Goal: Task Accomplishment & Management: Manage account settings

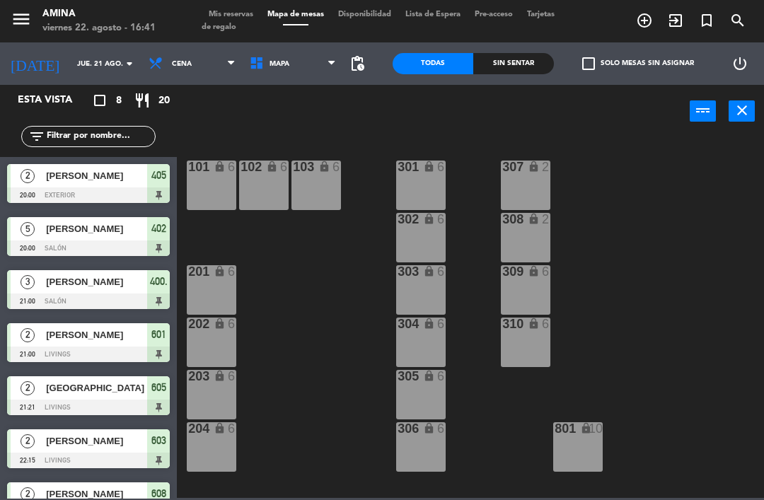
click at [106, 53] on input "jue. 21 ago." at bounding box center [118, 64] width 97 height 22
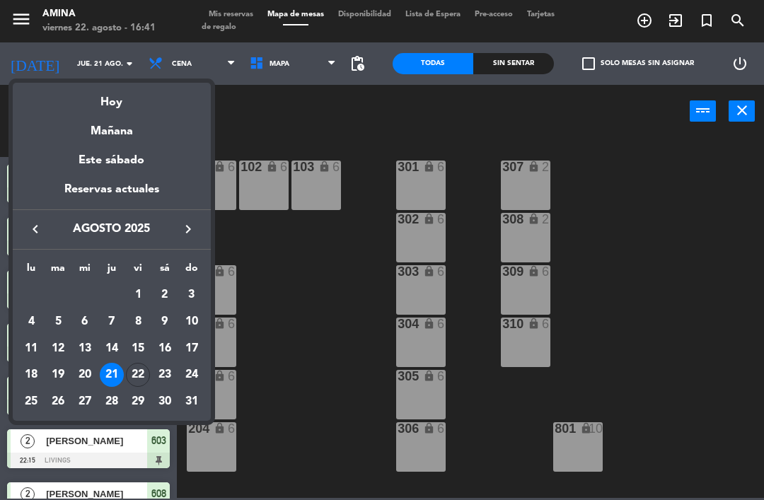
click at [150, 379] on td "22" at bounding box center [137, 374] width 27 height 27
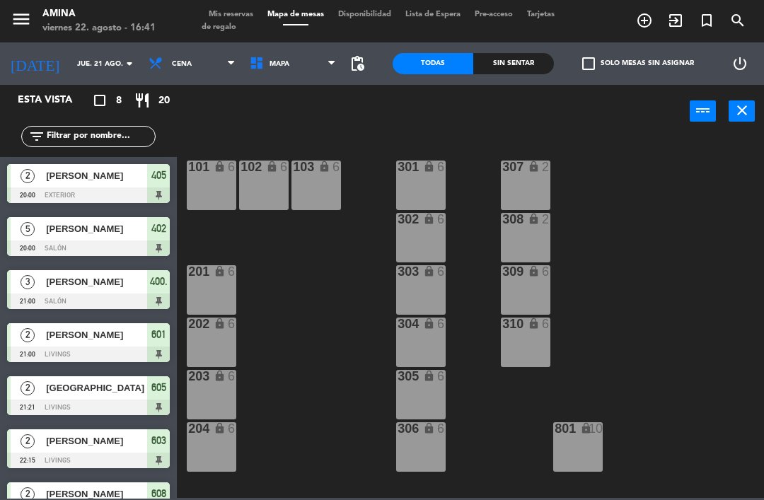
type input "vie. 22 ago."
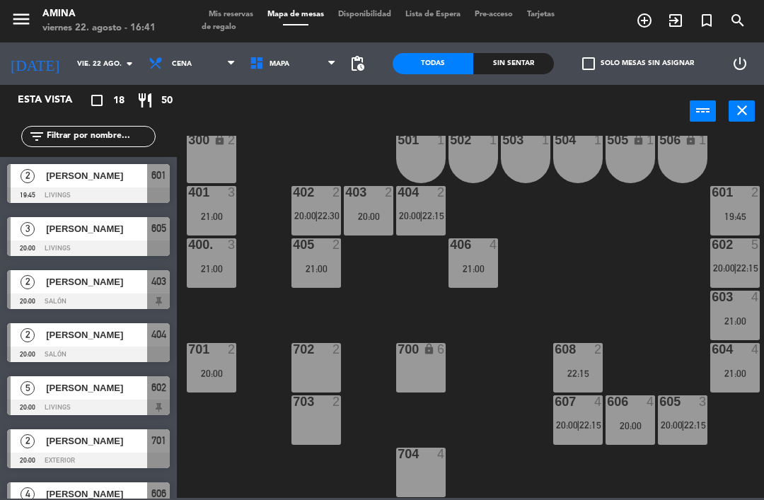
scroll to position [393, 0]
click at [66, 190] on div at bounding box center [88, 195] width 163 height 16
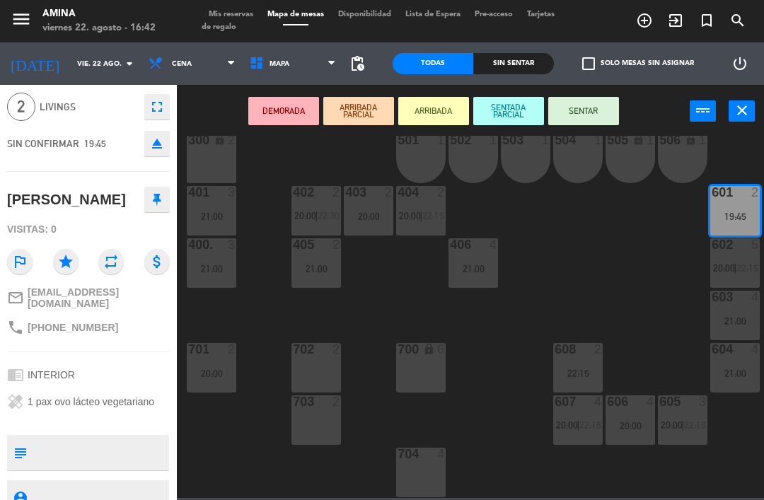
scroll to position [52, 0]
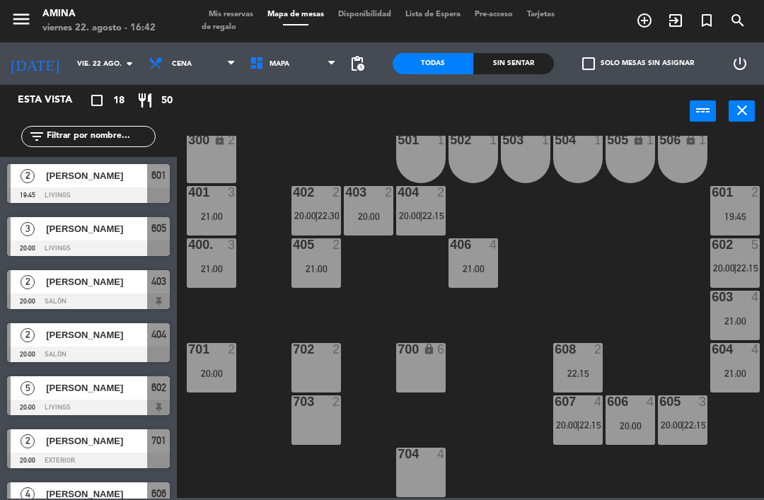
click at [65, 185] on div "[PERSON_NAME]" at bounding box center [96, 175] width 103 height 23
click at [68, 224] on span "[PERSON_NAME]" at bounding box center [96, 228] width 101 height 15
click at [59, 272] on div "[PERSON_NAME]" at bounding box center [96, 281] width 103 height 23
click at [65, 335] on span "[PERSON_NAME]" at bounding box center [96, 334] width 101 height 15
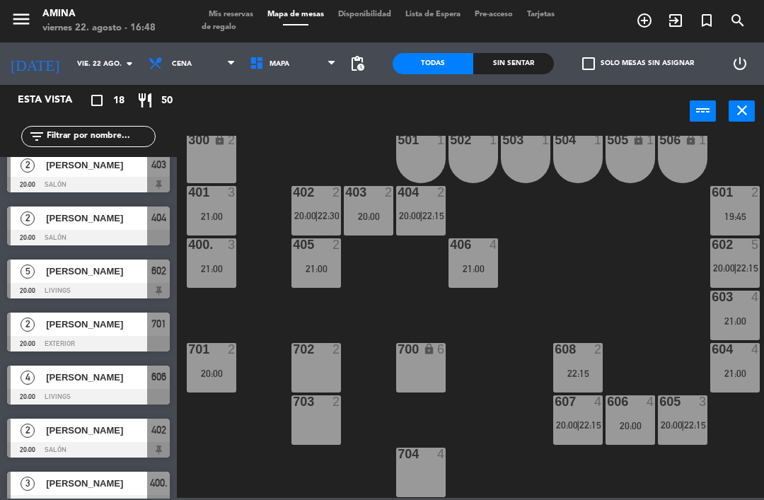
scroll to position [127, 0]
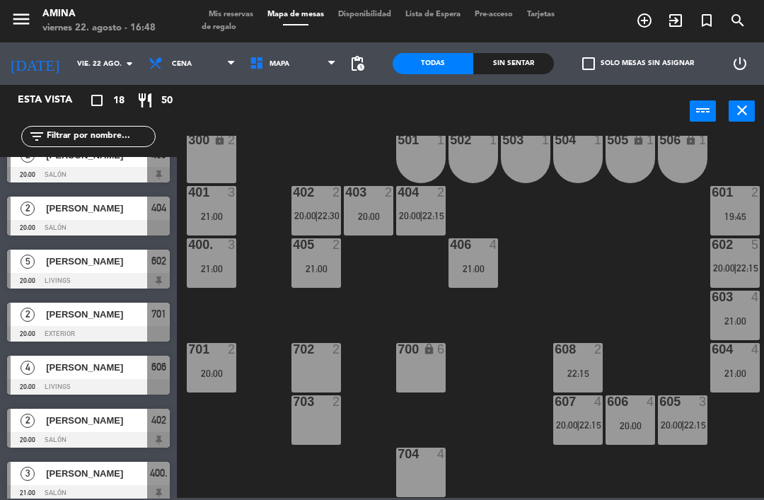
click at [57, 277] on div at bounding box center [88, 281] width 163 height 16
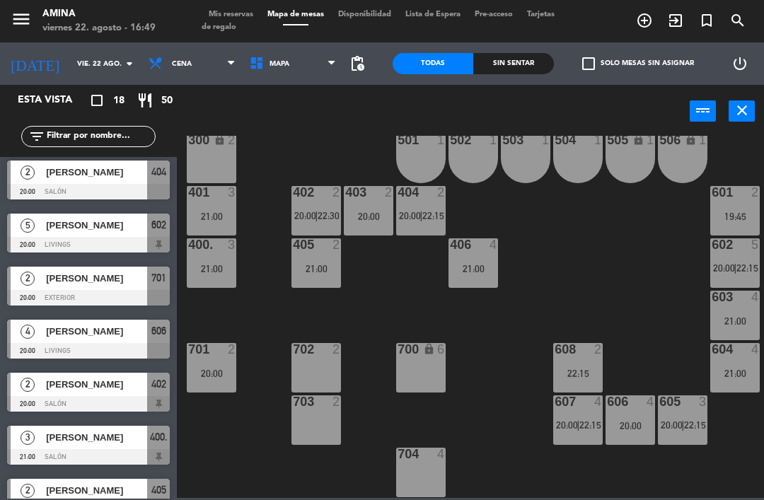
scroll to position [169, 0]
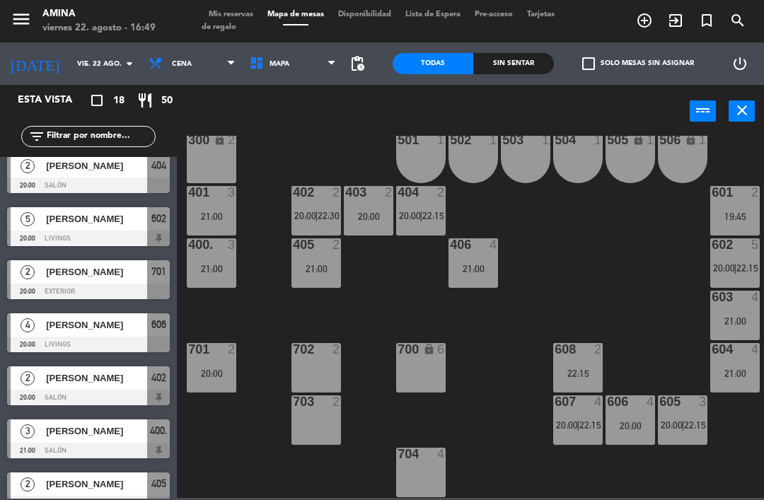
click at [54, 279] on span "[PERSON_NAME]" at bounding box center [96, 272] width 101 height 15
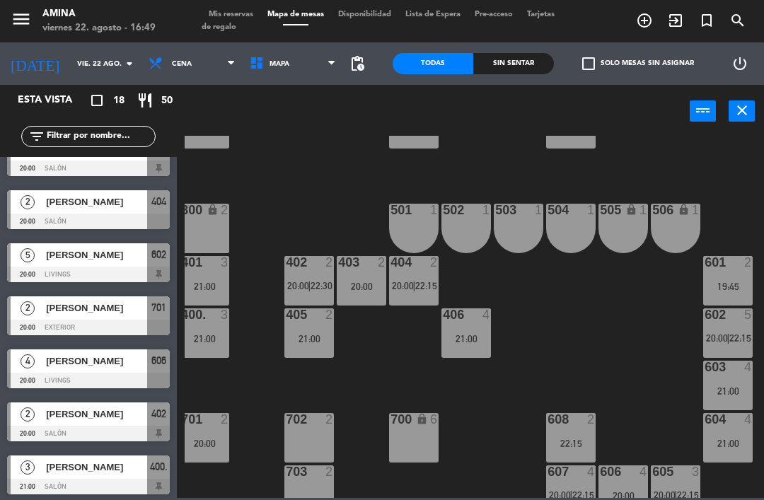
scroll to position [322, 7]
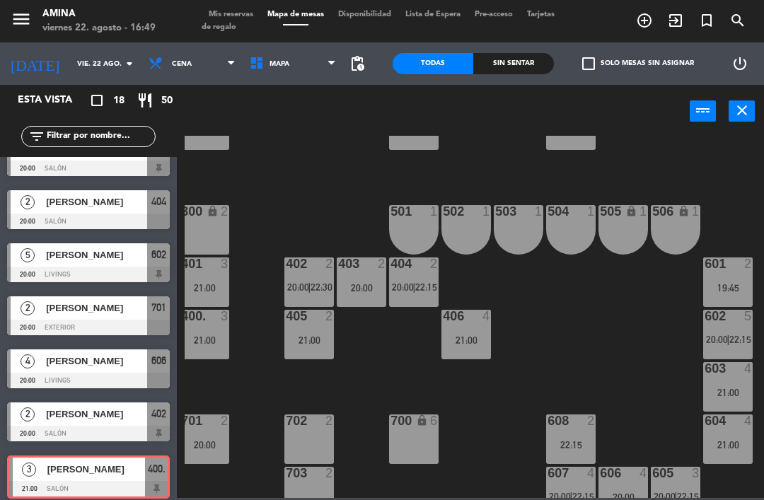
click at [5, 397] on div "2 [PERSON_NAME] 20:00 Salón 402" at bounding box center [88, 421] width 177 height 53
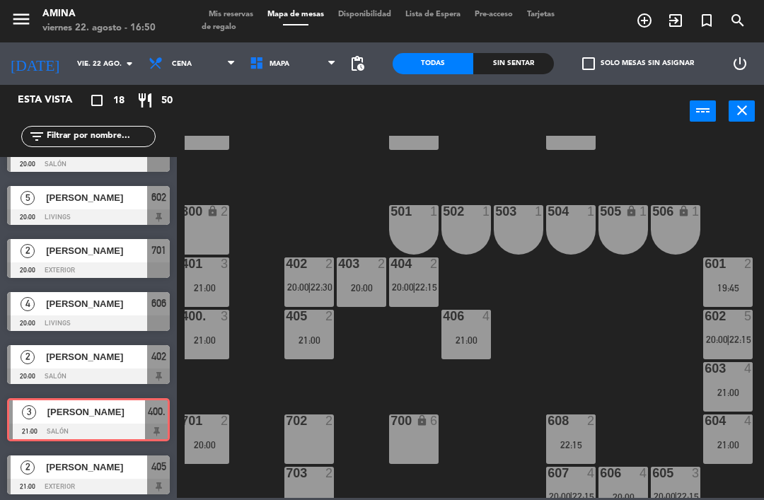
scroll to position [193, 0]
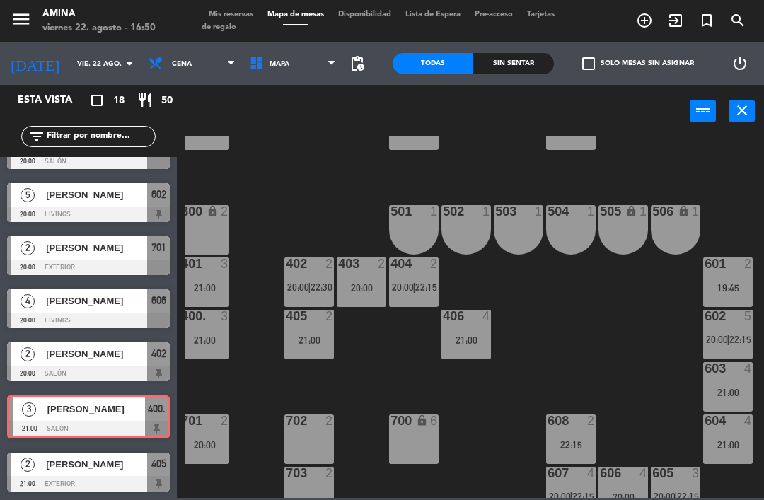
click at [215, 399] on div "101 lock 6 102 lock 6 103 lock 6 301 lock 6 307 lock 2 302 lock 6 308 lock 2 20…" at bounding box center [474, 317] width 579 height 362
click at [214, 384] on div "101 lock 6 102 lock 6 103 lock 6 301 lock 6 307 lock 2 302 lock 6 308 lock 2 20…" at bounding box center [474, 317] width 579 height 362
click at [208, 381] on div "101 lock 6 102 lock 6 103 lock 6 301 lock 6 307 lock 2 302 lock 6 308 lock 2 20…" at bounding box center [474, 317] width 579 height 362
click at [202, 386] on div "101 lock 6 102 lock 6 103 lock 6 301 lock 6 307 lock 2 302 lock 6 308 lock 2 20…" at bounding box center [474, 317] width 579 height 362
click at [55, 310] on div "[PERSON_NAME]" at bounding box center [96, 300] width 103 height 23
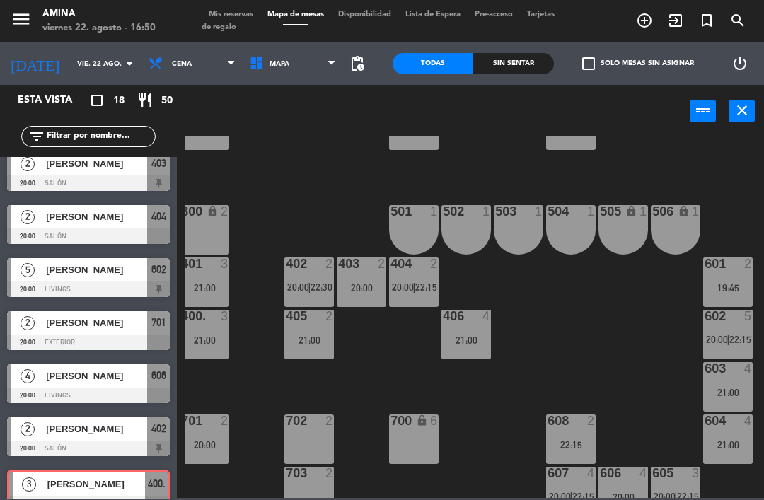
scroll to position [122, 0]
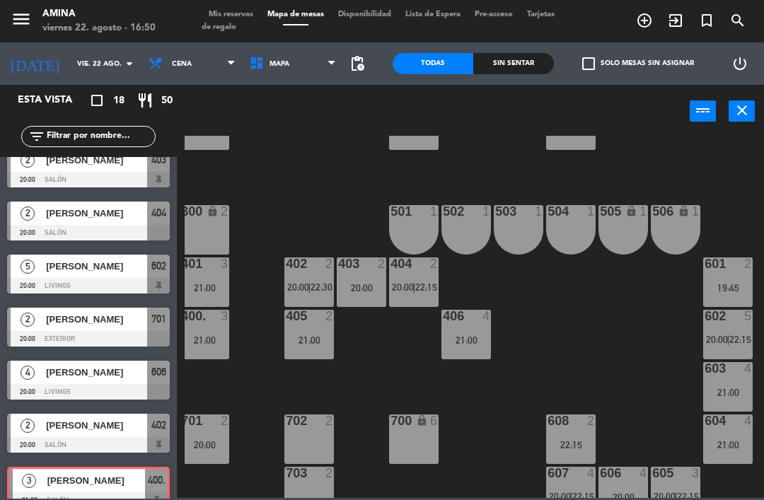
click at [72, 379] on span "[PERSON_NAME]" at bounding box center [96, 372] width 101 height 15
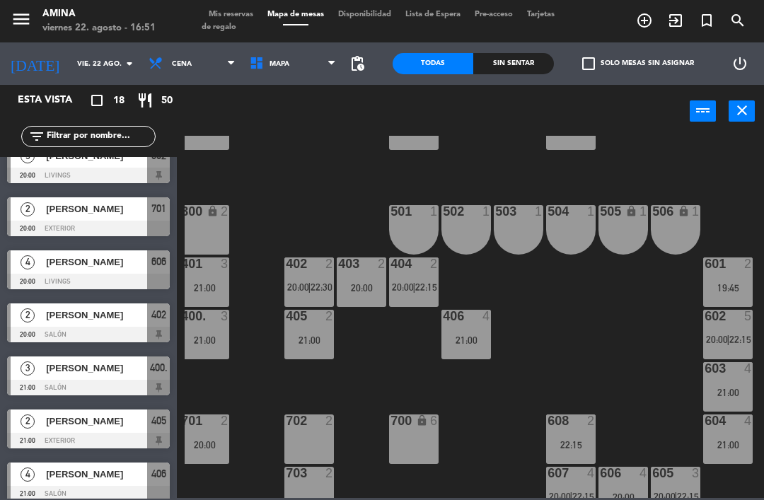
scroll to position [262, 0]
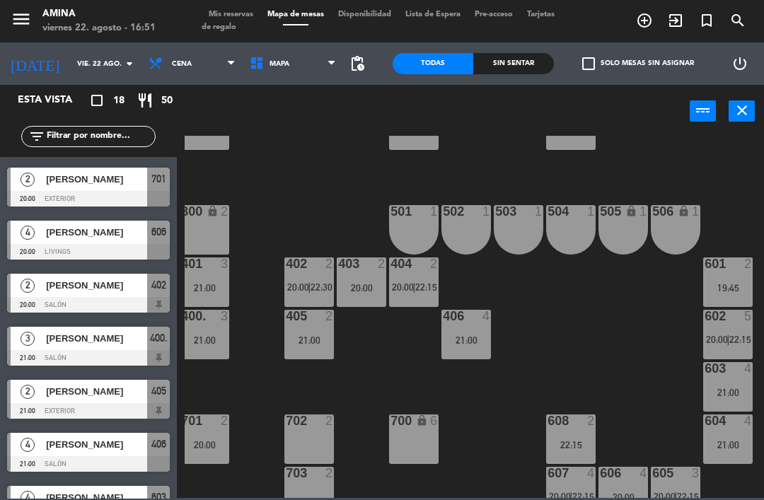
click at [61, 301] on div at bounding box center [88, 305] width 163 height 16
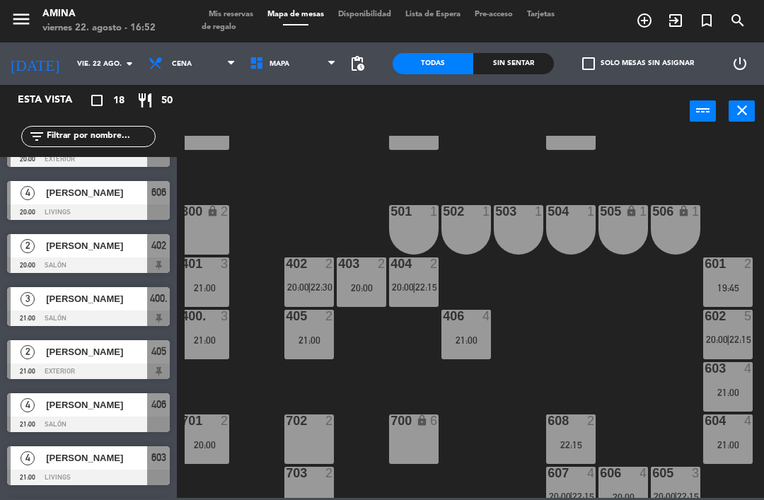
scroll to position [328, 0]
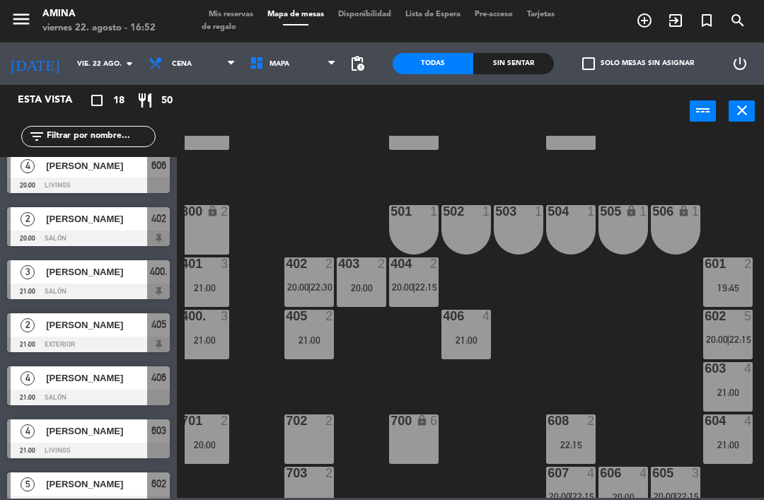
click at [66, 276] on span "[PERSON_NAME]" at bounding box center [96, 272] width 101 height 15
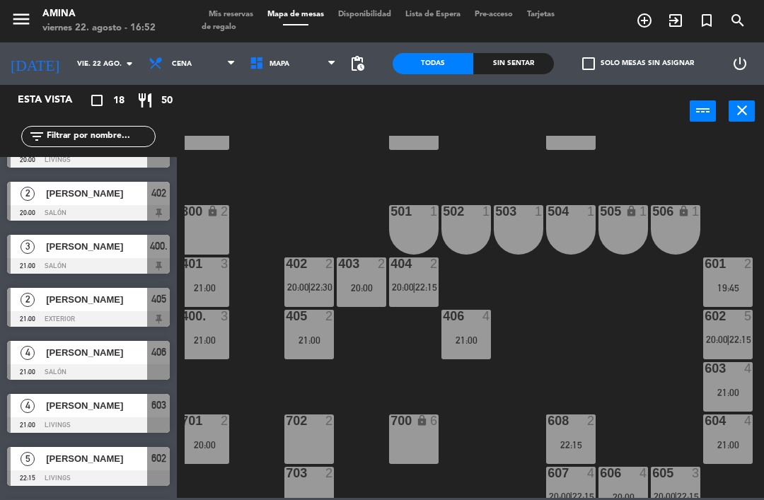
scroll to position [357, 0]
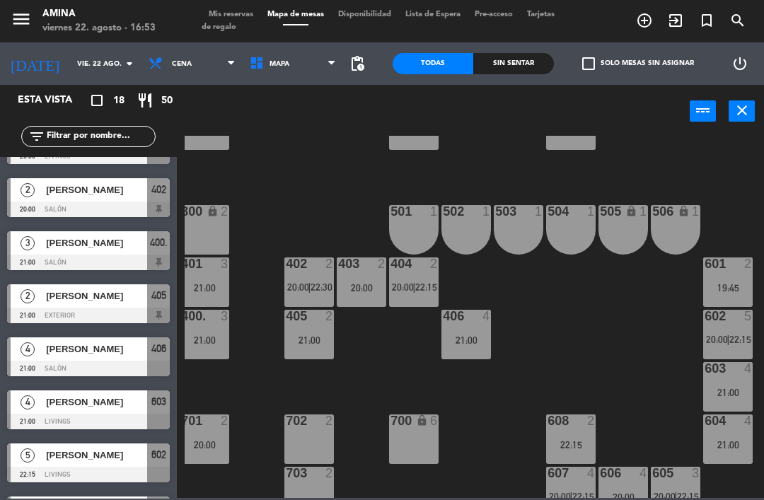
click at [60, 291] on span "[PERSON_NAME]" at bounding box center [96, 296] width 101 height 15
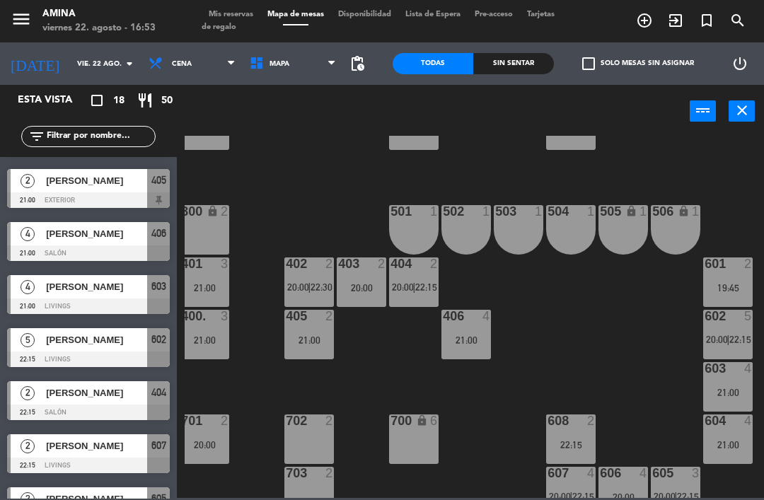
scroll to position [475, 0]
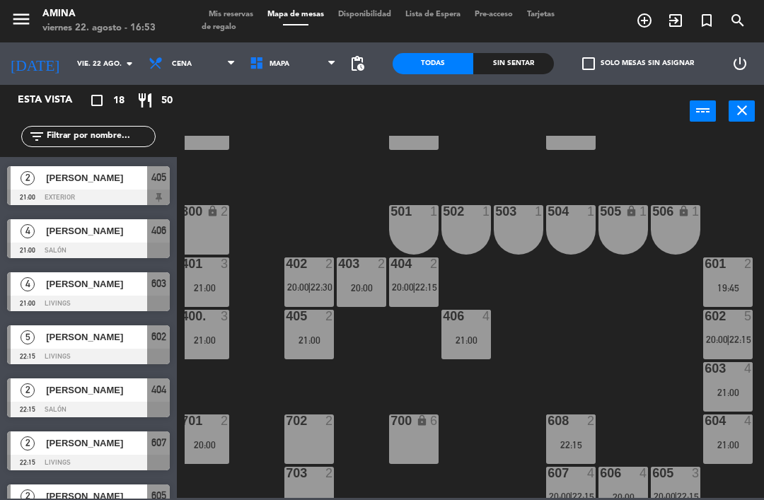
click at [42, 228] on div "4" at bounding box center [28, 230] width 34 height 23
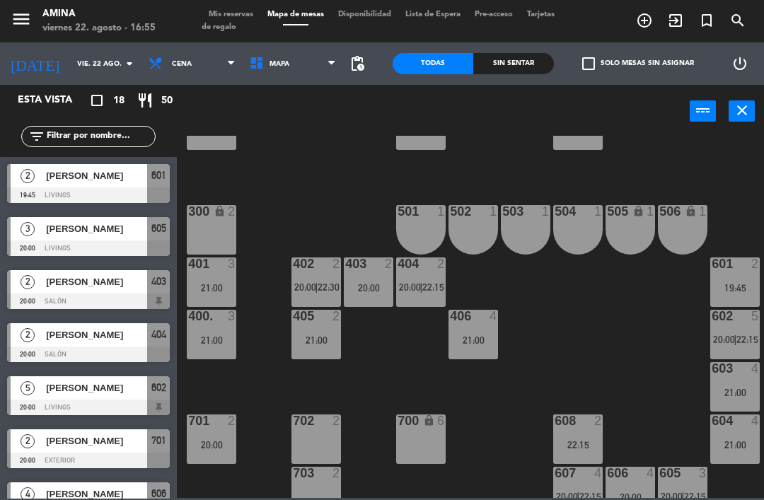
scroll to position [322, 7]
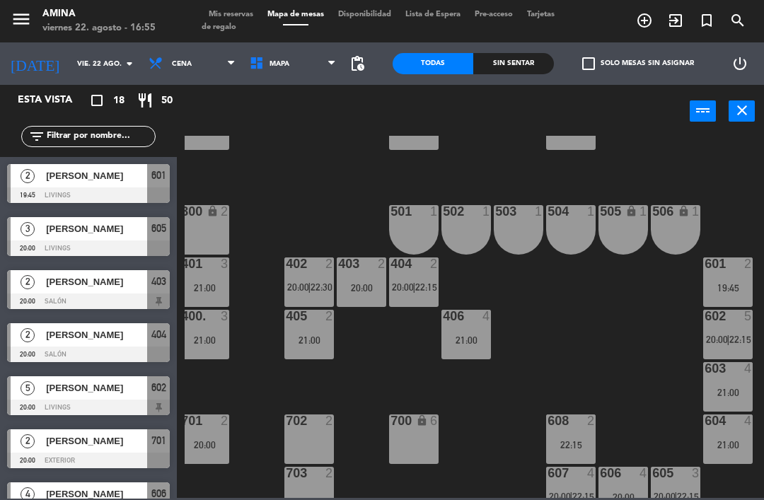
click at [642, 28] on icon "add_circle_outline" at bounding box center [644, 20] width 17 height 17
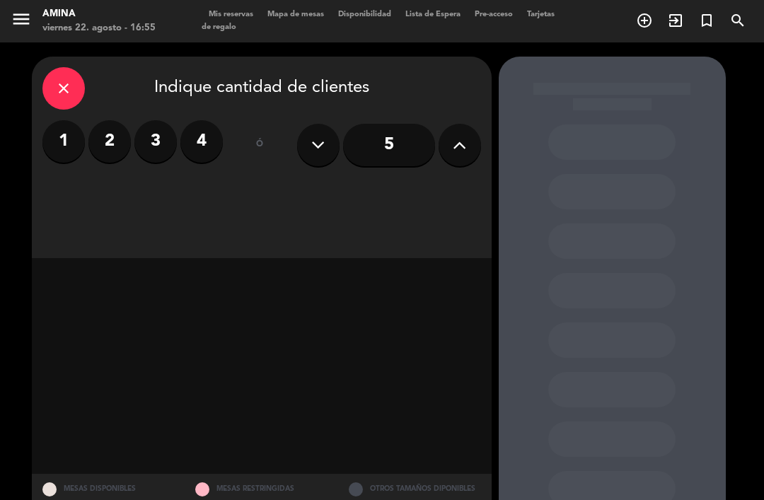
click at [206, 144] on label "4" at bounding box center [201, 141] width 42 height 42
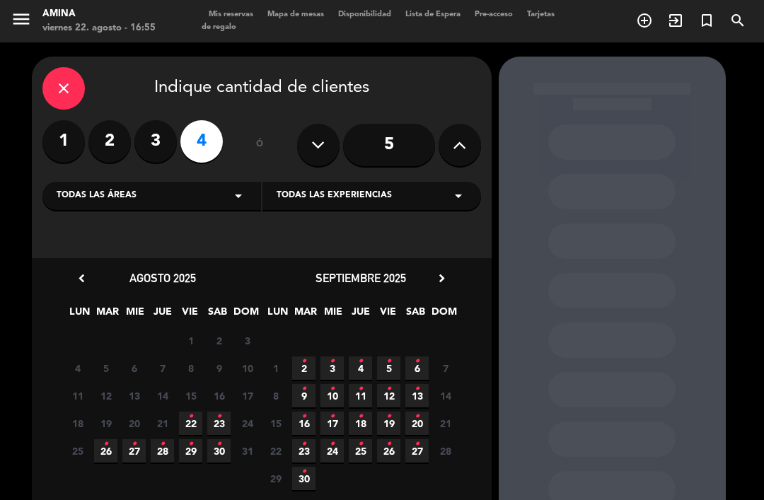
click at [220, 419] on icon "•" at bounding box center [218, 416] width 5 height 23
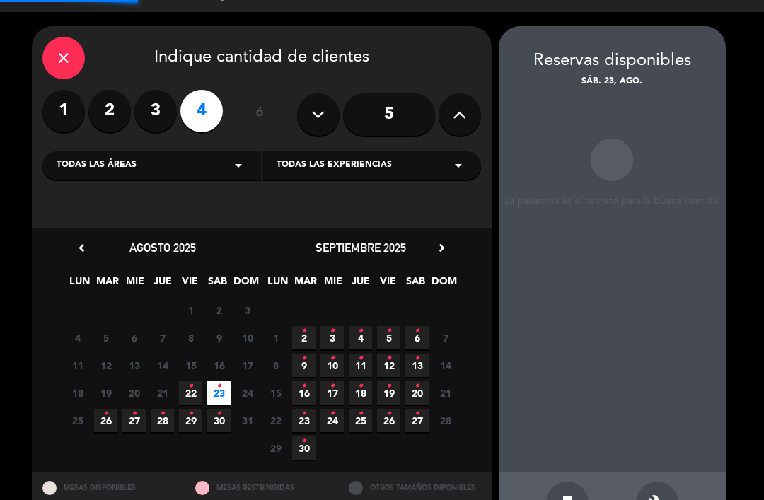
scroll to position [33, 0]
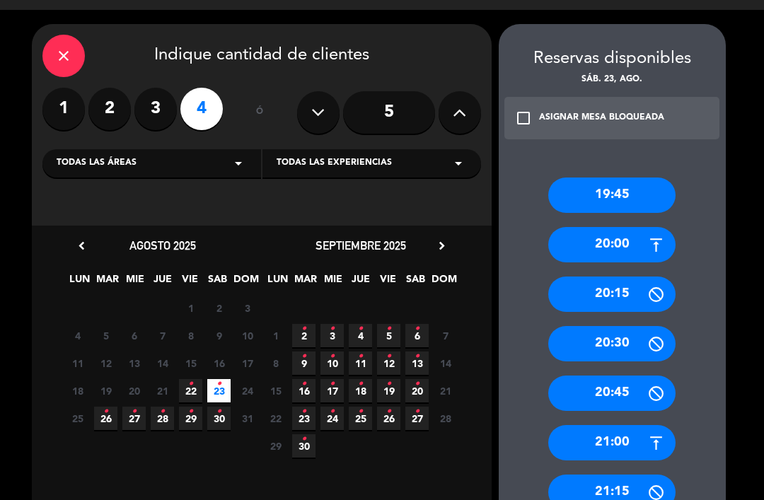
click at [633, 227] on div "20:00" at bounding box center [611, 244] width 127 height 35
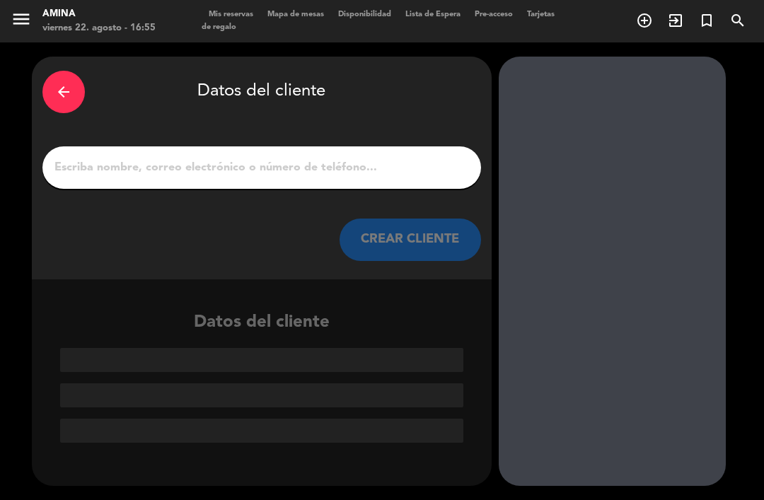
click at [313, 158] on input "1" at bounding box center [261, 168] width 417 height 20
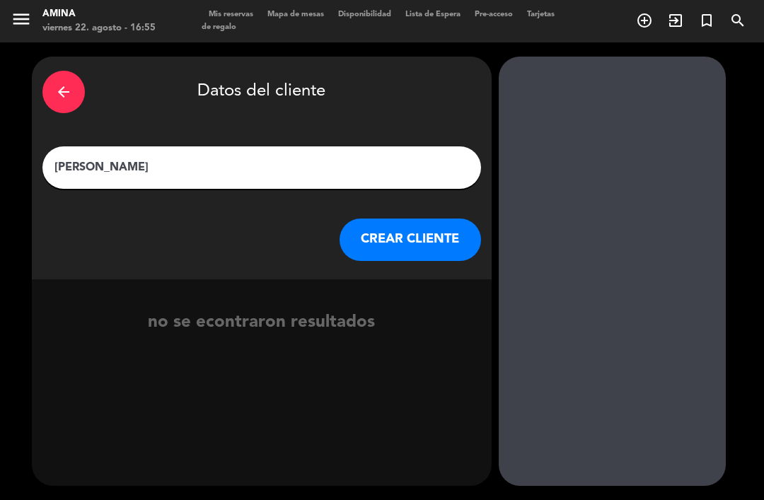
type input "[PERSON_NAME]"
click at [453, 219] on button "CREAR CLIENTE" at bounding box center [409, 240] width 141 height 42
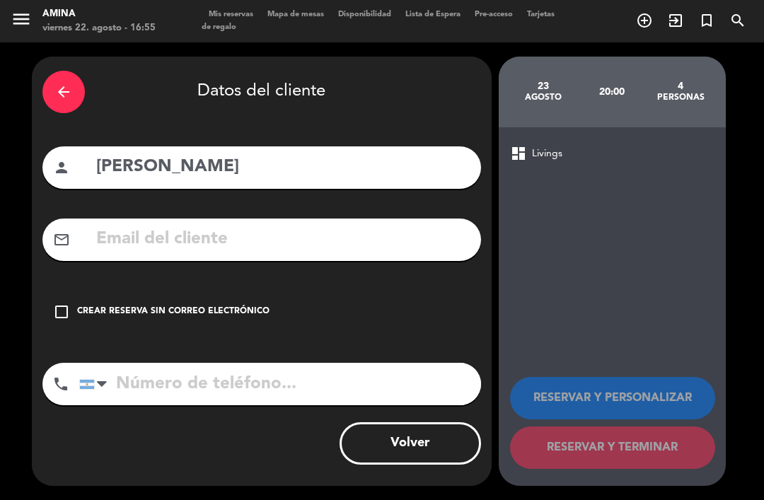
click at [224, 307] on div "check_box_outline_blank Crear reserva sin correo electrónico" at bounding box center [261, 312] width 439 height 42
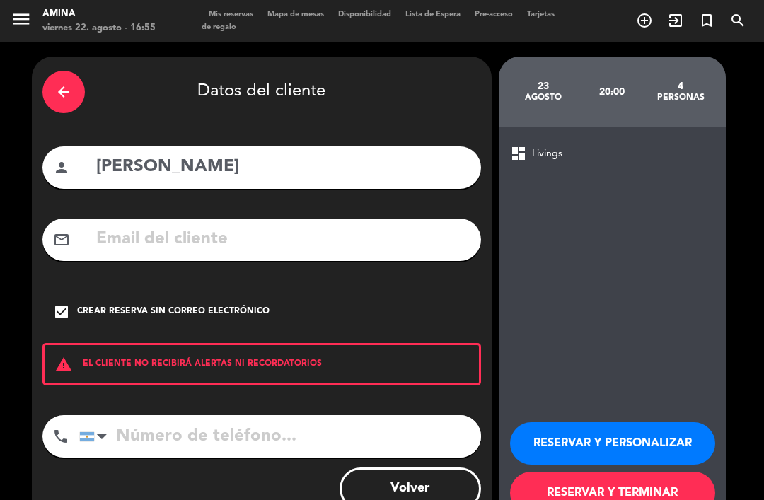
click at [614, 423] on button "RESERVAR Y PERSONALIZAR" at bounding box center [612, 443] width 205 height 42
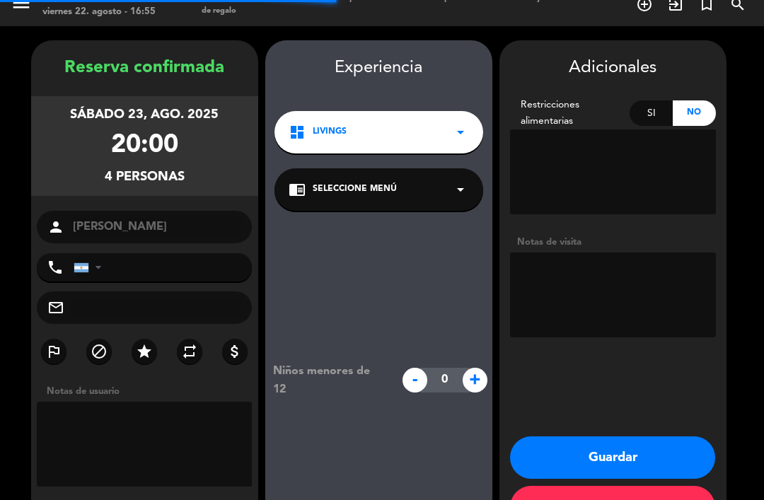
scroll to position [37, 0]
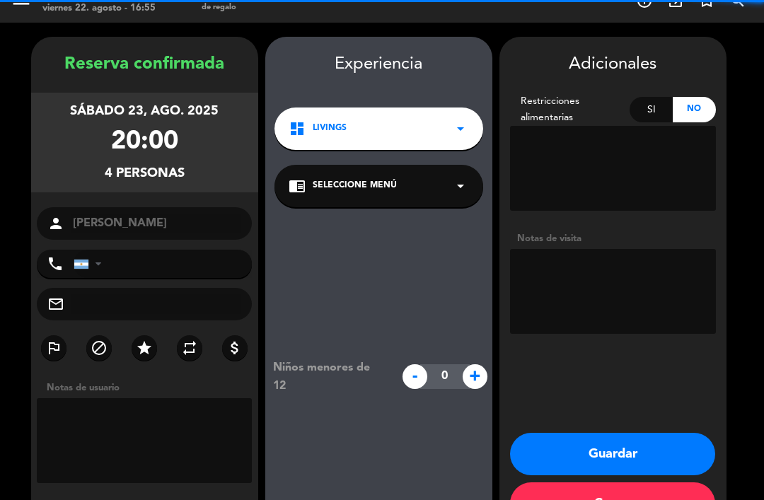
click at [640, 137] on textarea at bounding box center [613, 168] width 206 height 85
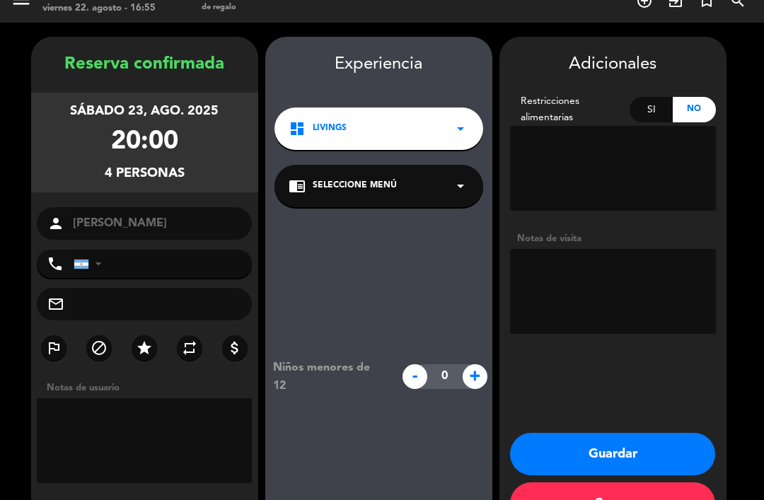
click at [639, 249] on textarea at bounding box center [613, 291] width 206 height 85
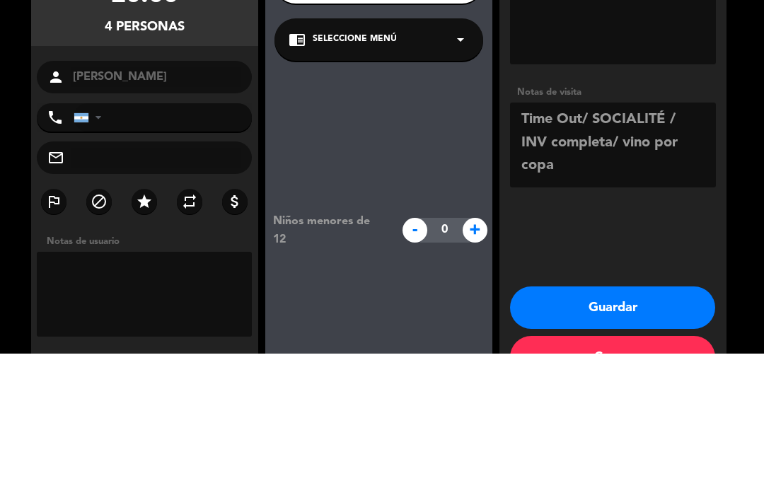
scroll to position [0, 0]
type textarea "Time Out/ SOCIALITÉ / INV completa/ vino por copa NO botella."
click at [649, 197] on div "Adicionales Restricciones alimentarias Si No Notas de visita Guardar Cerrar" at bounding box center [612, 284] width 227 height 495
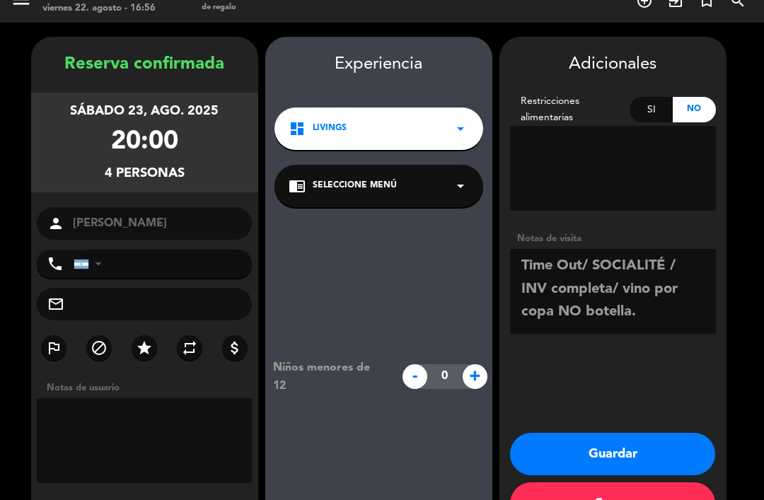
click at [628, 433] on button "Guardar" at bounding box center [612, 454] width 205 height 42
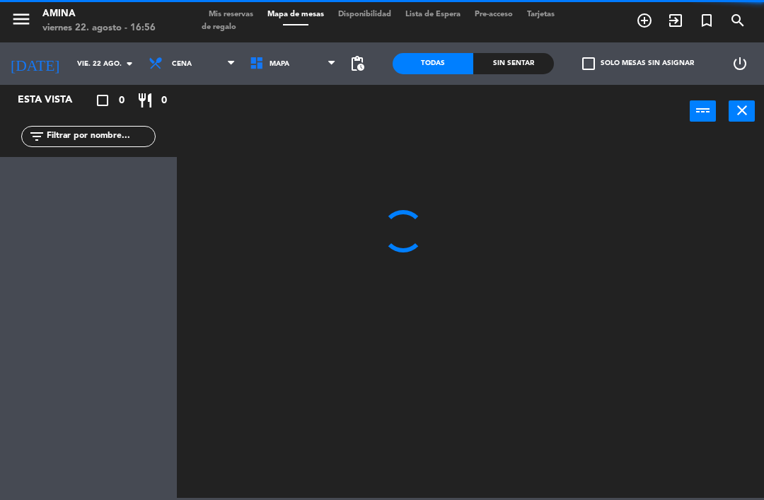
click at [71, 66] on input "vie. 22 ago." at bounding box center [118, 64] width 97 height 22
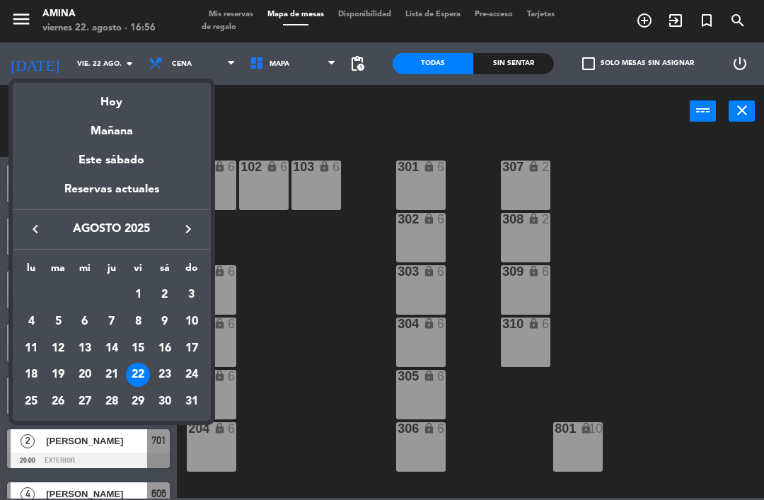
click at [163, 373] on div "23" at bounding box center [165, 375] width 24 height 24
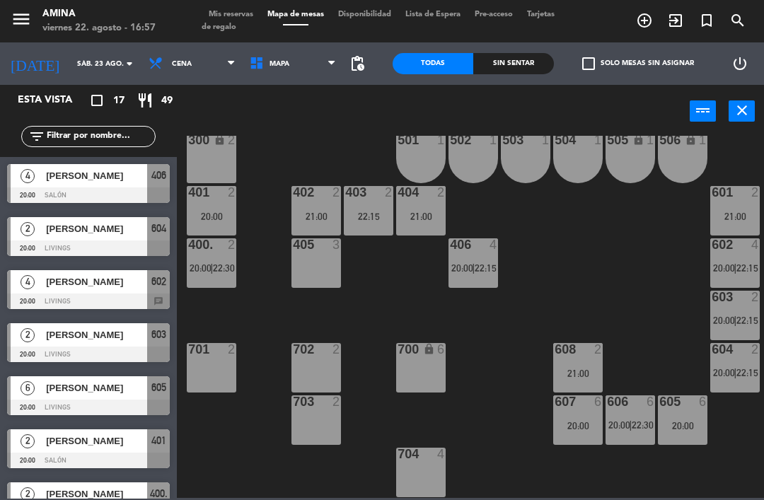
scroll to position [393, 0]
click at [214, 211] on div "20:00" at bounding box center [212, 216] width 50 height 10
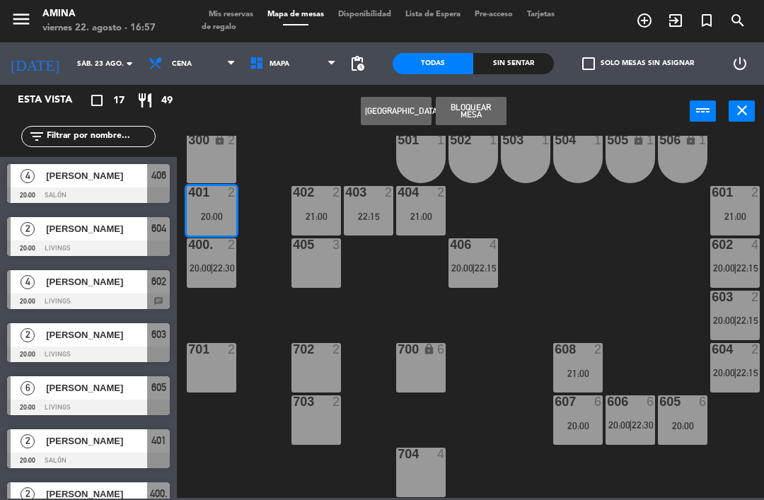
click at [212, 221] on div "20:00" at bounding box center [212, 216] width 50 height 10
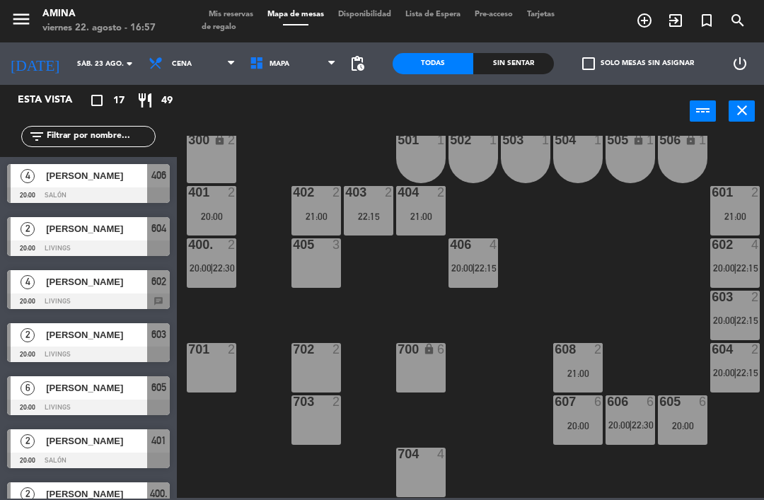
click at [220, 219] on div "20:00" at bounding box center [212, 216] width 50 height 10
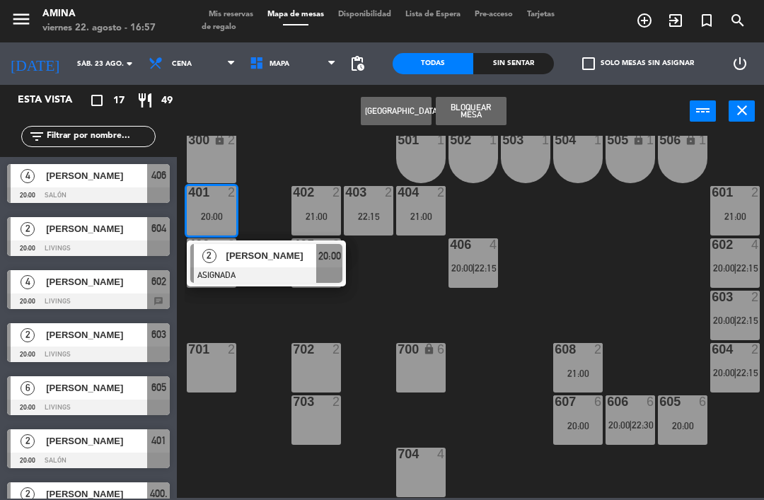
click at [291, 262] on span "[PERSON_NAME]" at bounding box center [271, 255] width 91 height 15
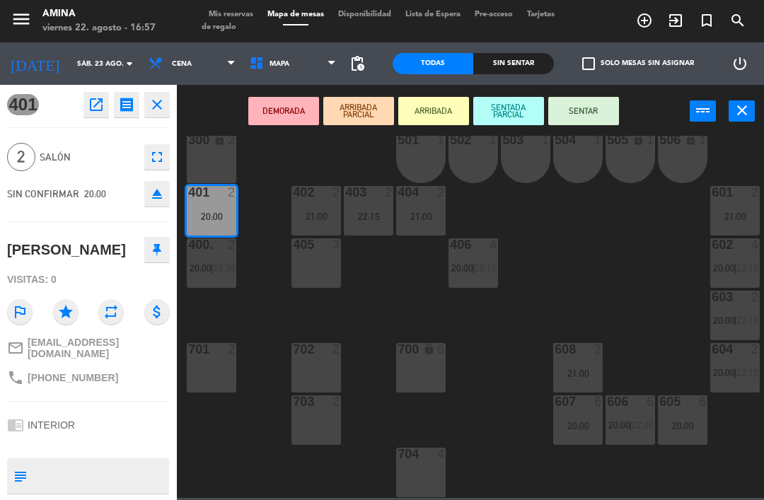
click at [325, 263] on div "405 3" at bounding box center [316, 263] width 50 height 50
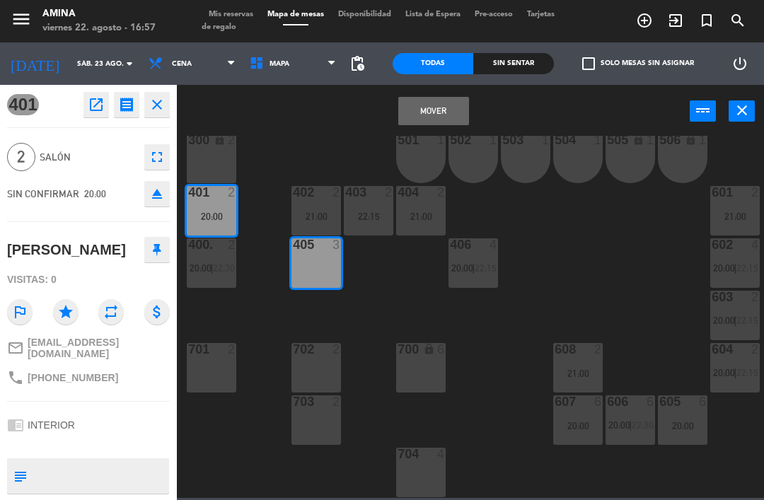
click at [451, 110] on button "Mover" at bounding box center [433, 111] width 71 height 28
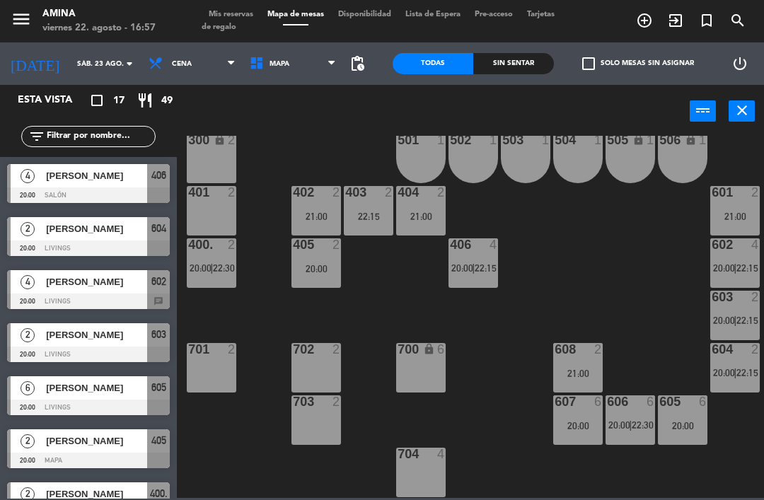
click at [212, 273] on span "|" at bounding box center [211, 267] width 3 height 11
click at [509, 429] on div "101 lock 6 102 lock 6 103 lock 6 301 lock 6 307 lock 2 302 lock 6 308 lock 2 20…" at bounding box center [474, 317] width 579 height 362
click at [469, 275] on div "406 4 20:00 | 22:15" at bounding box center [473, 263] width 50 height 50
click at [490, 421] on div "101 lock 6 102 lock 6 103 lock 6 301 lock 6 307 lock 2 302 lock 6 308 lock 2 20…" at bounding box center [474, 317] width 579 height 362
click at [592, 415] on div "607 6 20:00" at bounding box center [578, 420] width 50 height 50
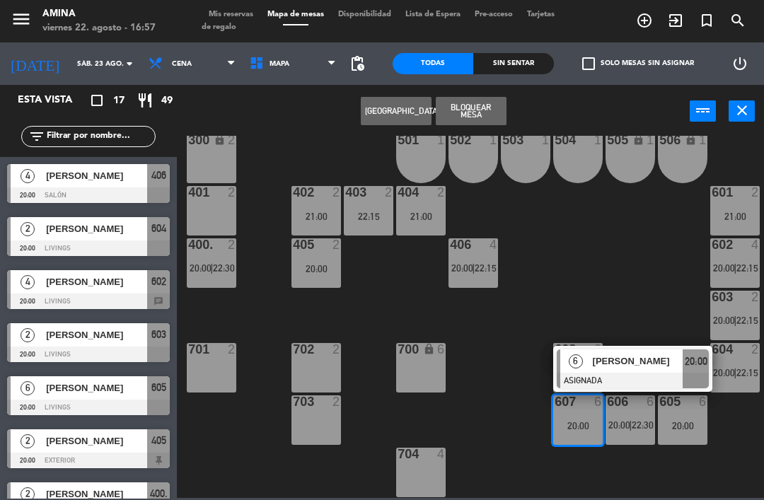
click at [654, 364] on span "[PERSON_NAME]" at bounding box center [638, 361] width 91 height 15
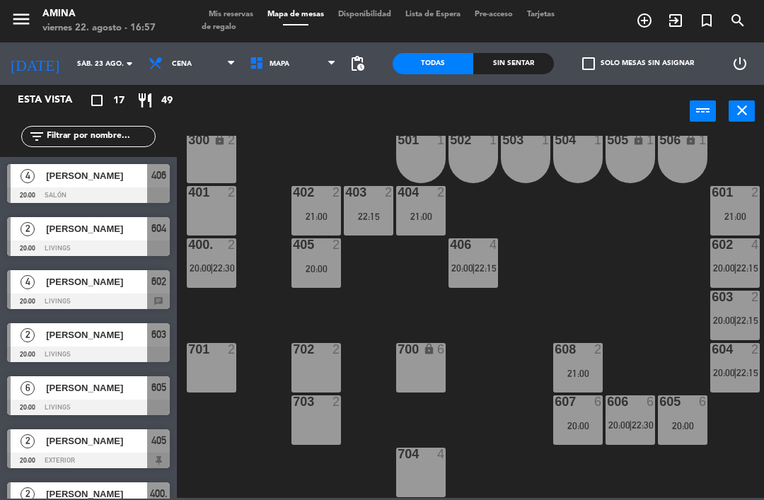
click at [629, 420] on span "|" at bounding box center [630, 424] width 3 height 11
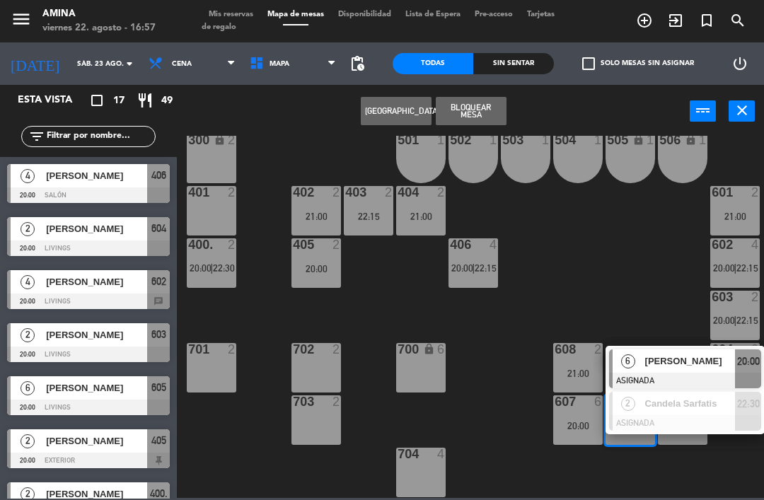
click at [711, 412] on div "Candela Sarfatis" at bounding box center [690, 403] width 92 height 23
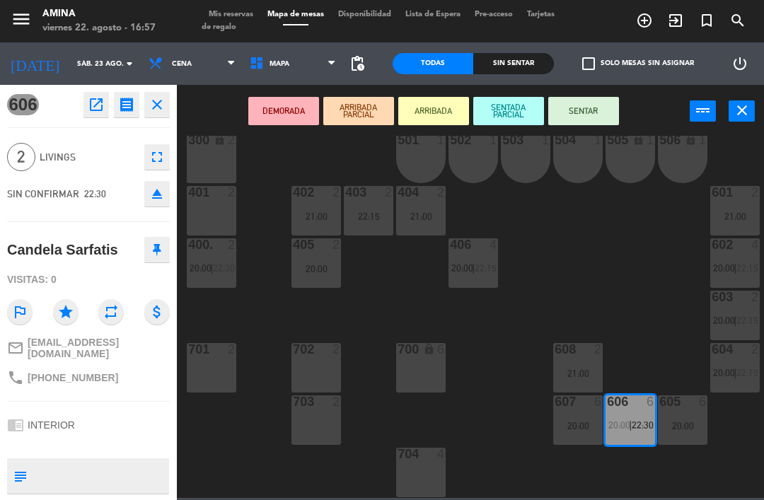
click at [311, 276] on div "405 2 20:00" at bounding box center [316, 263] width 50 height 50
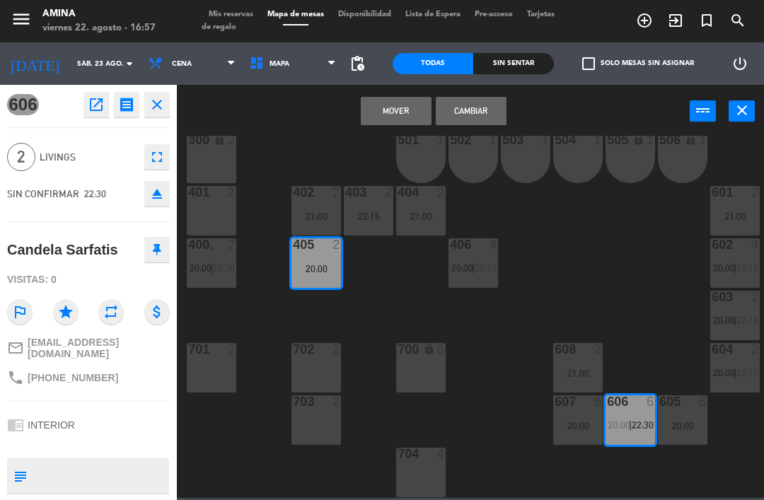
click at [402, 112] on button "Mover" at bounding box center [396, 111] width 71 height 28
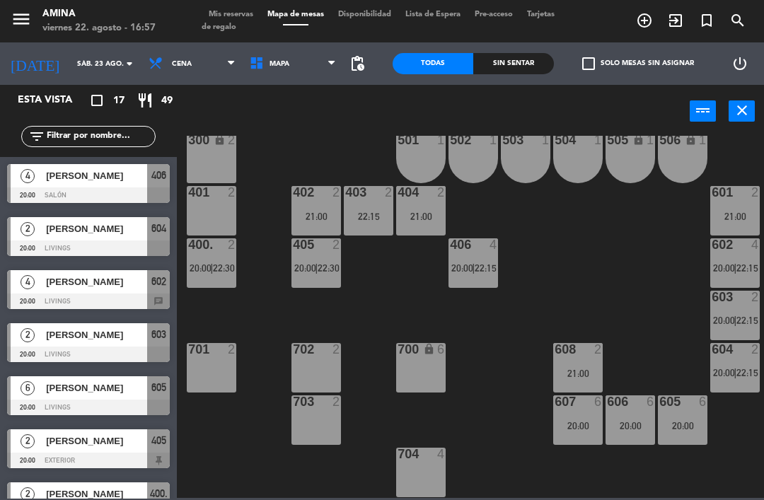
scroll to position [216, 0]
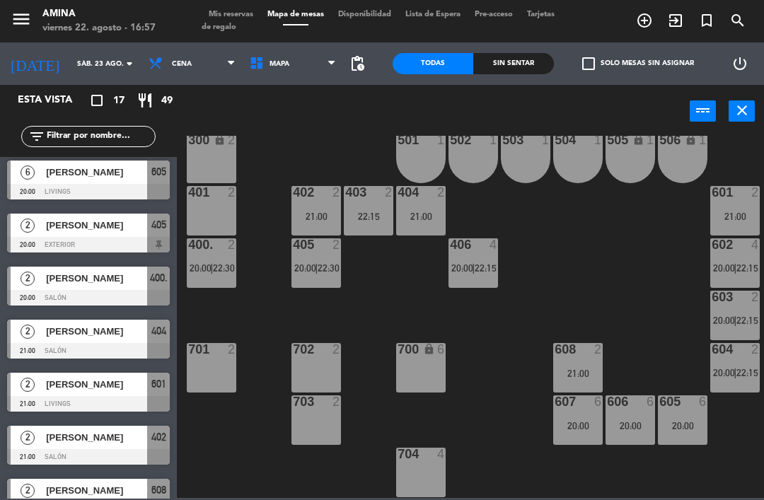
click at [726, 316] on span "20:00" at bounding box center [724, 320] width 22 height 11
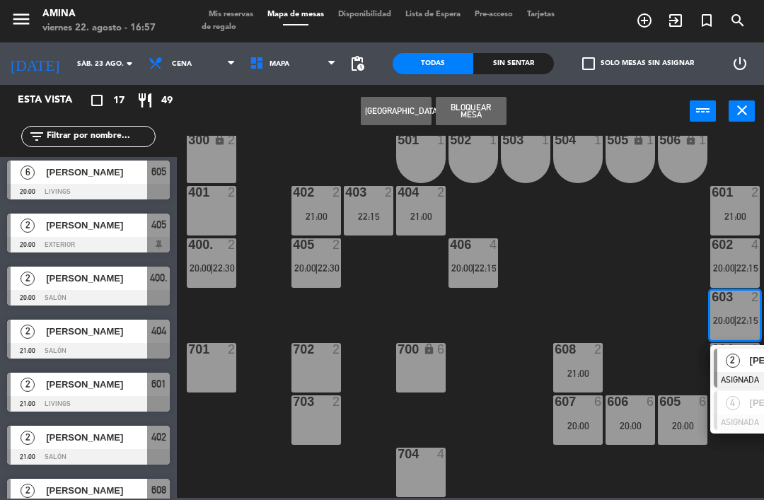
click at [736, 364] on span "2" at bounding box center [733, 361] width 14 height 14
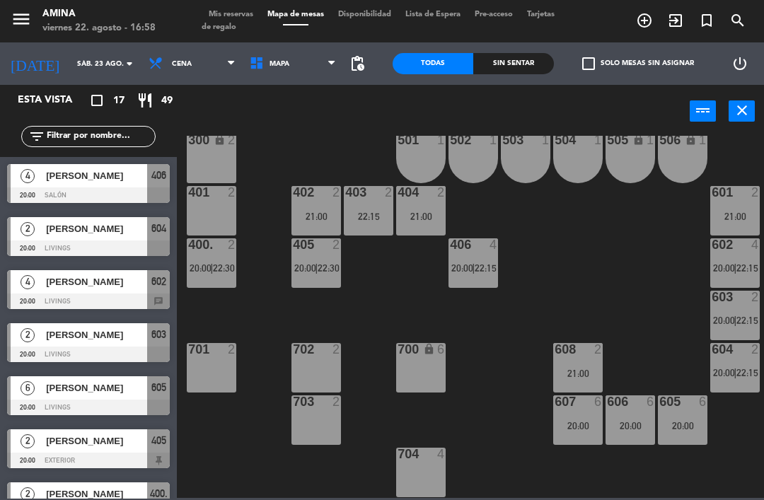
click at [728, 377] on span "20:00" at bounding box center [724, 372] width 22 height 11
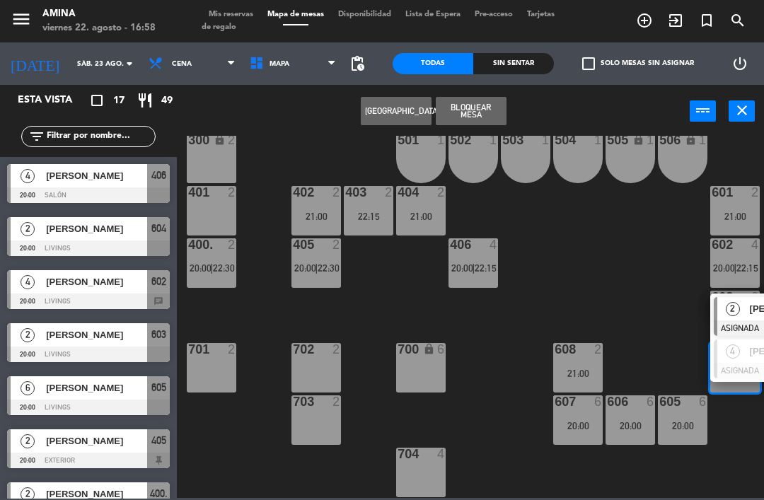
click at [739, 350] on span "4" at bounding box center [733, 351] width 14 height 14
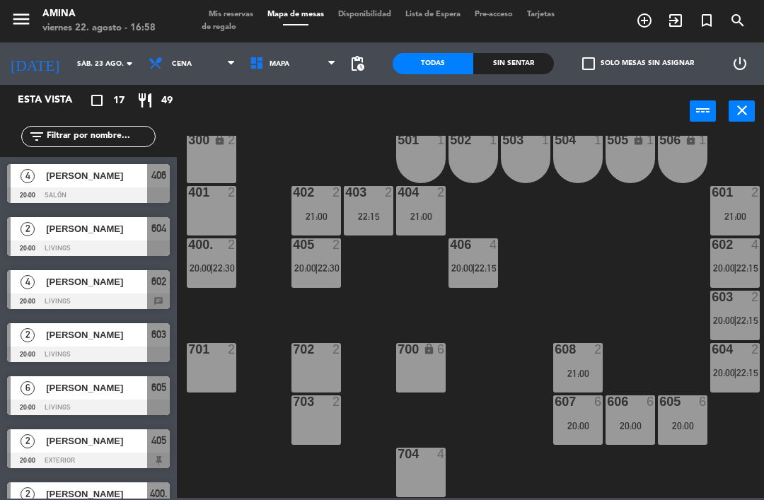
scroll to position [163, 0]
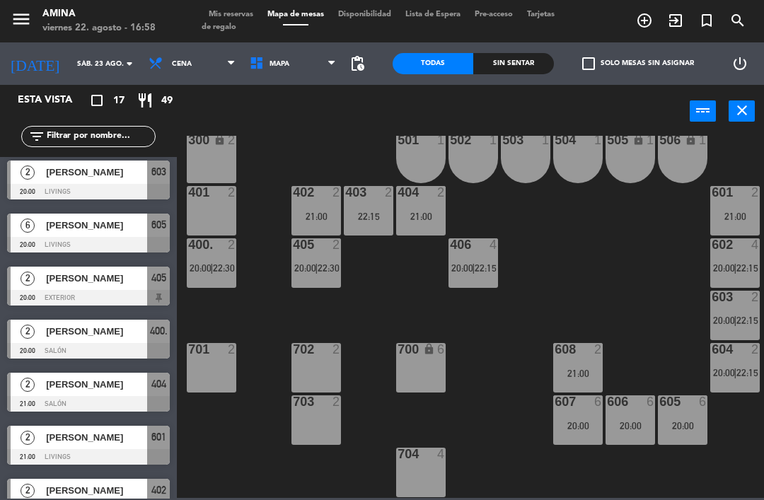
click at [738, 361] on div "604 2 20:00 | 22:15" at bounding box center [735, 368] width 50 height 50
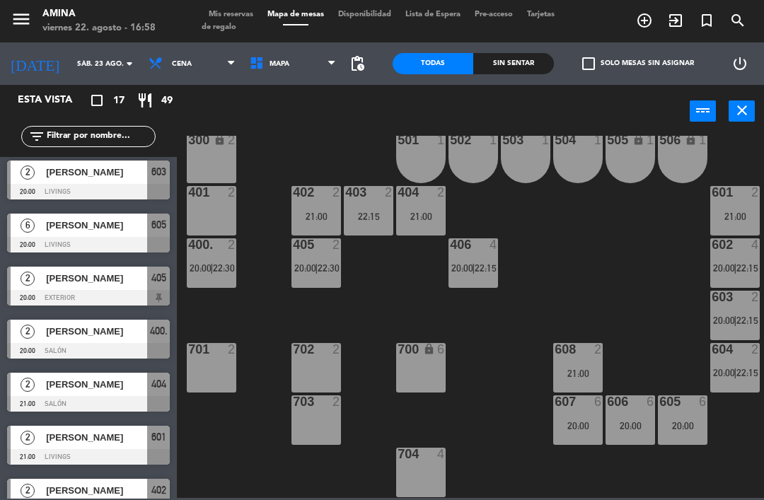
click at [736, 257] on div "602 4 20:00 | 22:15" at bounding box center [735, 263] width 50 height 50
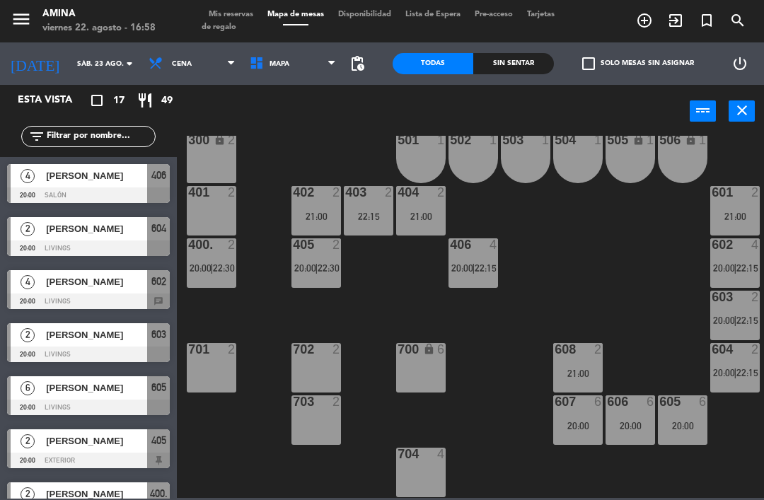
scroll to position [57, 0]
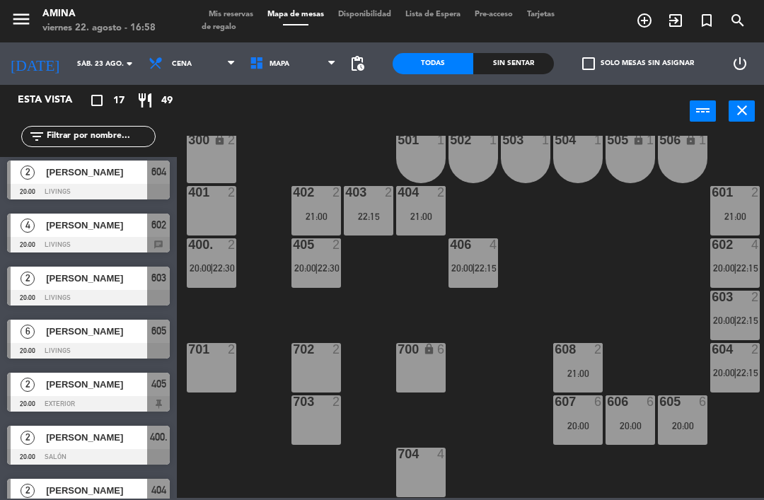
click at [226, 269] on span "22:30" at bounding box center [224, 267] width 22 height 11
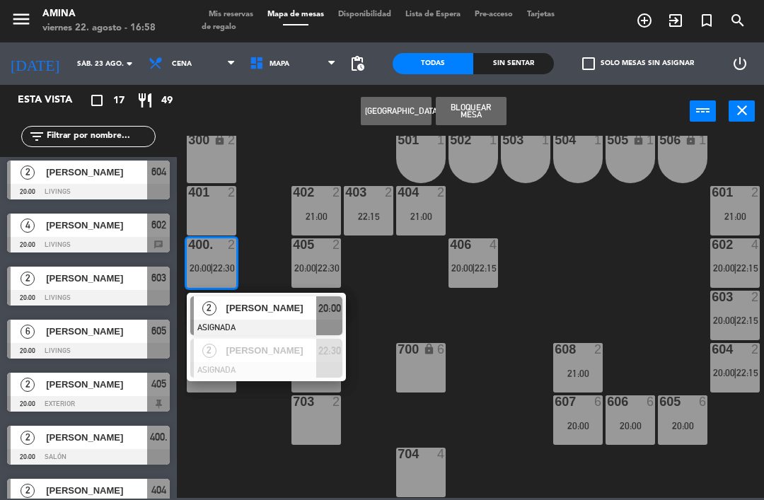
click at [315, 310] on span "[PERSON_NAME]" at bounding box center [271, 308] width 91 height 15
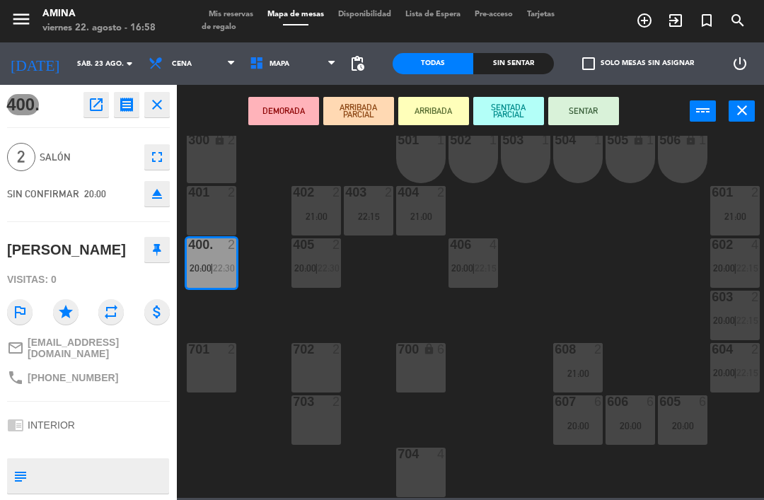
click at [375, 203] on div "403 2 22:15" at bounding box center [369, 211] width 50 height 50
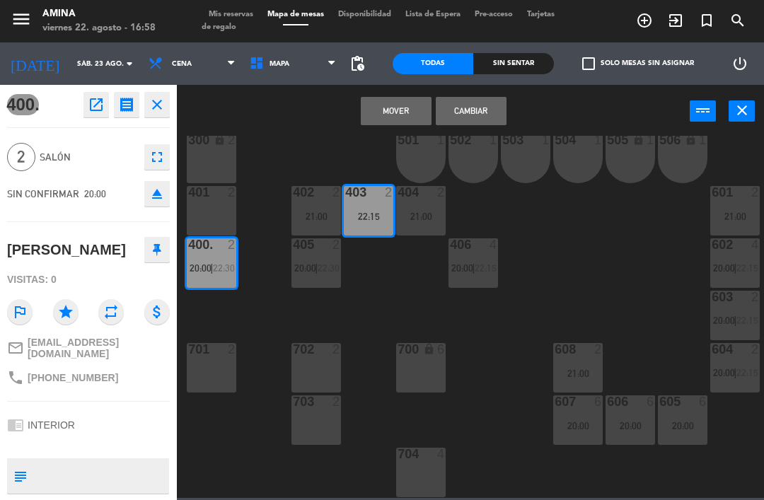
click at [398, 114] on button "Mover" at bounding box center [396, 111] width 71 height 28
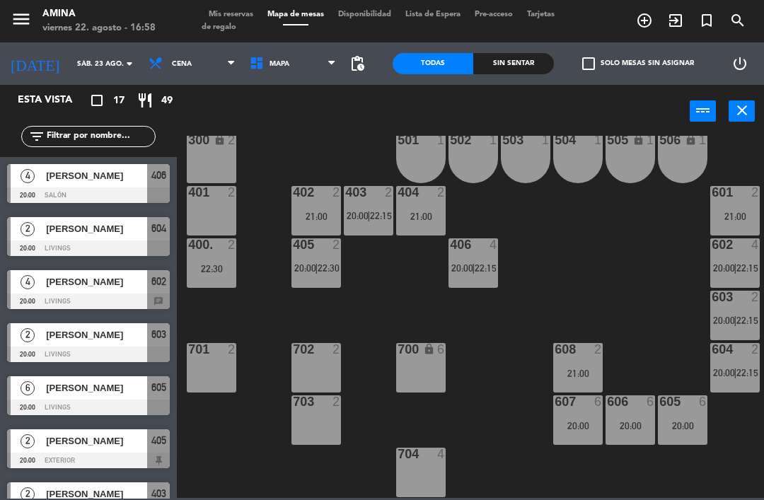
scroll to position [0, 0]
click at [207, 267] on div "22:30" at bounding box center [212, 269] width 50 height 10
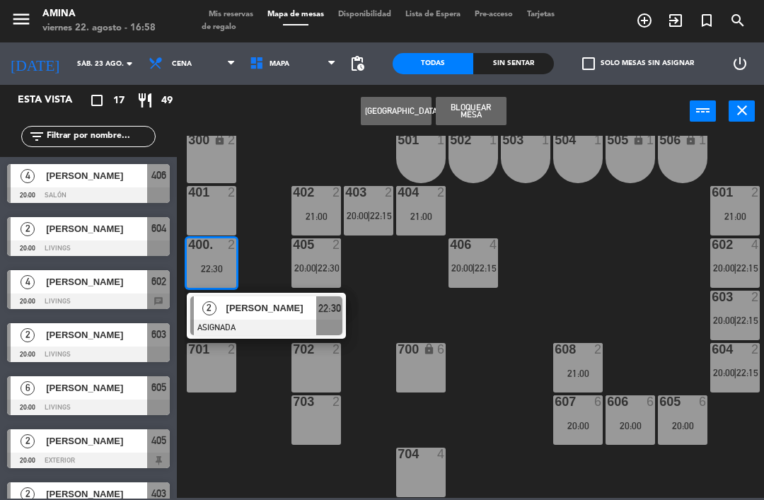
click at [270, 318] on div "[PERSON_NAME]" at bounding box center [271, 307] width 92 height 23
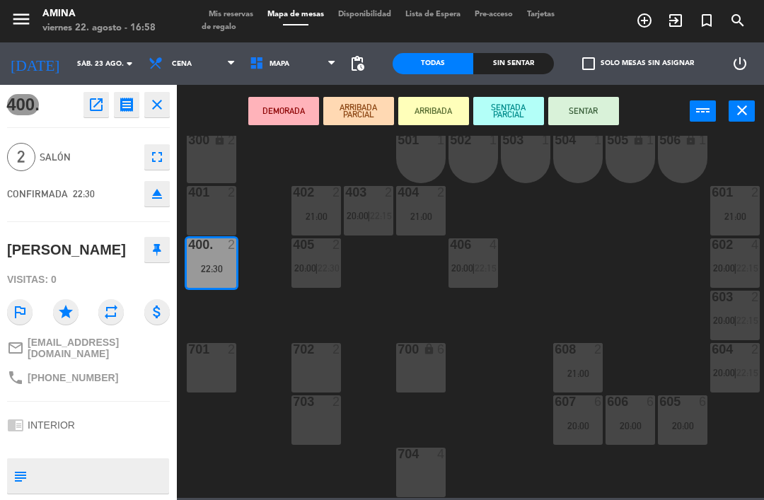
click at [476, 156] on div "502 1" at bounding box center [473, 159] width 50 height 50
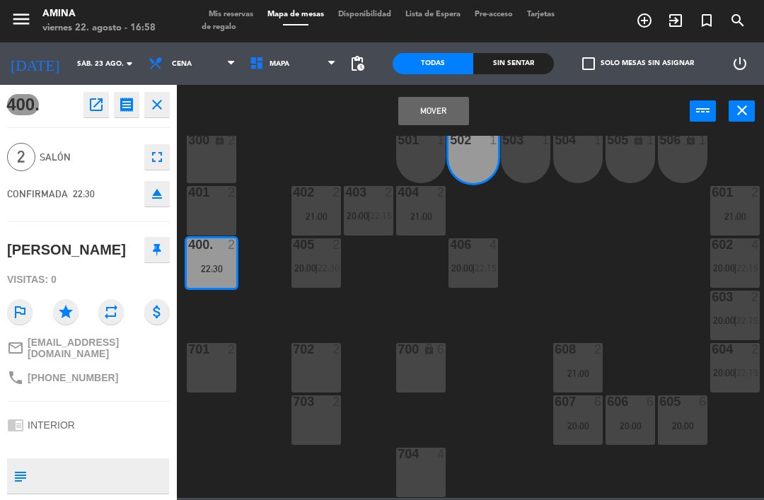
click at [424, 158] on div "501 1" at bounding box center [421, 159] width 50 height 50
click at [441, 108] on button "Mover y Unir" at bounding box center [433, 111] width 71 height 28
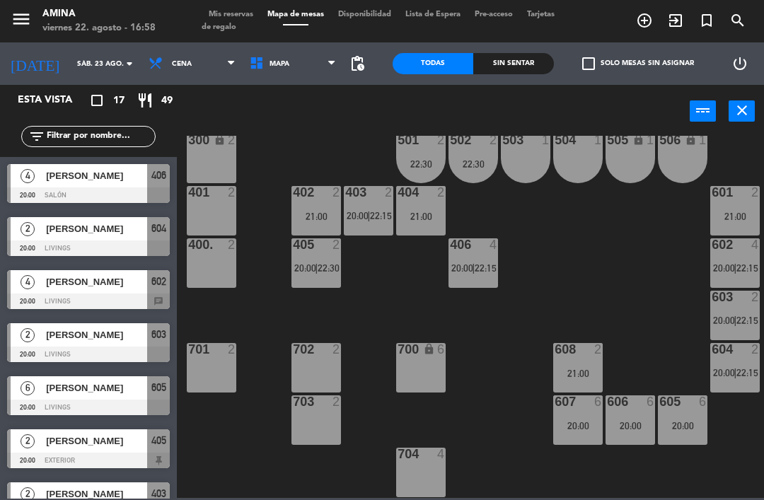
scroll to position [269, 0]
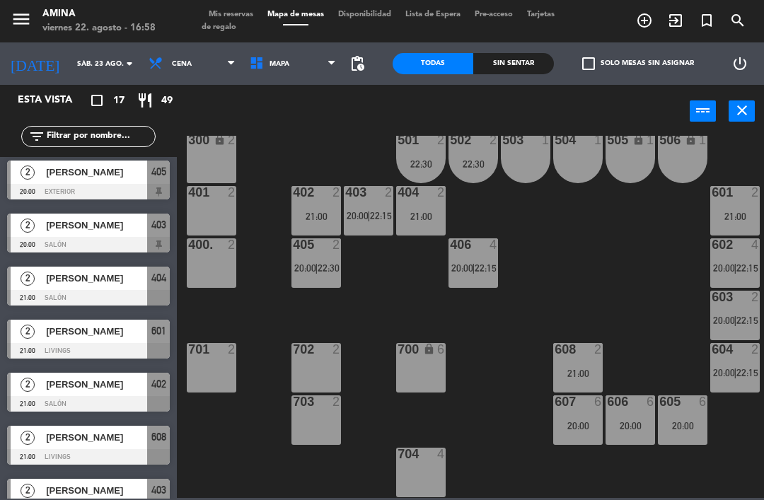
click at [738, 277] on div "602 4 20:00 | 22:15" at bounding box center [735, 263] width 50 height 50
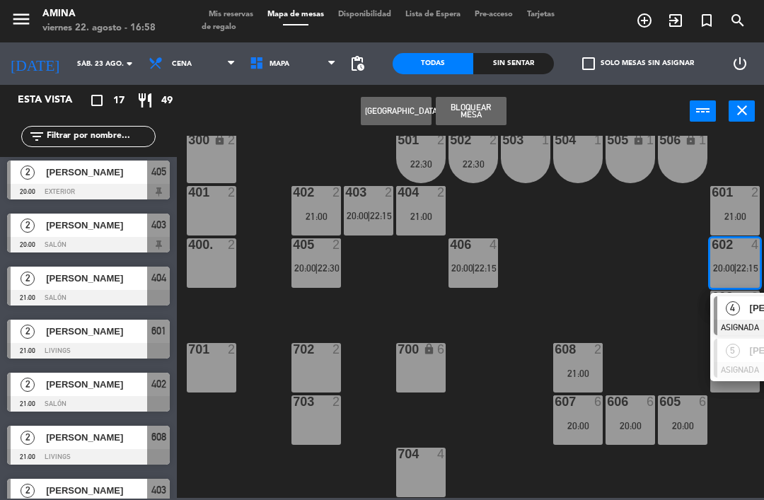
click at [743, 315] on div "4" at bounding box center [732, 307] width 30 height 23
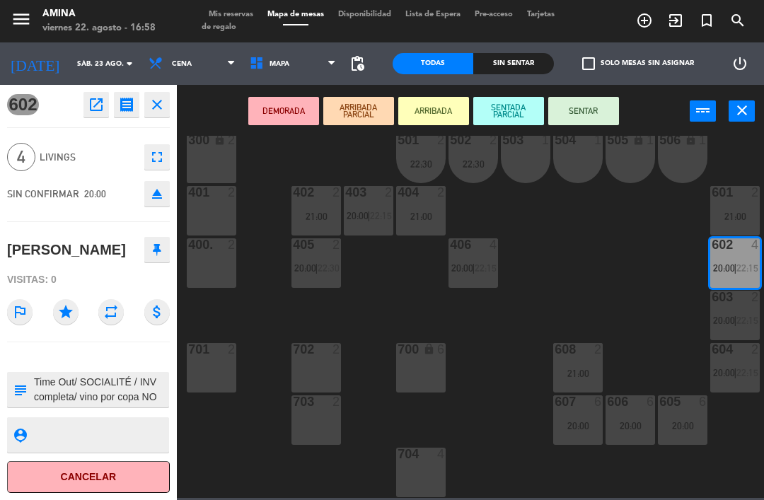
click at [221, 268] on div "400. 2" at bounding box center [212, 263] width 50 height 50
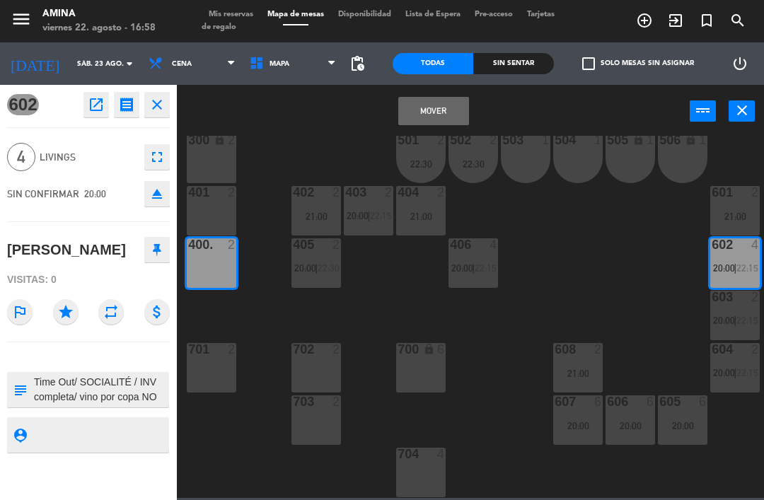
click at [215, 218] on div "401 2" at bounding box center [212, 211] width 50 height 50
click at [443, 115] on button "Mover y Unir" at bounding box center [433, 111] width 71 height 28
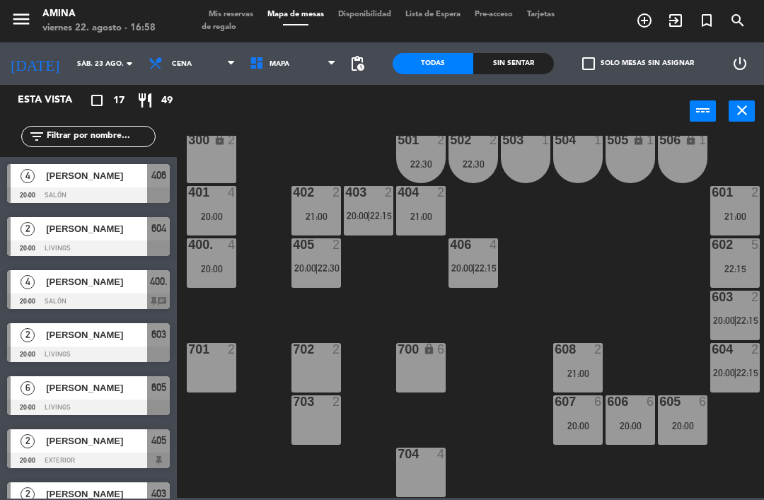
click at [472, 257] on div "406 4 20:00 | 22:15" at bounding box center [473, 263] width 50 height 50
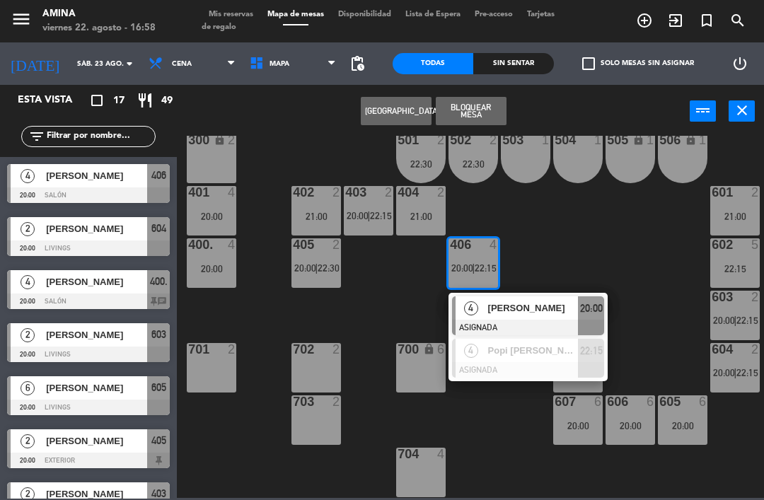
click at [564, 308] on span "[PERSON_NAME]" at bounding box center [533, 308] width 91 height 15
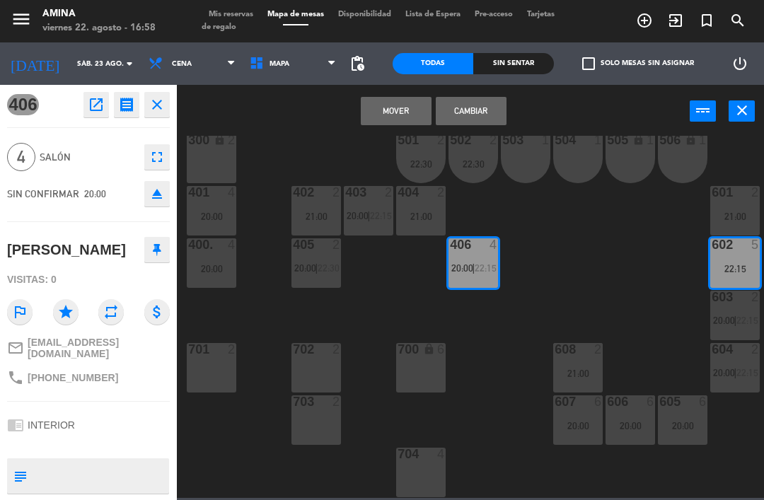
click at [393, 110] on button "Mover" at bounding box center [396, 111] width 71 height 28
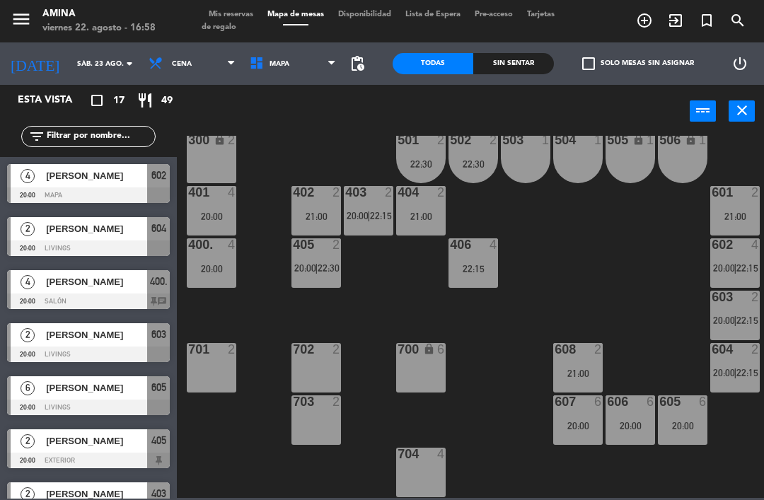
click at [211, 264] on div "20:00" at bounding box center [212, 269] width 50 height 10
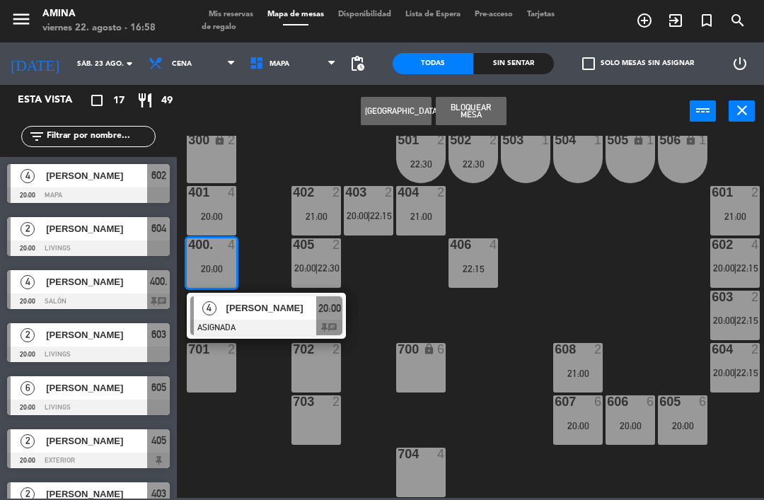
click at [284, 313] on span "[PERSON_NAME]" at bounding box center [271, 308] width 91 height 15
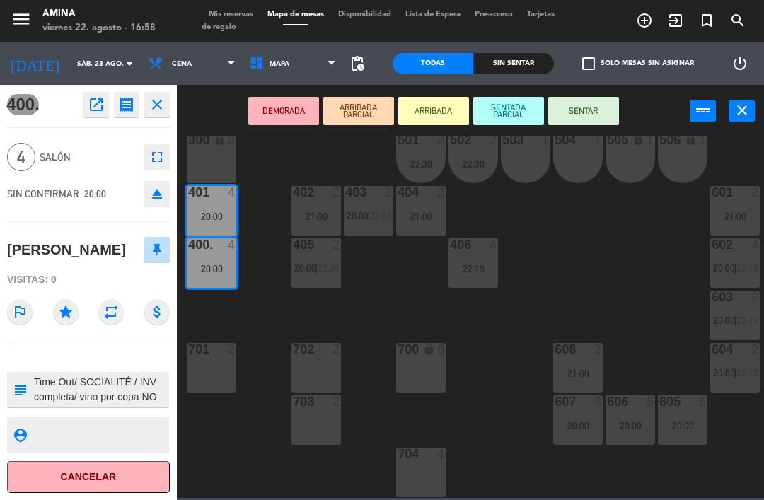
click at [487, 266] on div "22:15" at bounding box center [473, 269] width 50 height 10
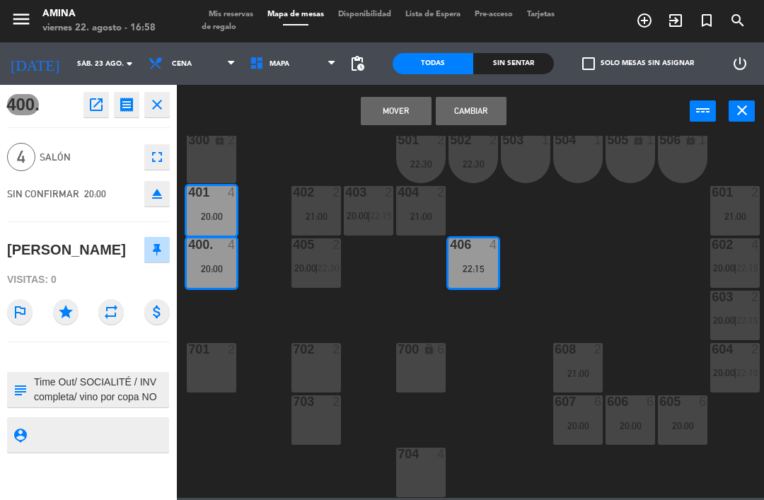
click at [394, 109] on button "Mover" at bounding box center [396, 111] width 71 height 28
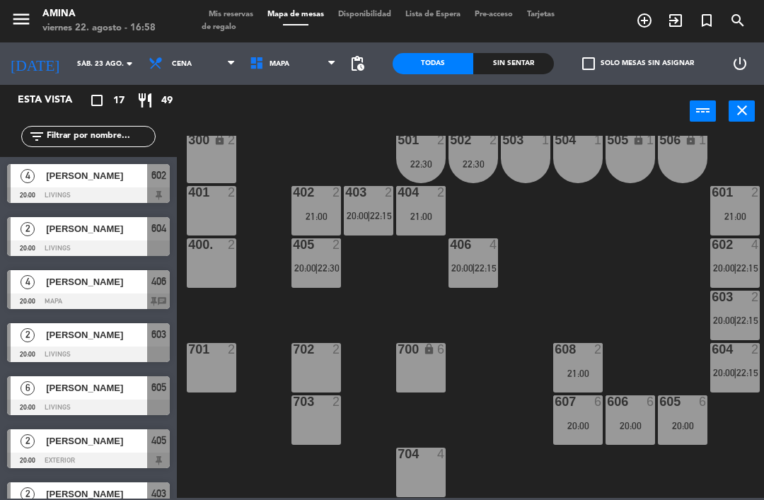
click at [733, 269] on span "20:00" at bounding box center [724, 267] width 22 height 11
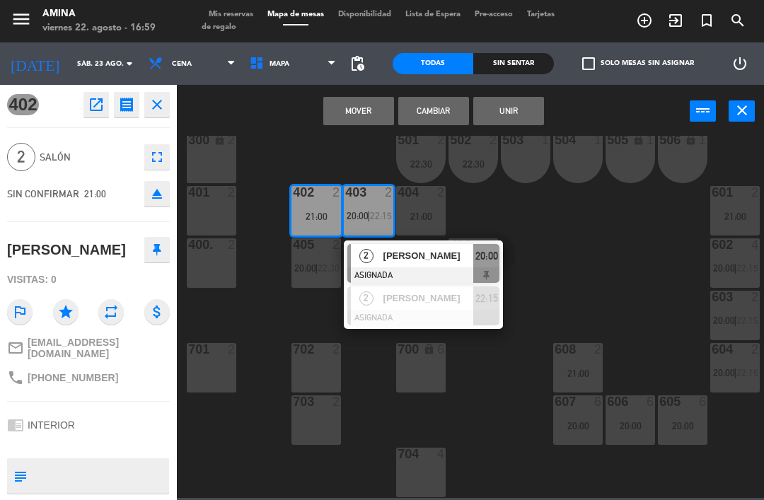
click at [466, 252] on span "[PERSON_NAME]" at bounding box center [428, 255] width 91 height 15
click at [458, 256] on span "[PERSON_NAME]" at bounding box center [428, 255] width 91 height 15
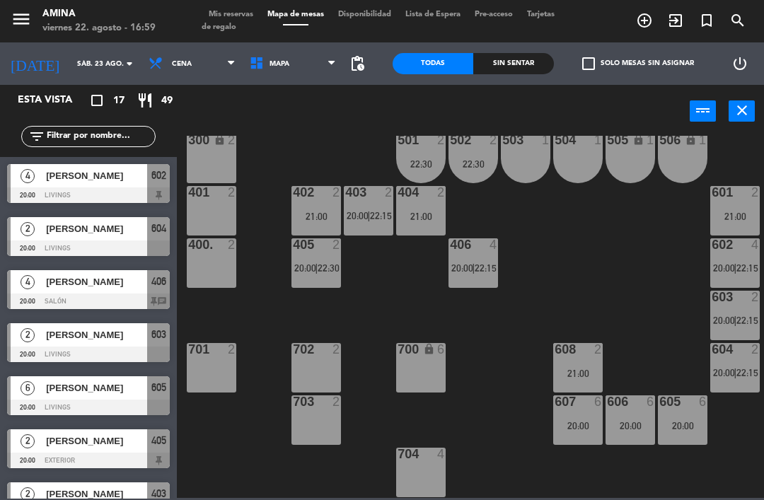
scroll to position [0, 0]
click at [484, 261] on div "406 4 20:00 | 22:15" at bounding box center [473, 263] width 50 height 50
click at [562, 210] on div "101 lock 6 102 lock 6 103 lock 6 301 lock 6 307 lock 2 302 lock 6 308 lock 2 20…" at bounding box center [474, 317] width 579 height 362
click at [371, 210] on span "22:15" at bounding box center [381, 215] width 22 height 11
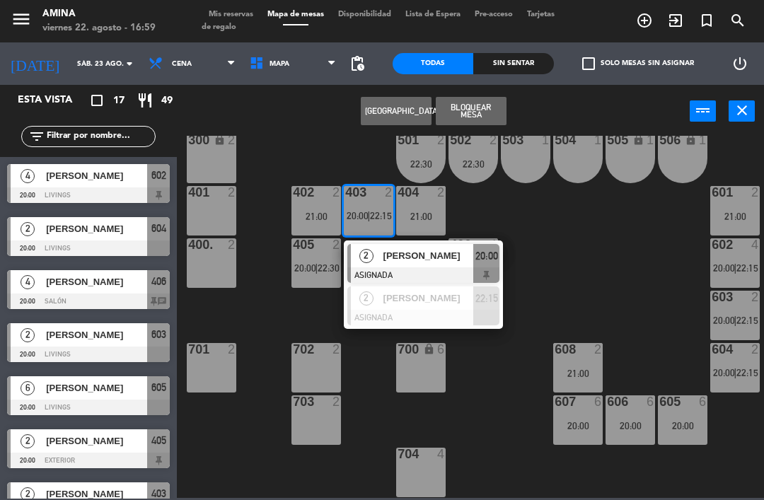
click at [430, 259] on span "[PERSON_NAME]" at bounding box center [428, 255] width 91 height 15
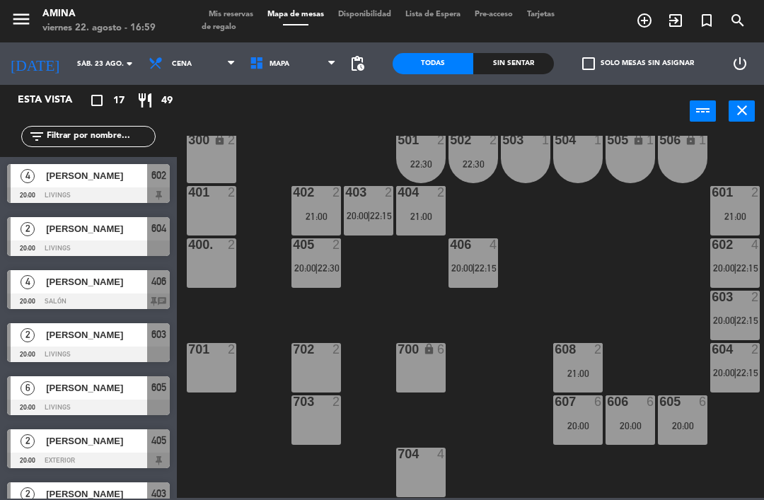
click at [410, 157] on div "501 2 22:30" at bounding box center [421, 159] width 50 height 50
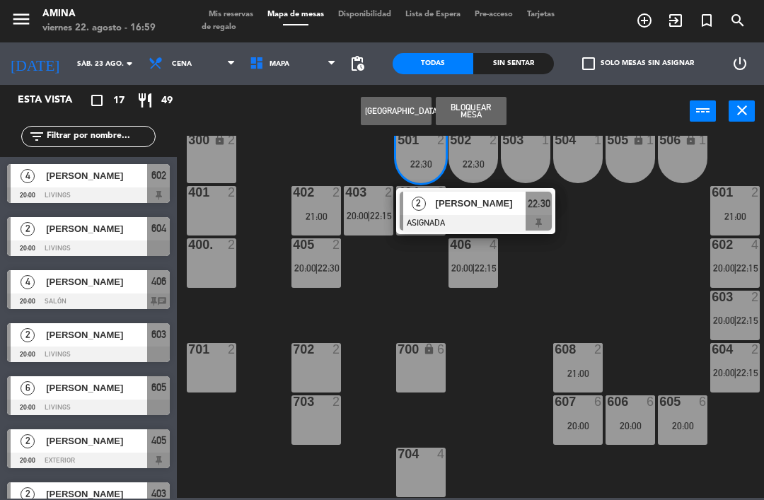
click at [482, 204] on span "[PERSON_NAME]" at bounding box center [481, 203] width 91 height 15
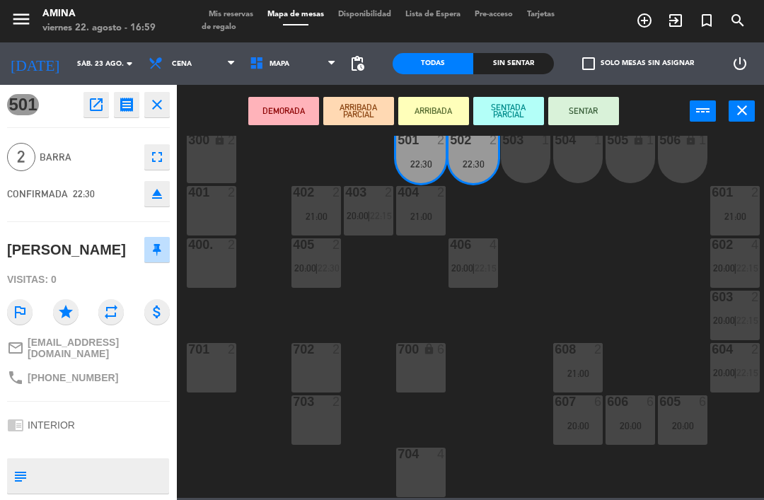
click at [214, 265] on div "400. 2" at bounding box center [212, 263] width 50 height 50
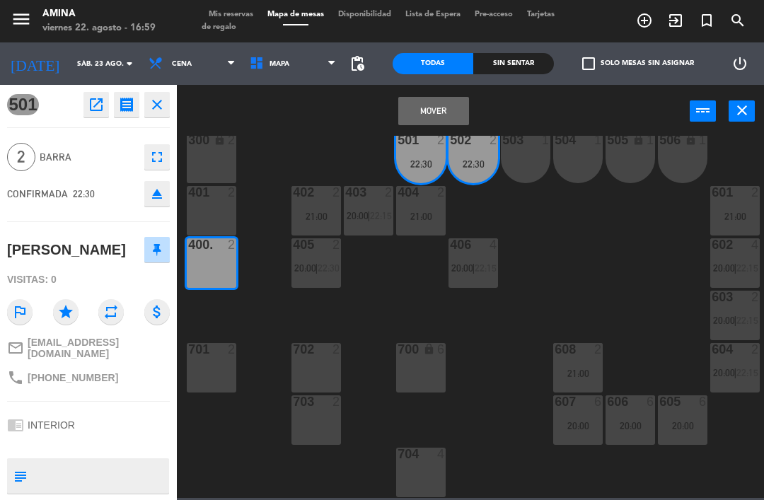
click at [450, 112] on button "Mover" at bounding box center [433, 111] width 71 height 28
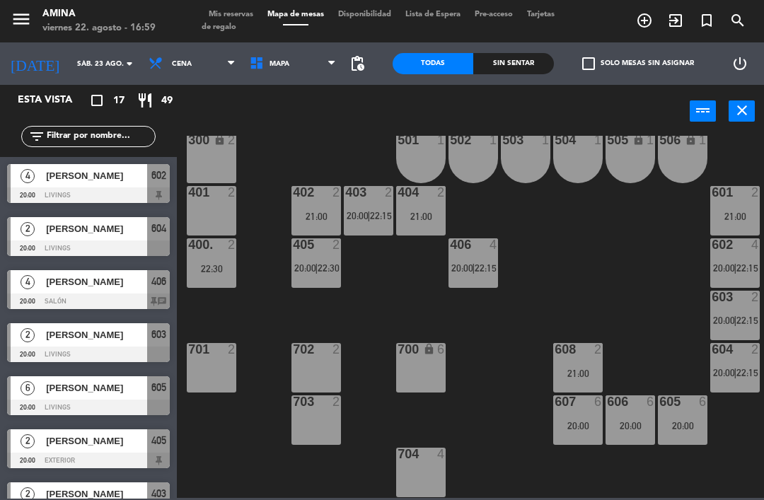
scroll to position [269, 0]
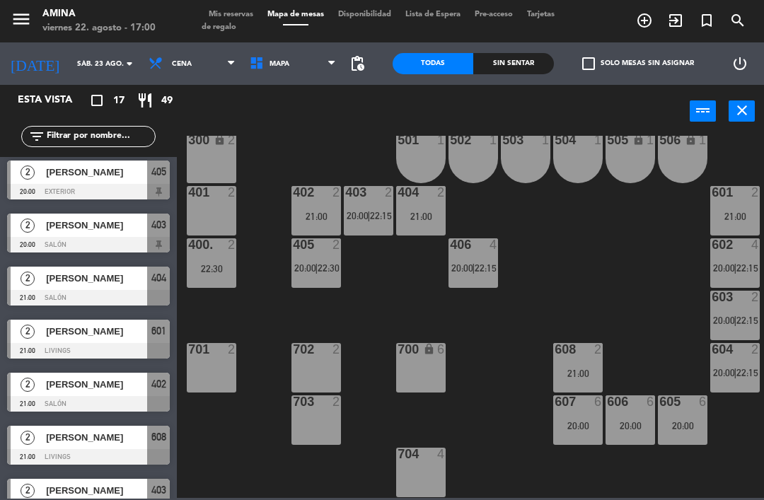
click at [82, 57] on input "sáb. 23 ago." at bounding box center [118, 64] width 97 height 22
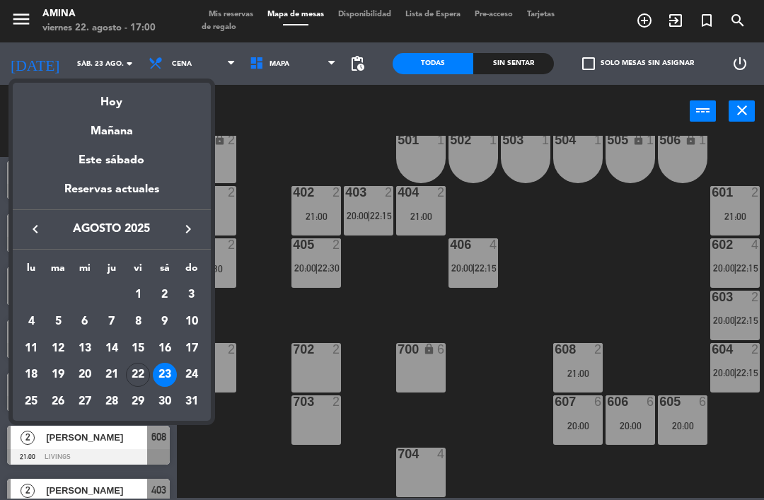
click at [141, 371] on div "22" at bounding box center [138, 375] width 24 height 24
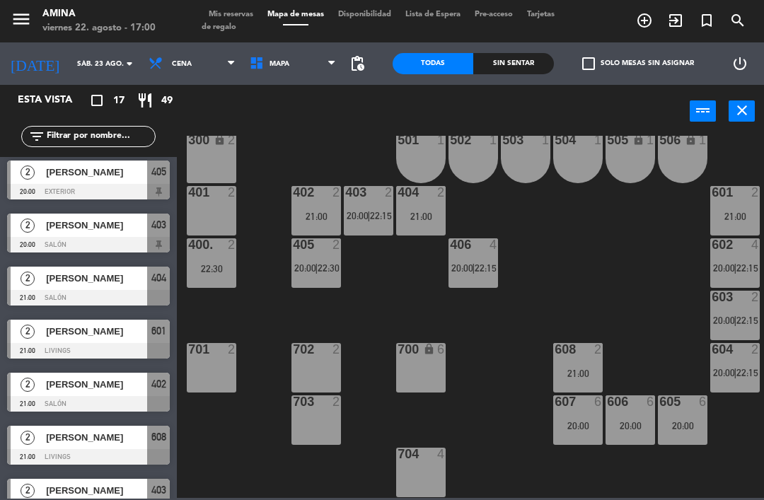
type input "vie. 22 ago."
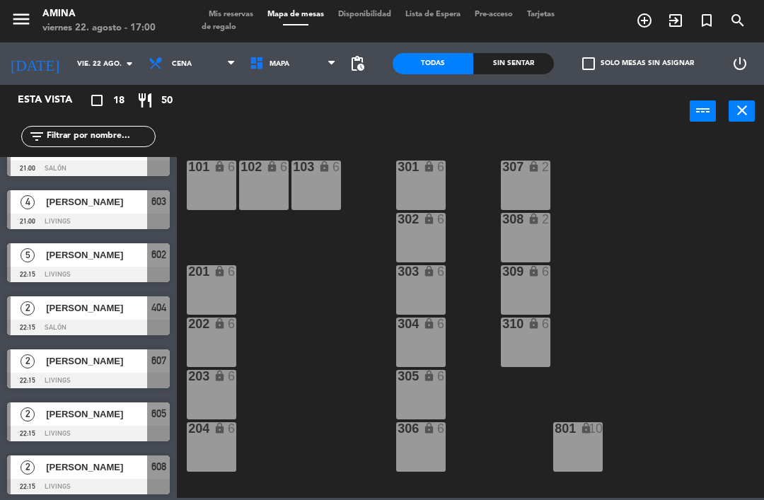
scroll to position [507, 0]
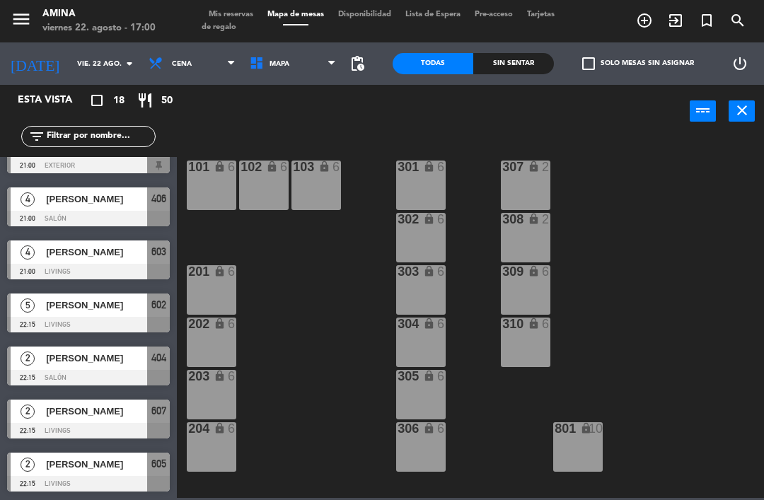
click at [110, 250] on span "[PERSON_NAME]" at bounding box center [96, 252] width 101 height 15
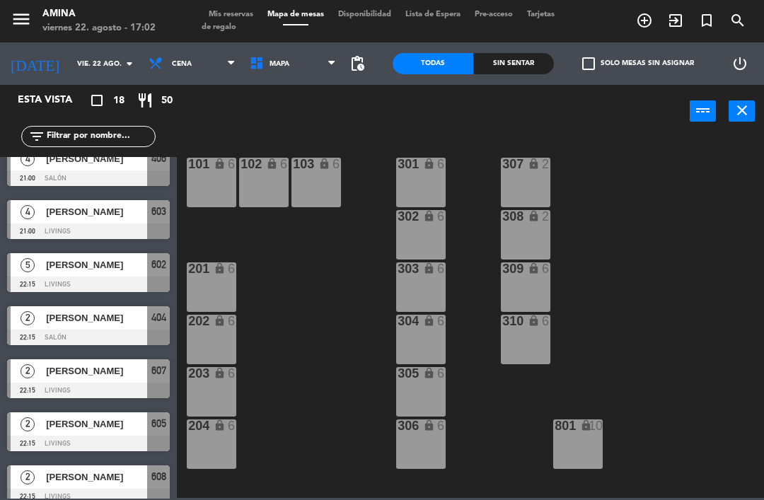
scroll to position [588, 0]
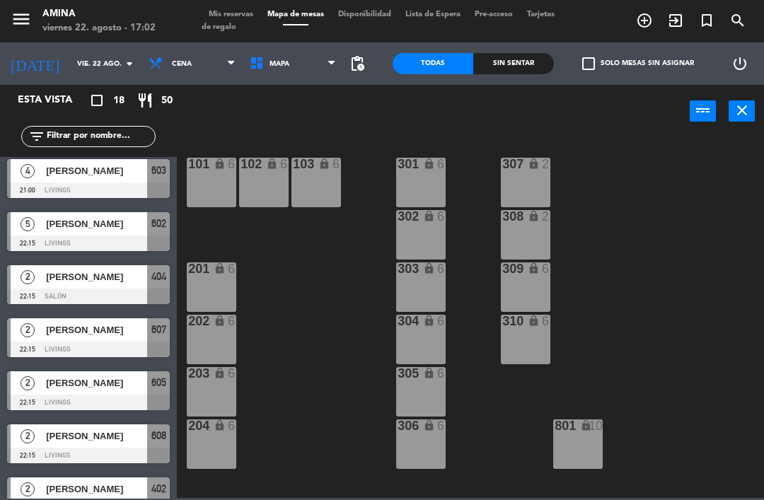
click at [67, 229] on span "[PERSON_NAME]" at bounding box center [96, 223] width 101 height 15
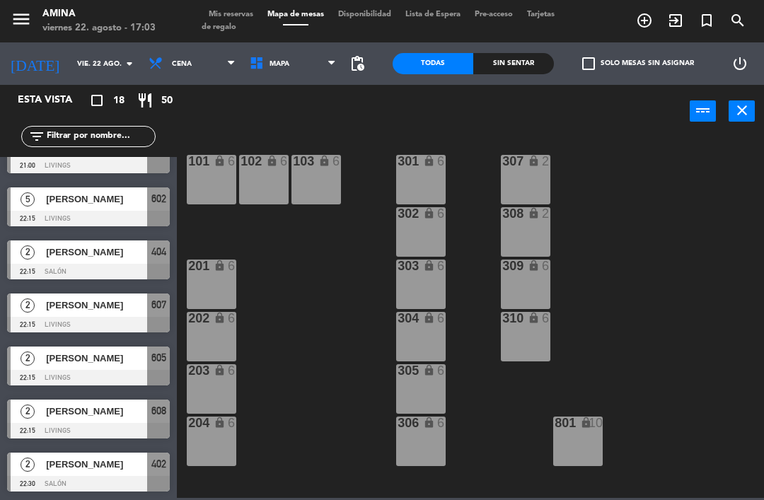
scroll to position [613, 0]
click at [67, 254] on span "[PERSON_NAME]" at bounding box center [96, 252] width 101 height 15
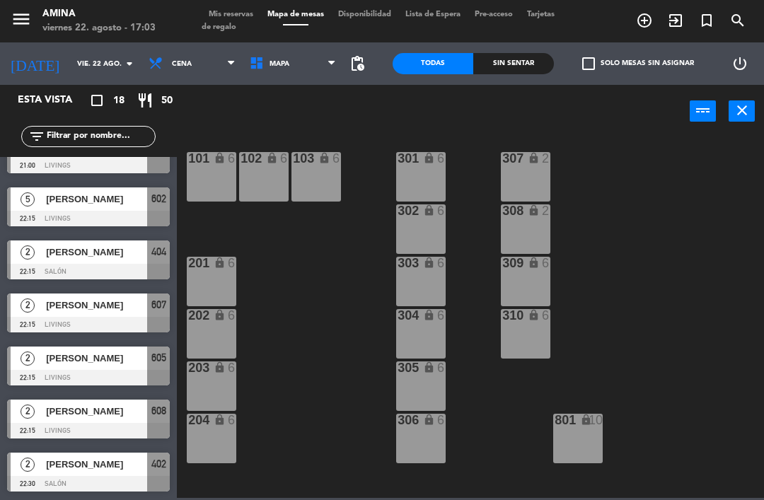
click at [50, 298] on span "[PERSON_NAME]" at bounding box center [96, 305] width 101 height 15
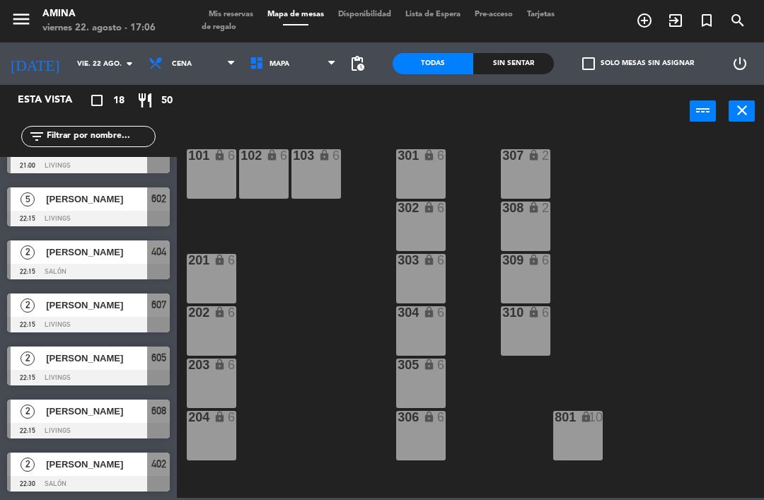
click at [65, 366] on div "[PERSON_NAME]" at bounding box center [96, 358] width 103 height 23
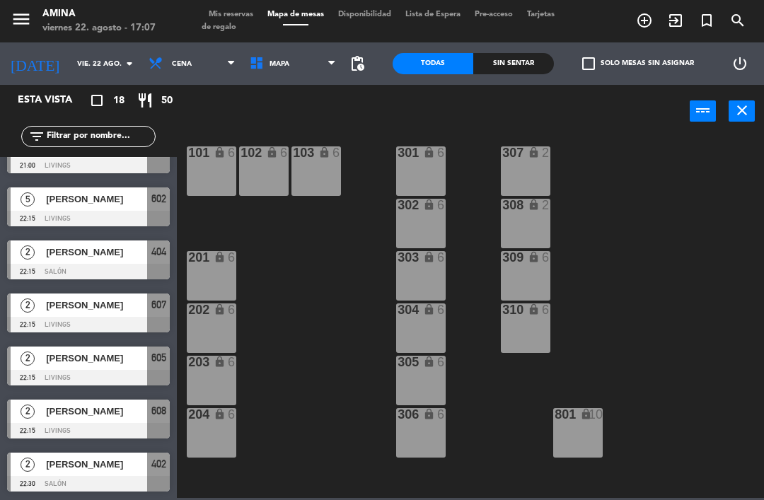
click at [47, 420] on div "[PERSON_NAME]" at bounding box center [96, 411] width 103 height 23
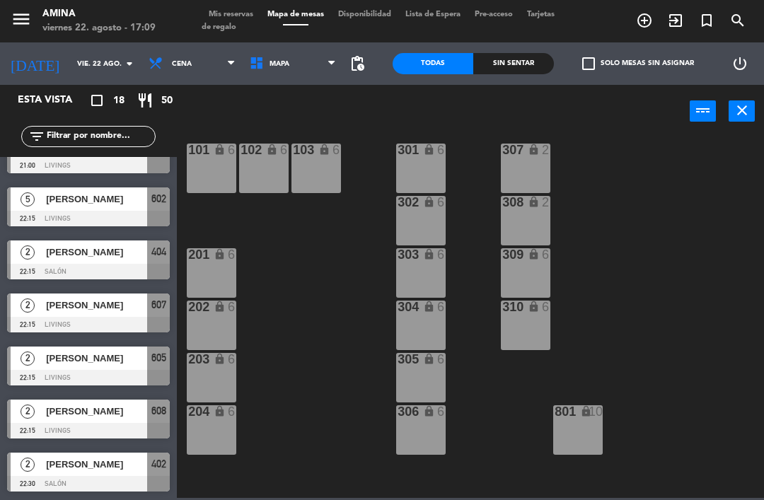
click at [73, 473] on div "[PERSON_NAME]" at bounding box center [96, 464] width 103 height 23
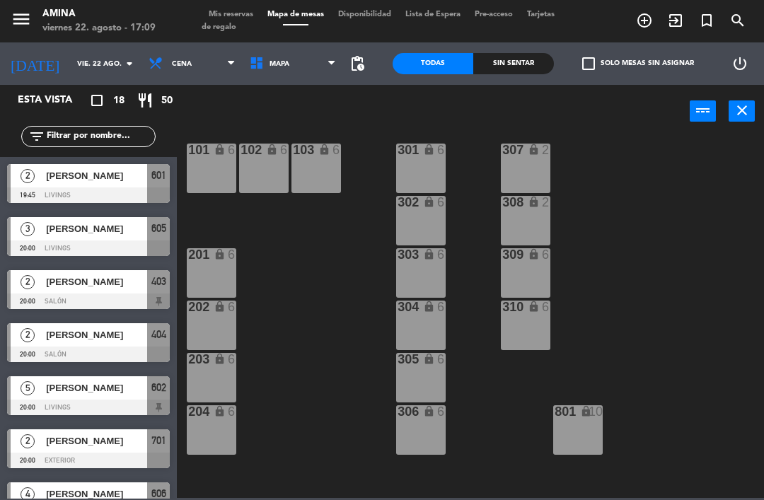
scroll to position [287, 0]
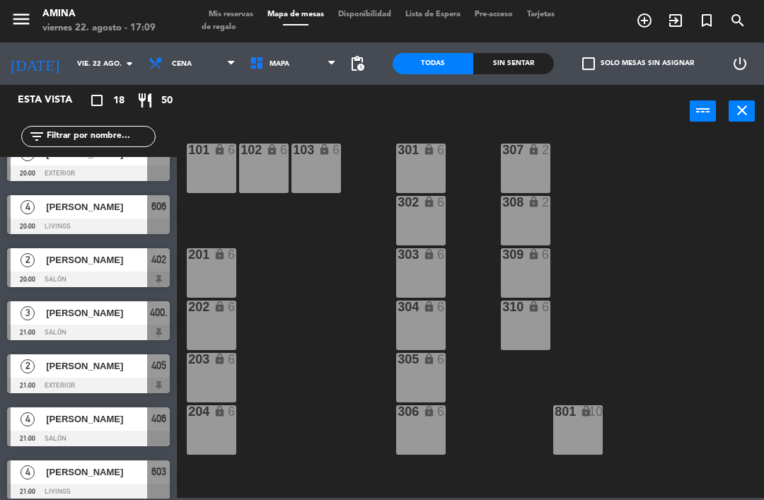
click at [234, 18] on span "Mis reservas" at bounding box center [231, 15] width 59 height 8
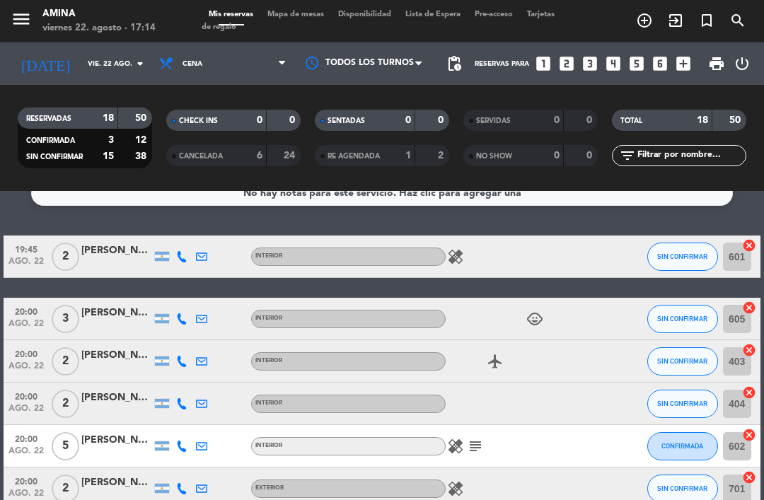
scroll to position [22, 0]
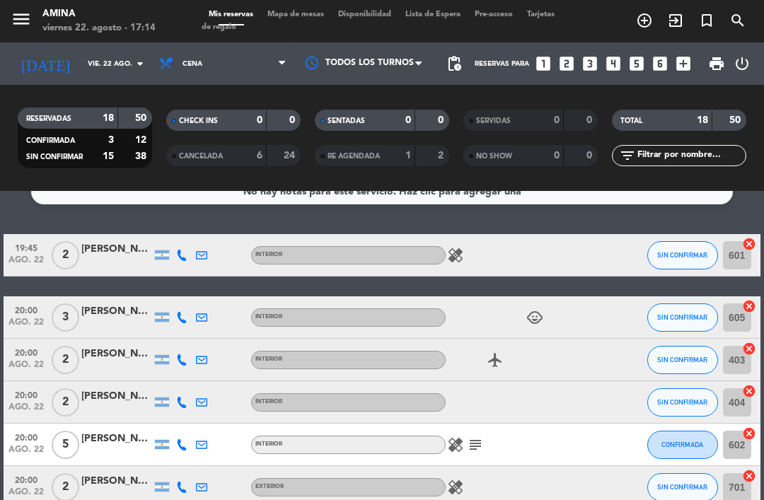
click at [687, 313] on span "SIN CONFIRMAR" at bounding box center [682, 317] width 50 height 8
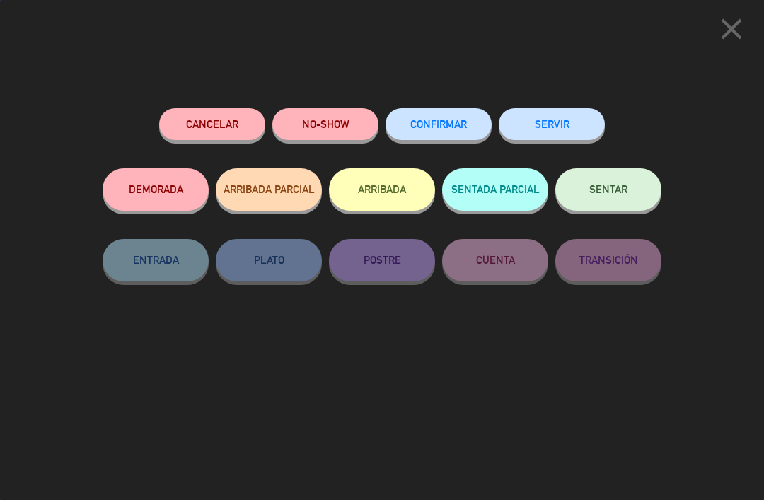
click at [472, 120] on button "CONFIRMAR" at bounding box center [438, 124] width 106 height 32
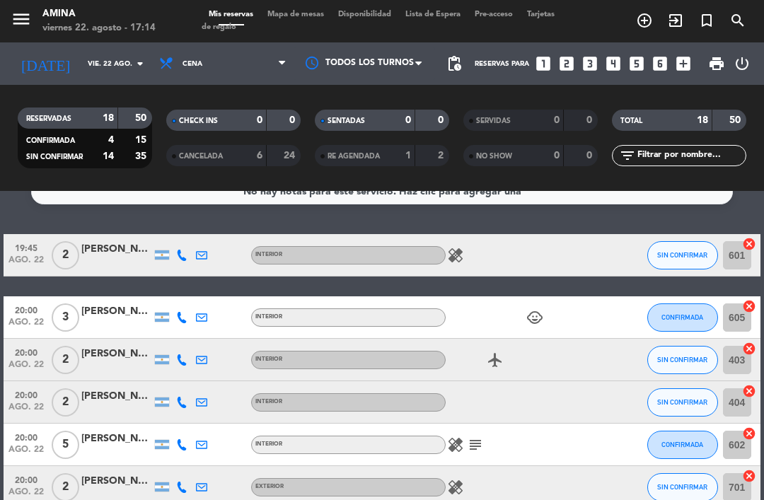
click at [535, 309] on icon "child_care" at bounding box center [534, 317] width 17 height 17
click at [591, 296] on div at bounding box center [583, 317] width 38 height 42
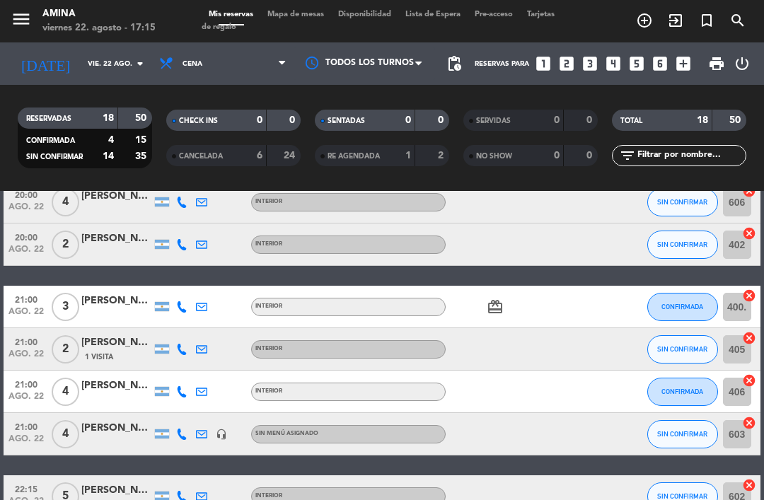
scroll to position [351, 0]
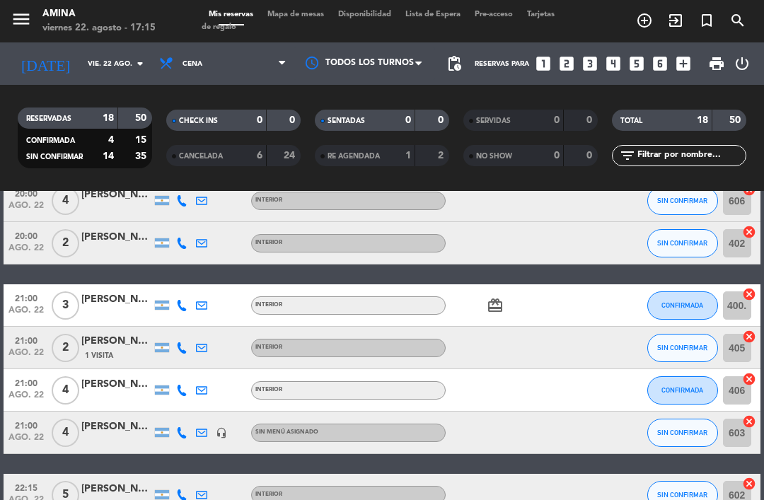
click at [669, 344] on span "SIN CONFIRMAR" at bounding box center [682, 348] width 50 height 8
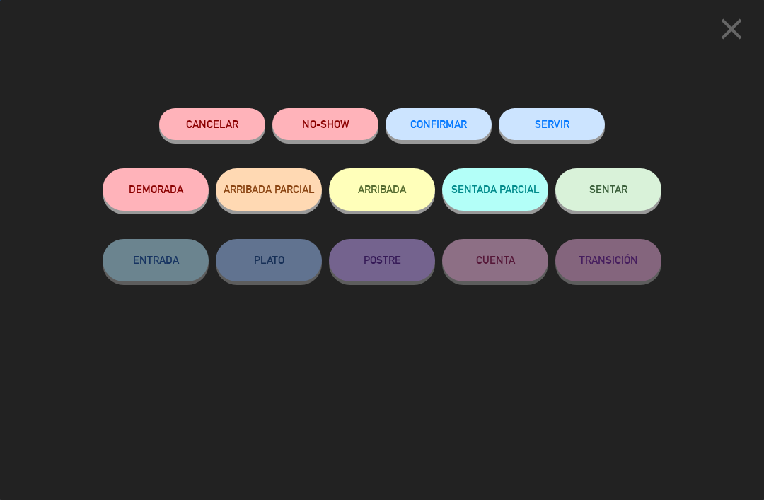
click at [450, 122] on span "CONFIRMAR" at bounding box center [438, 124] width 57 height 12
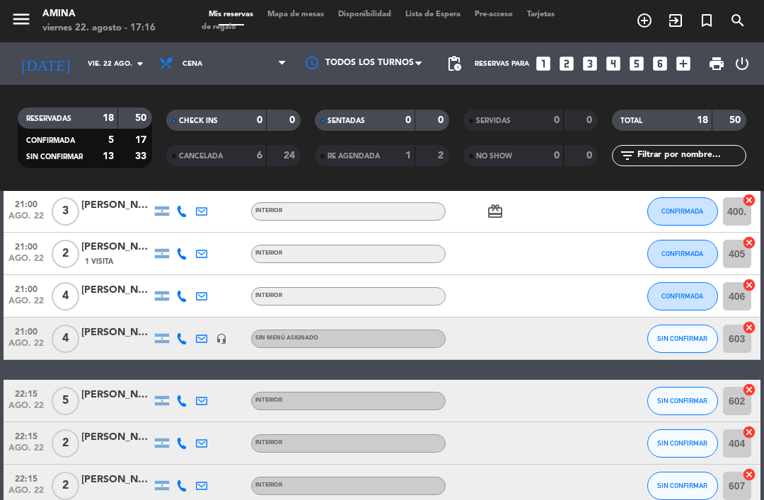
scroll to position [465, 0]
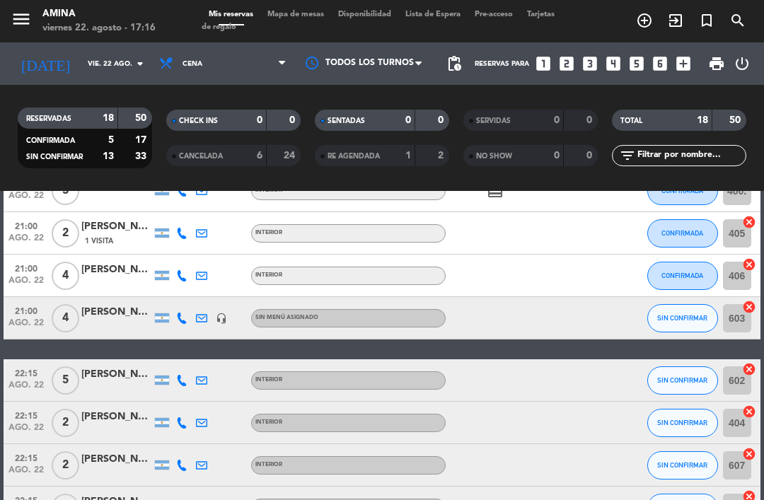
click at [660, 314] on span "SIN CONFIRMAR" at bounding box center [682, 318] width 50 height 8
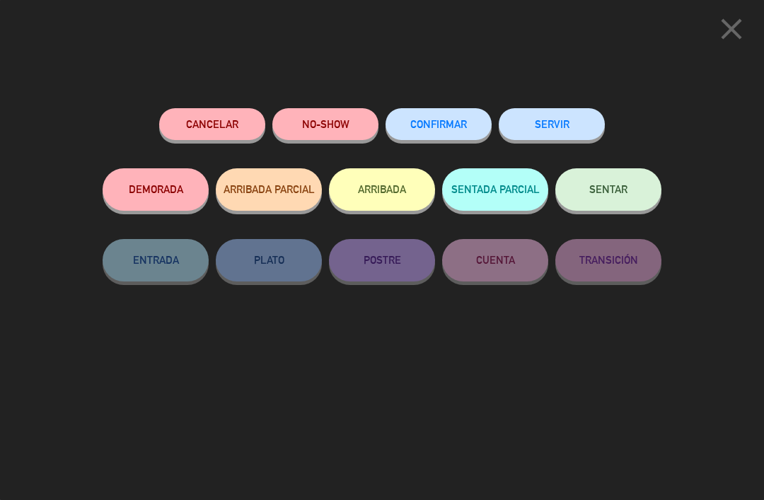
click at [444, 115] on button "CONFIRMAR" at bounding box center [438, 124] width 106 height 32
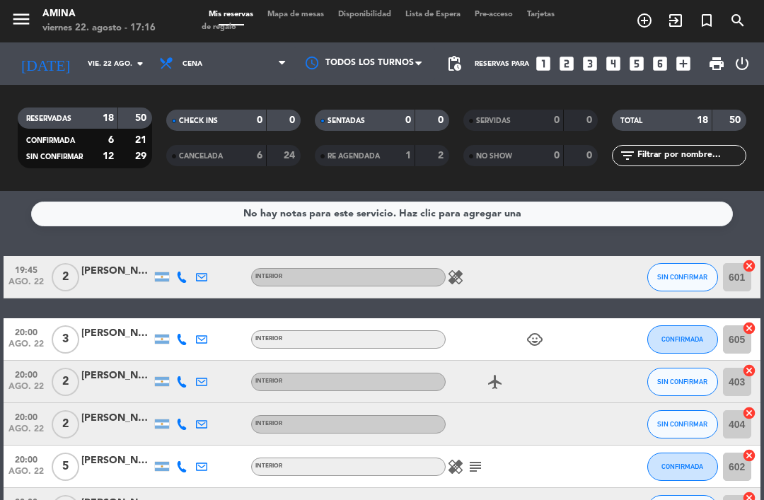
scroll to position [0, 0]
click at [677, 273] on span "SIN CONFIRMAR" at bounding box center [682, 277] width 50 height 8
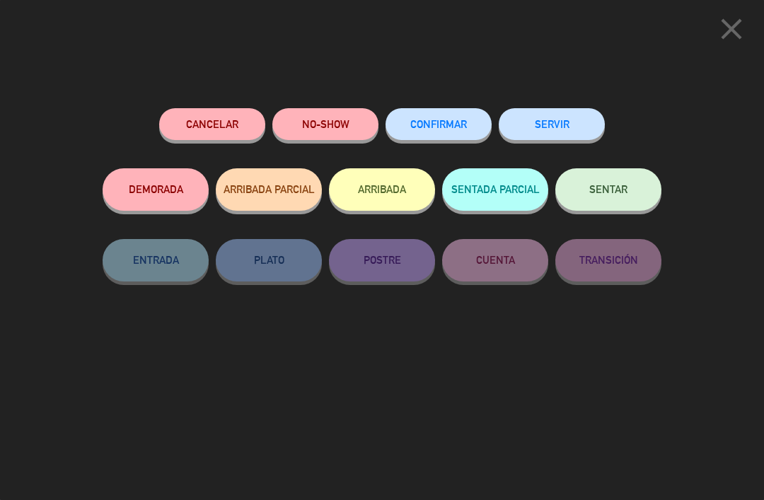
click at [461, 129] on button "CONFIRMAR" at bounding box center [438, 124] width 106 height 32
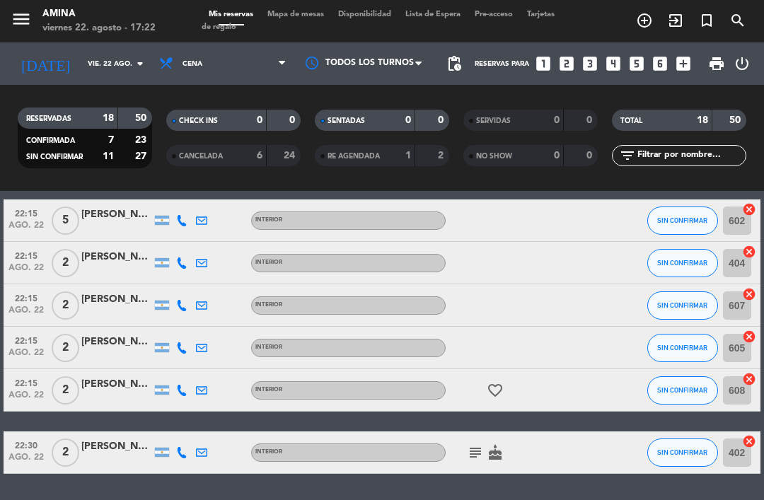
scroll to position [625, 0]
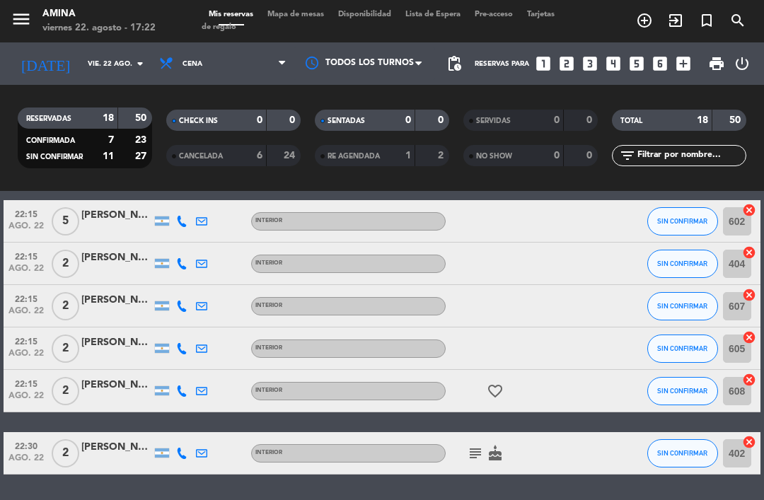
click at [692, 449] on span "SIN CONFIRMAR" at bounding box center [682, 453] width 50 height 8
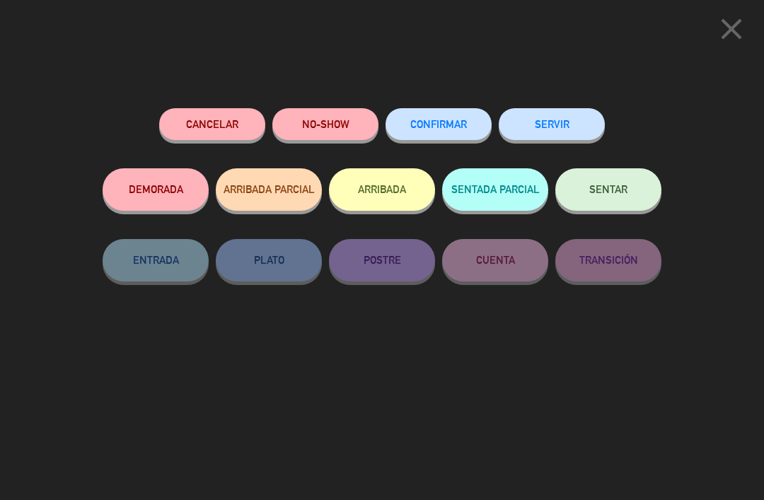
click at [449, 120] on span "CONFIRMAR" at bounding box center [438, 124] width 57 height 12
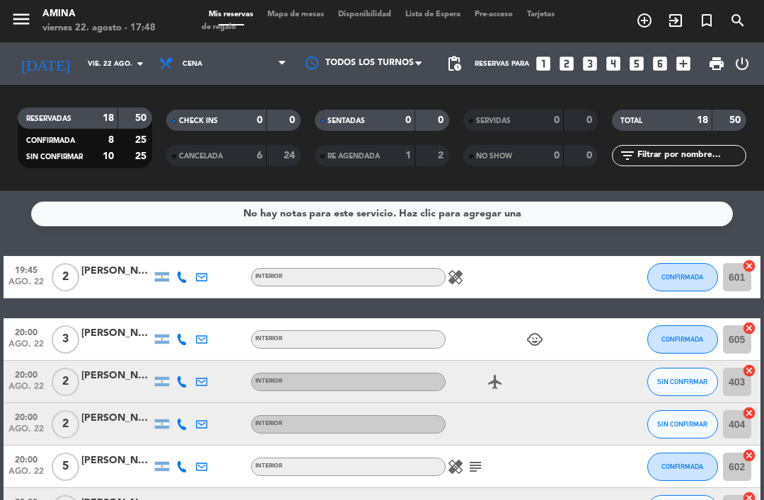
scroll to position [0, 0]
click at [289, 12] on span "Mapa de mesas" at bounding box center [295, 15] width 71 height 8
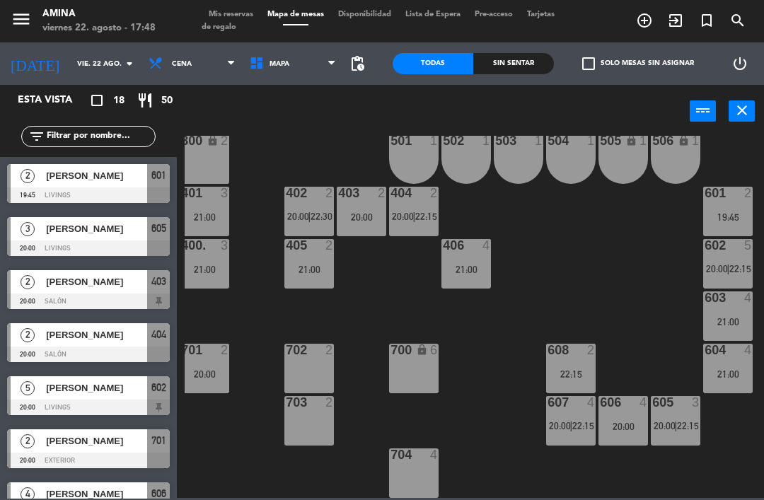
scroll to position [393, 7]
click at [573, 436] on div "607 4 20:00 | 22:15" at bounding box center [571, 421] width 50 height 50
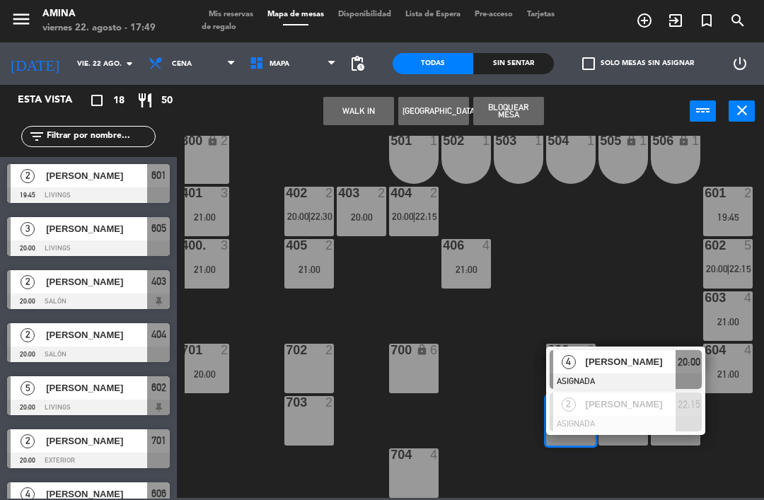
click at [666, 373] on div "[PERSON_NAME]" at bounding box center [630, 361] width 92 height 23
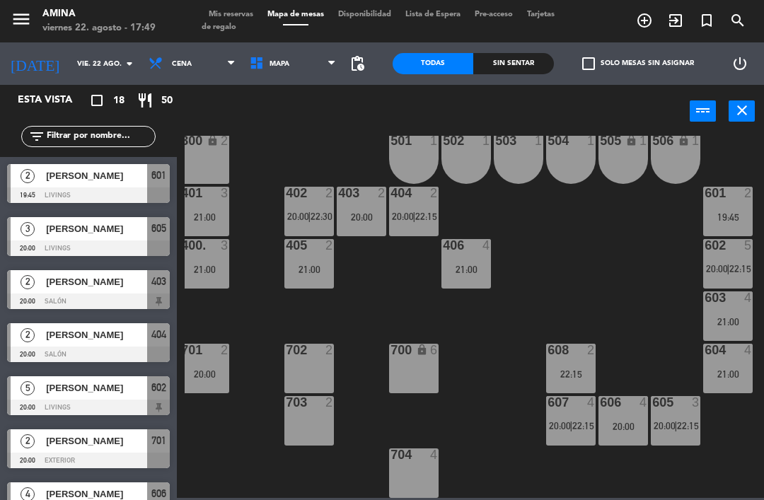
scroll to position [0, 0]
click at [565, 436] on div "607 4 20:00 | 22:15" at bounding box center [571, 421] width 50 height 50
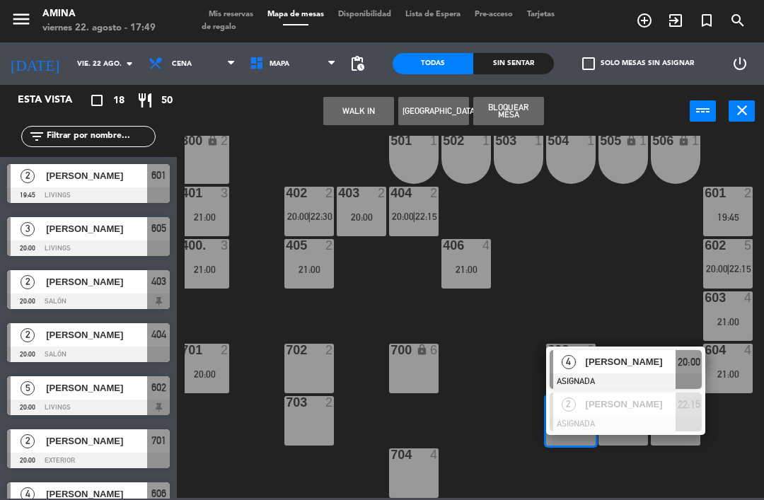
click at [667, 313] on div "101 lock 6 102 lock 6 103 lock 6 301 lock 6 307 lock 2 302 lock 6 308 lock 2 20…" at bounding box center [474, 317] width 579 height 362
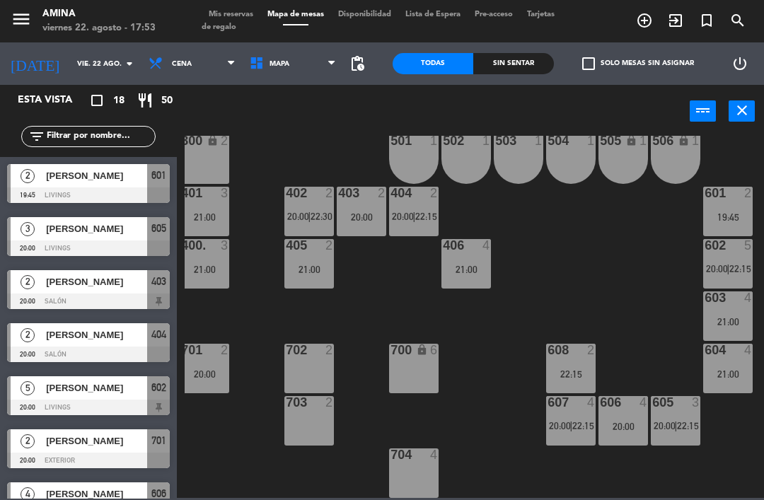
click at [231, 22] on span "Tarjetas de regalo" at bounding box center [378, 21] width 353 height 21
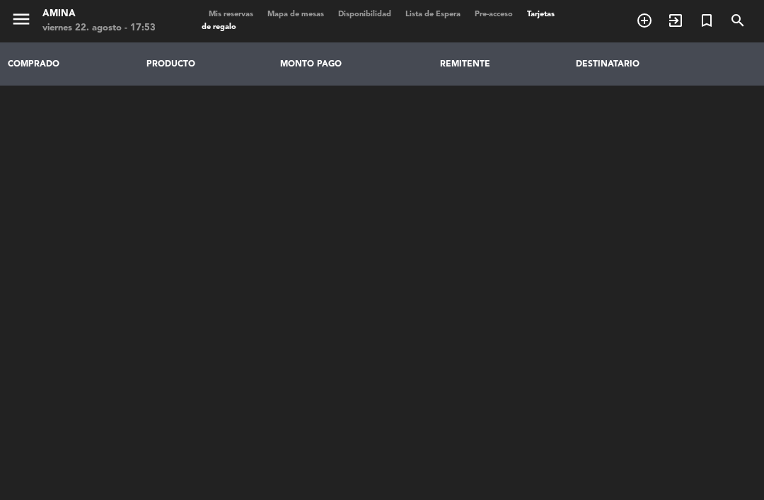
click at [322, 35] on div "menu [PERSON_NAME] 22. [PERSON_NAME] - 17:53 Mis reservas Mapa de mesas Disponi…" at bounding box center [382, 21] width 764 height 42
click at [297, 17] on span "Mapa de mesas" at bounding box center [295, 15] width 71 height 8
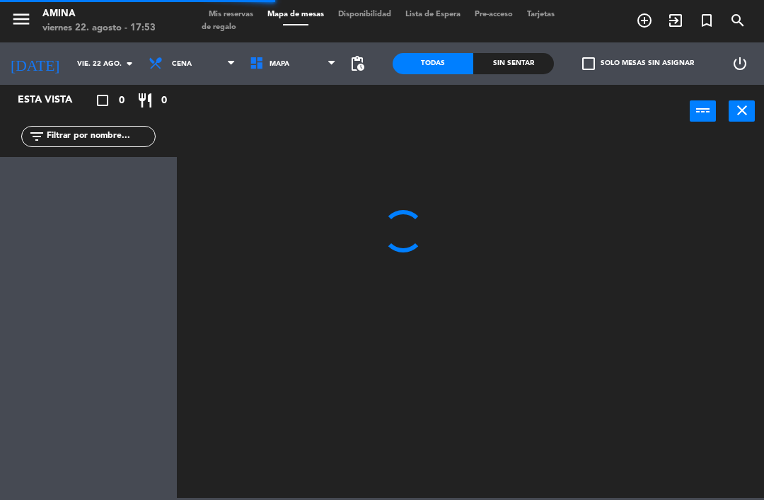
click at [90, 72] on input "vie. 22 ago." at bounding box center [118, 64] width 97 height 22
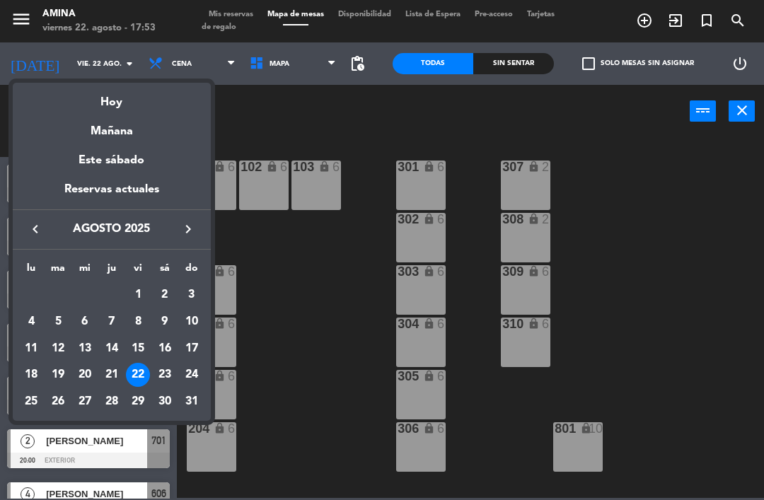
click at [166, 372] on div "23" at bounding box center [165, 375] width 24 height 24
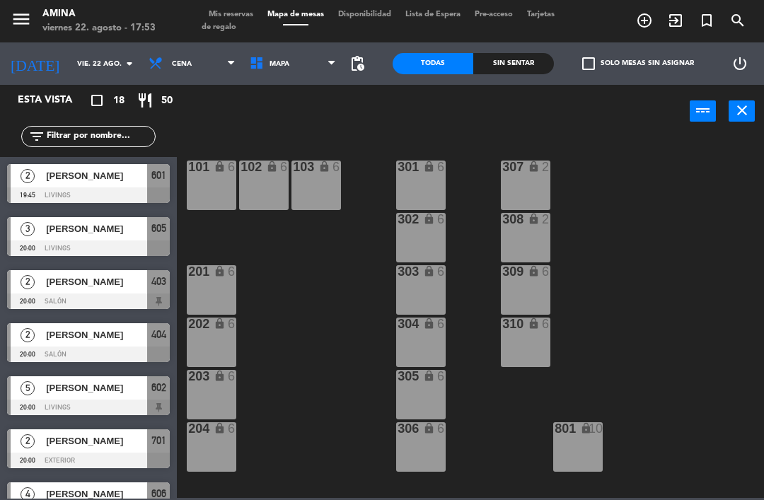
type input "sáb. 23 ago."
click at [647, 30] on span "add_circle_outline" at bounding box center [644, 20] width 31 height 24
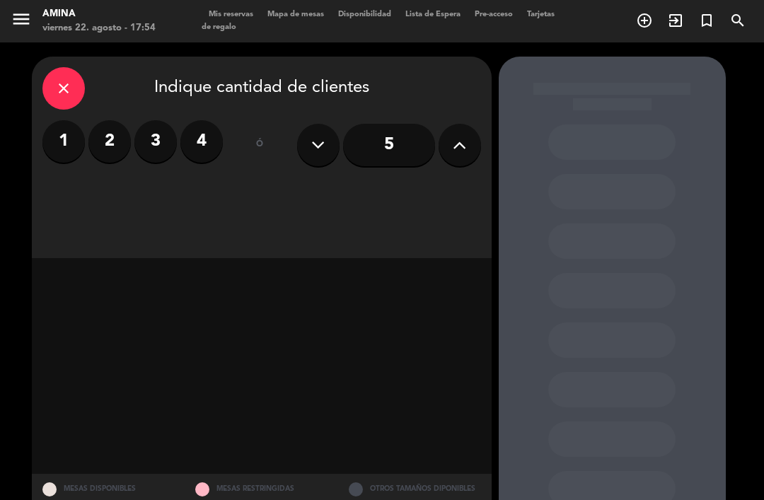
click at [206, 156] on label "4" at bounding box center [201, 141] width 42 height 42
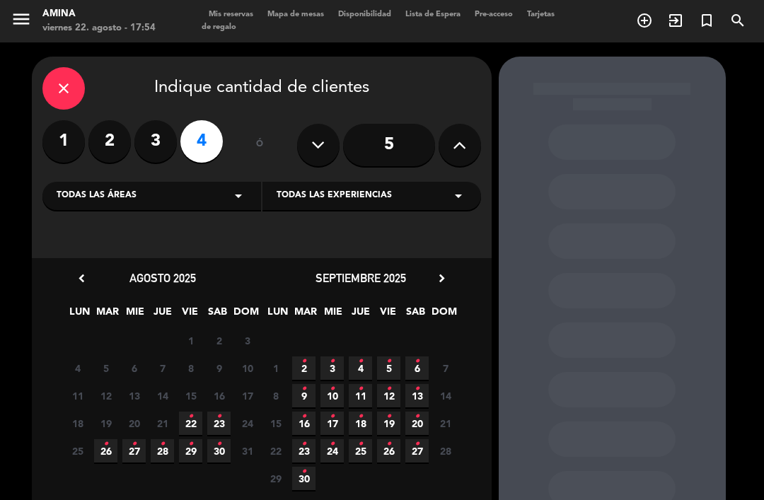
click at [198, 422] on span "22 •" at bounding box center [190, 423] width 23 height 23
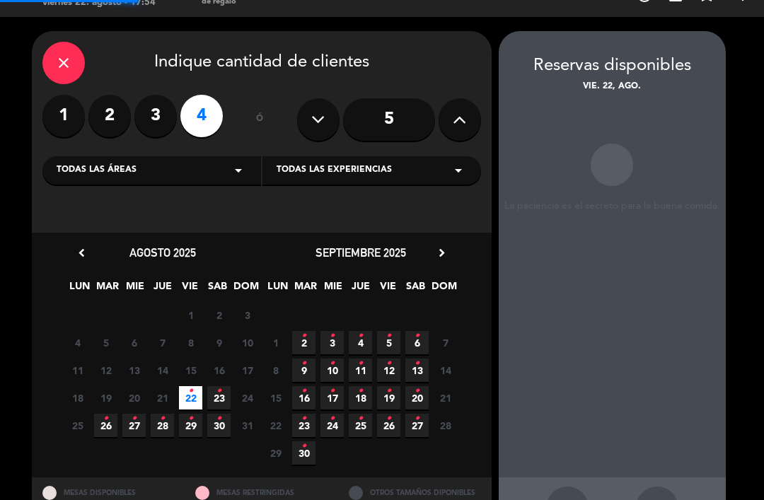
scroll to position [33, 0]
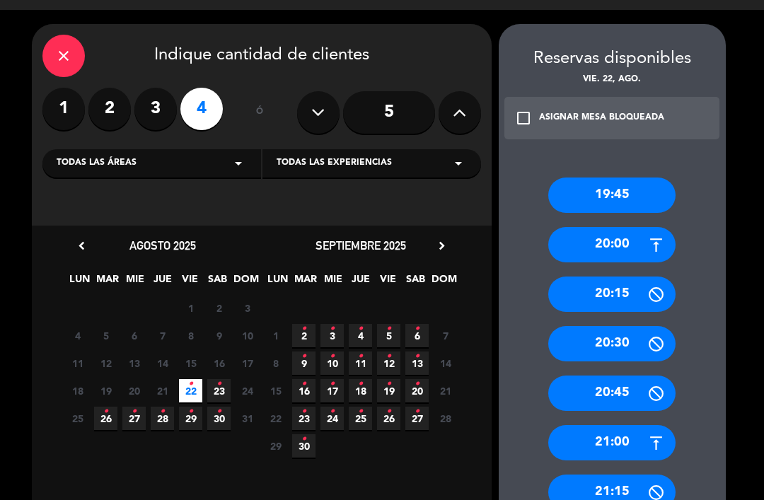
click at [620, 326] on div "20:30" at bounding box center [611, 343] width 127 height 35
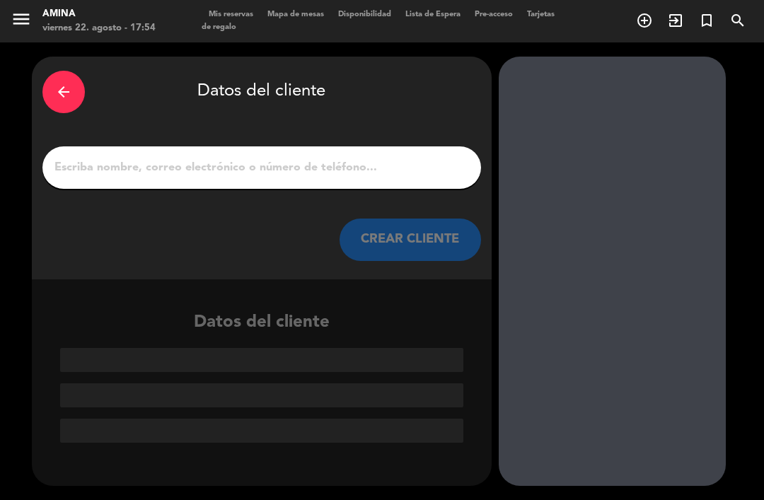
click at [298, 158] on input "1" at bounding box center [261, 168] width 417 height 20
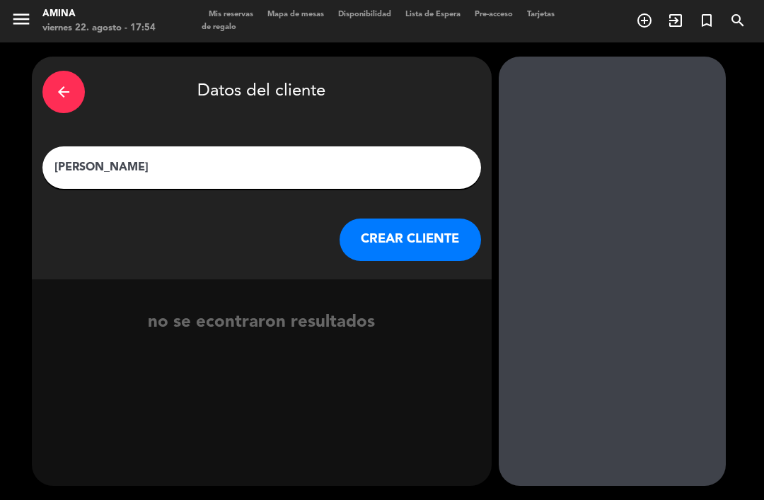
type input "[PERSON_NAME]"
click at [424, 219] on button "CREAR CLIENTE" at bounding box center [409, 240] width 141 height 42
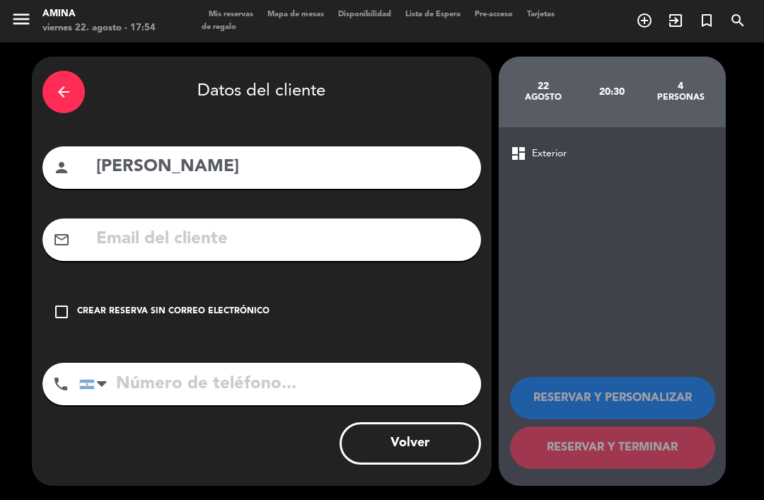
click at [235, 291] on div "check_box_outline_blank Crear reserva sin correo electrónico" at bounding box center [261, 312] width 439 height 42
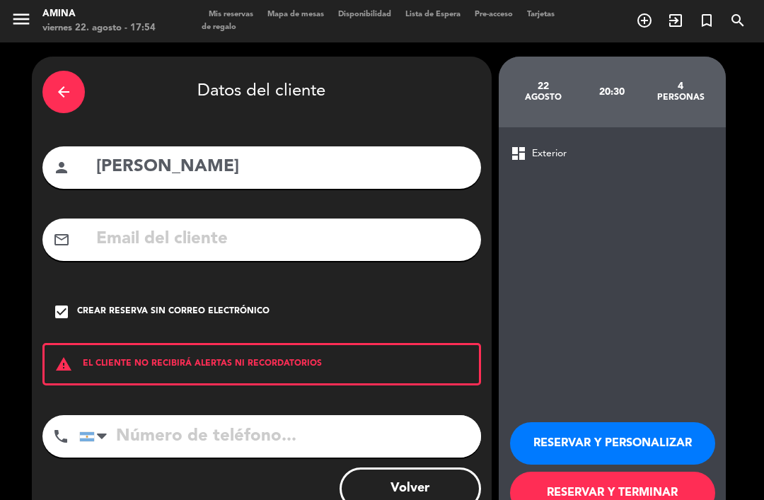
click at [591, 474] on button "RESERVAR Y TERMINAR" at bounding box center [612, 493] width 205 height 42
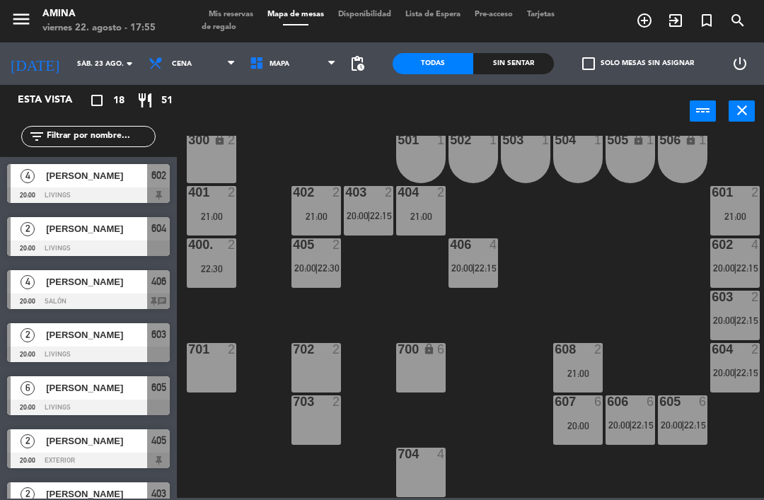
click at [497, 256] on div "406 4 20:00 | 22:15" at bounding box center [473, 263] width 50 height 50
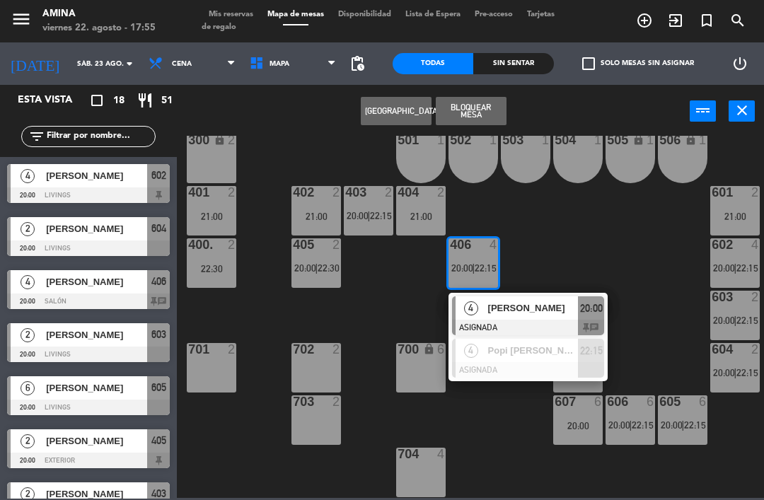
click at [471, 265] on span "20:00" at bounding box center [462, 267] width 22 height 11
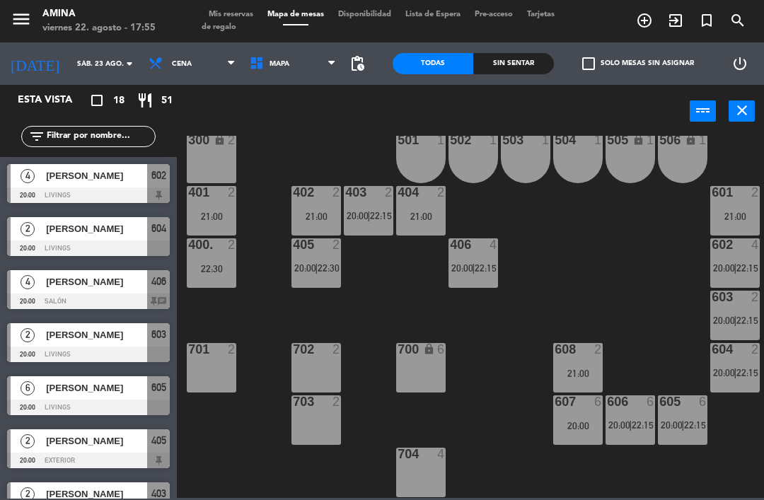
click at [466, 268] on span "20:00" at bounding box center [462, 267] width 22 height 11
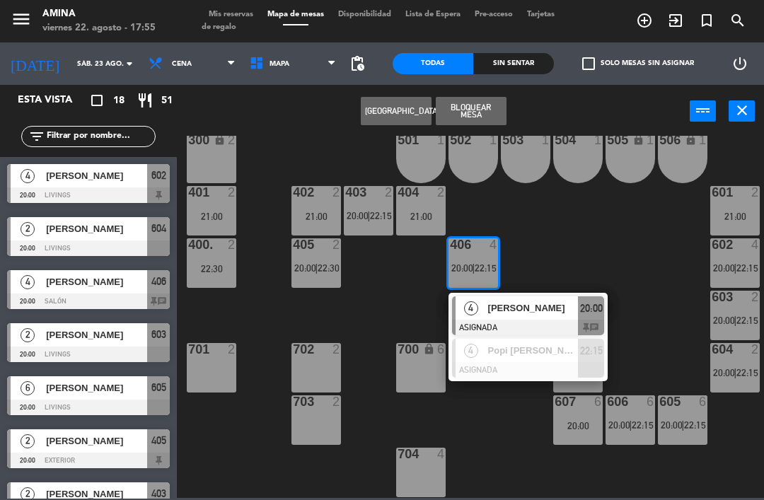
click at [110, 74] on input "sáb. 23 ago." at bounding box center [118, 64] width 97 height 22
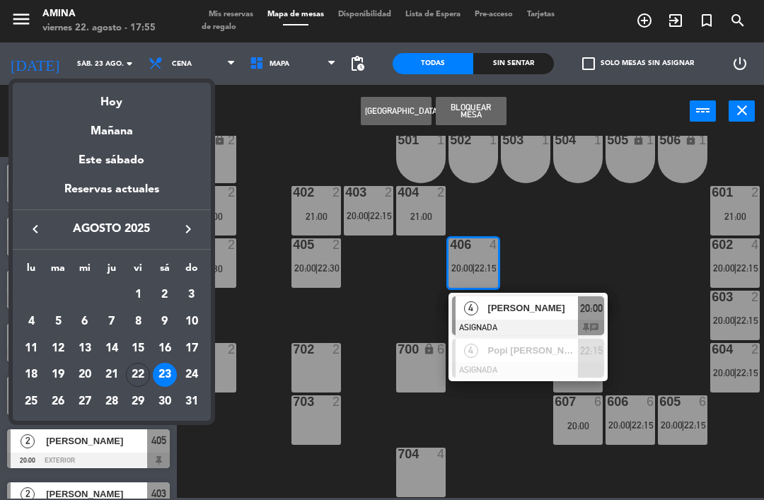
click at [146, 381] on div "22" at bounding box center [138, 375] width 24 height 24
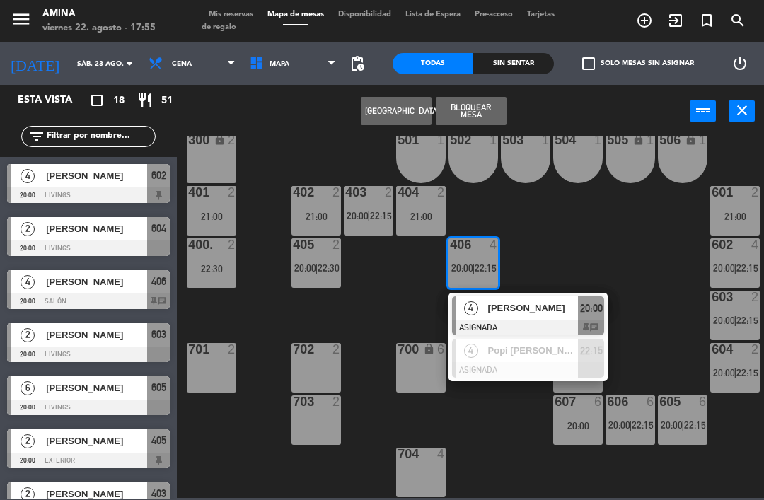
type input "vie. 22 ago."
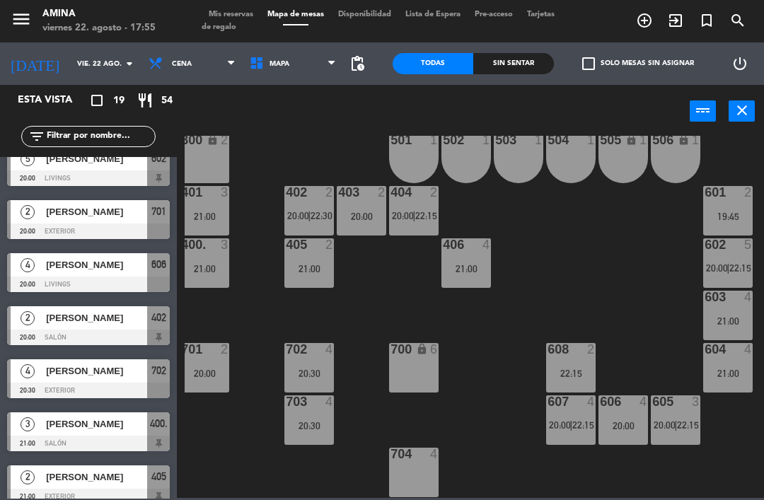
scroll to position [231, 0]
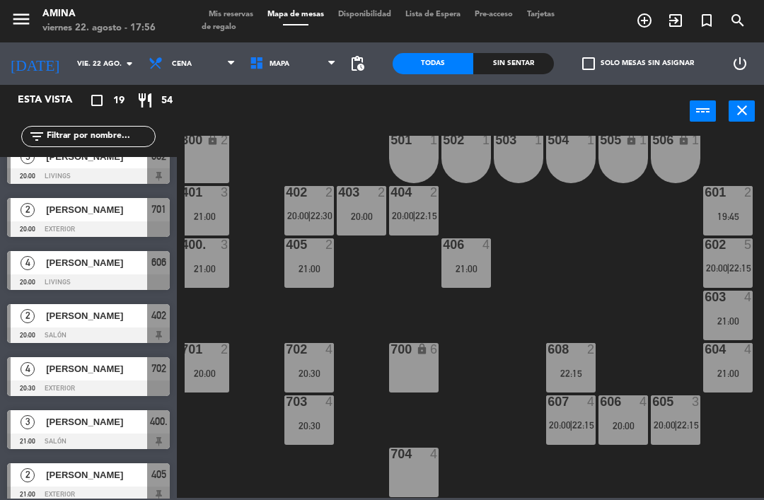
click at [370, 202] on div "403 2 20:00" at bounding box center [362, 211] width 50 height 50
click at [532, 204] on div "101 lock 6 102 lock 6 103 lock 6 301 lock 6 307 lock 2 302 lock 6 308 lock 2 20…" at bounding box center [474, 317] width 579 height 362
click at [366, 211] on div "20:00" at bounding box center [362, 216] width 50 height 10
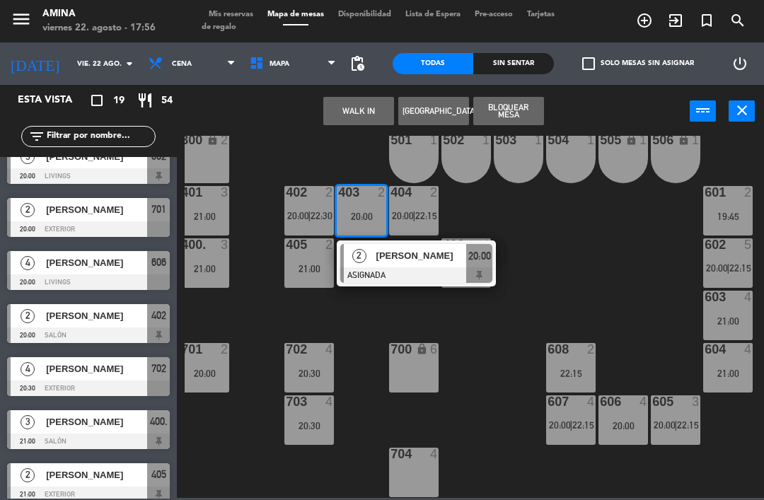
click at [430, 262] on span "[PERSON_NAME]" at bounding box center [421, 255] width 91 height 15
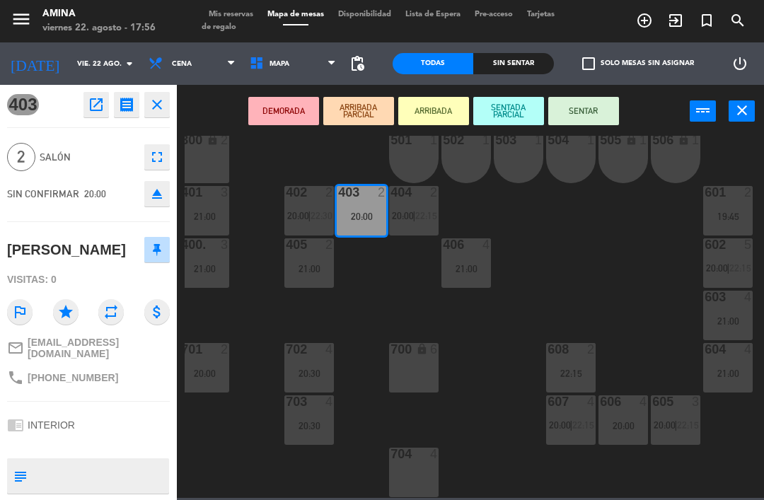
click at [412, 162] on div "501 1" at bounding box center [414, 159] width 50 height 50
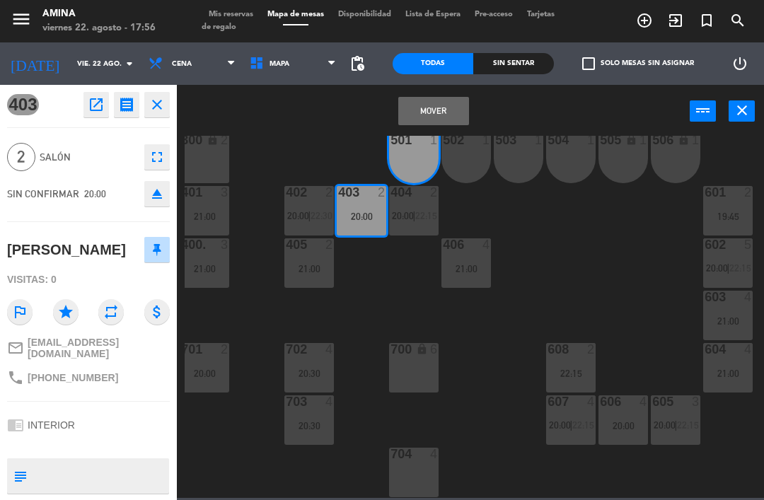
click at [475, 160] on div "502 1" at bounding box center [466, 159] width 50 height 50
click at [443, 108] on button "Mover y Unir" at bounding box center [433, 111] width 71 height 28
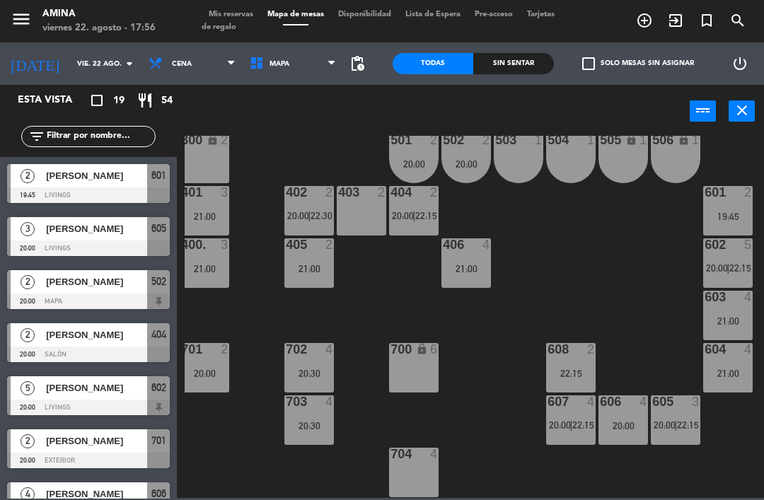
click at [422, 210] on span "22:15" at bounding box center [426, 215] width 22 height 11
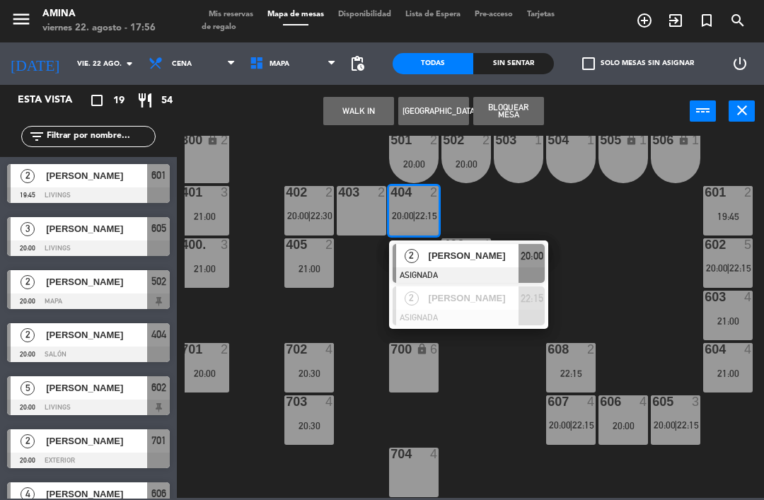
click at [487, 263] on span "[PERSON_NAME]" at bounding box center [474, 255] width 91 height 15
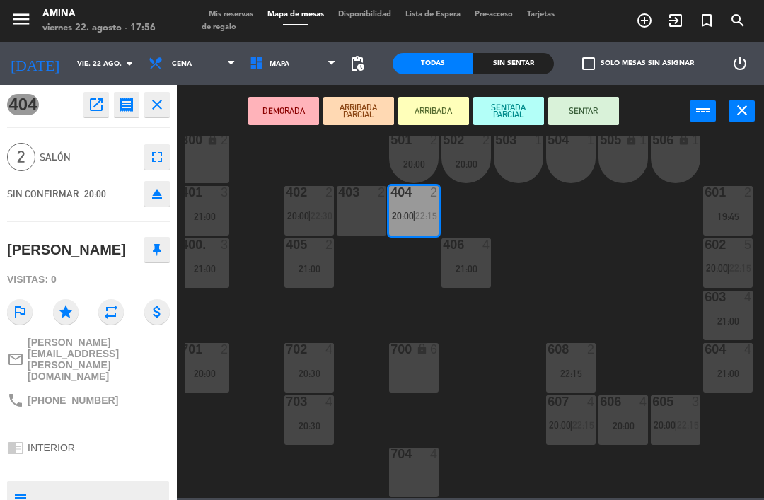
click at [521, 158] on div "503 1" at bounding box center [519, 159] width 50 height 50
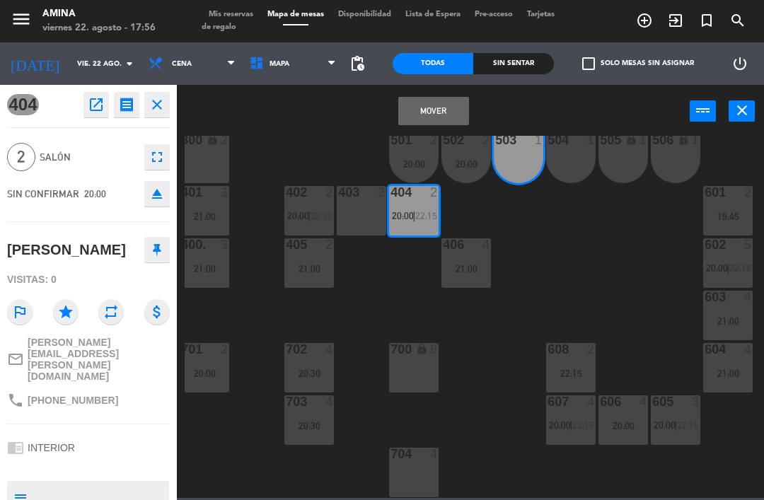
click at [587, 163] on div "504 1" at bounding box center [571, 159] width 50 height 50
click at [430, 110] on button "Mover y Unir" at bounding box center [433, 111] width 71 height 28
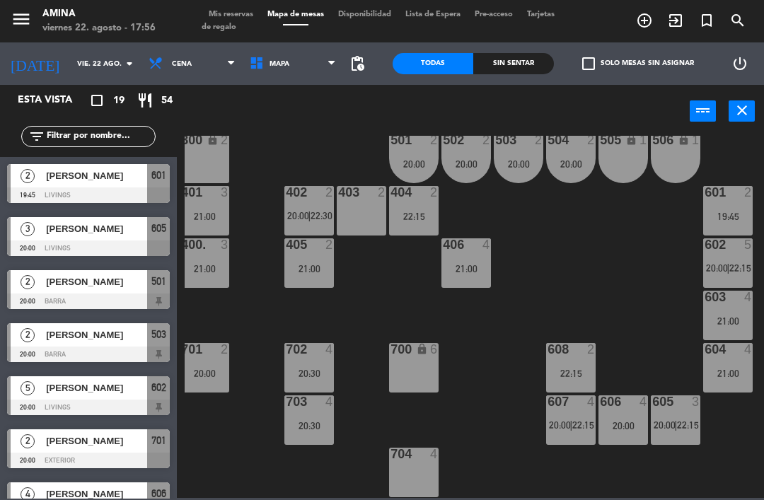
click at [324, 364] on div "702 4 20:30" at bounding box center [309, 368] width 50 height 50
click at [486, 331] on div "101 lock 6 102 lock 6 103 lock 6 301 lock 6 307 lock 2 302 lock 6 308 lock 2 20…" at bounding box center [474, 317] width 579 height 362
click at [478, 272] on div "21:00" at bounding box center [466, 269] width 50 height 10
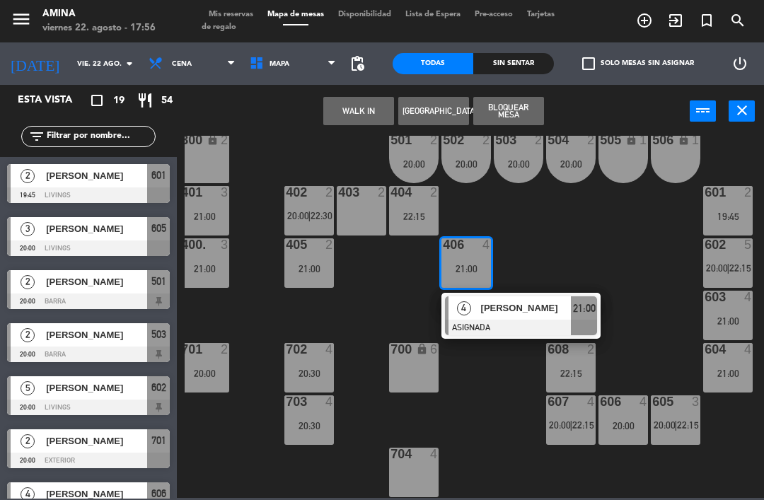
click at [422, 213] on div "22:15" at bounding box center [414, 216] width 50 height 10
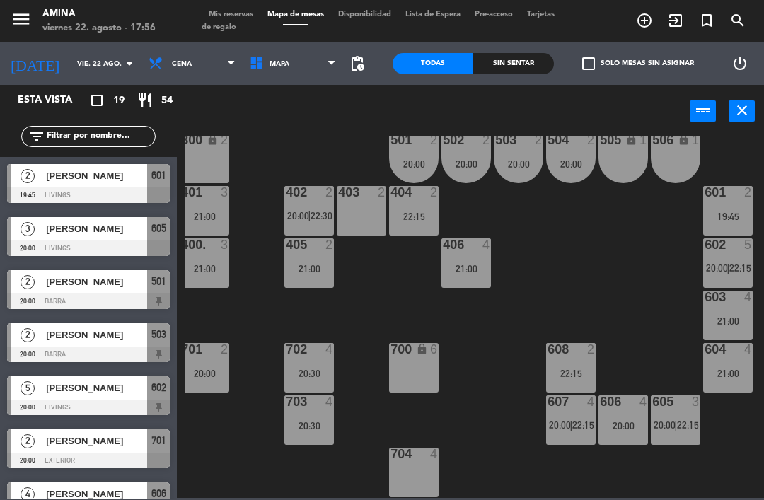
click at [533, 231] on div "101 lock 6 102 lock 6 103 lock 6 301 lock 6 307 lock 2 302 lock 6 308 lock 2 20…" at bounding box center [474, 317] width 579 height 362
click at [414, 217] on div "22:15" at bounding box center [414, 216] width 50 height 10
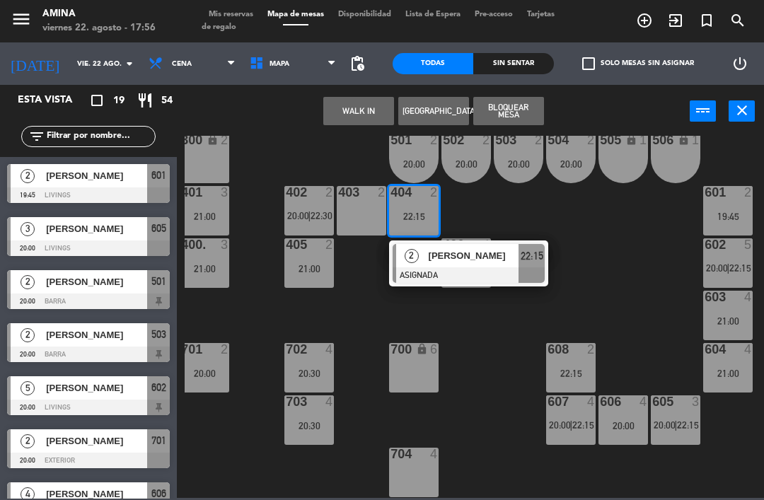
click at [493, 268] on div at bounding box center [469, 275] width 152 height 16
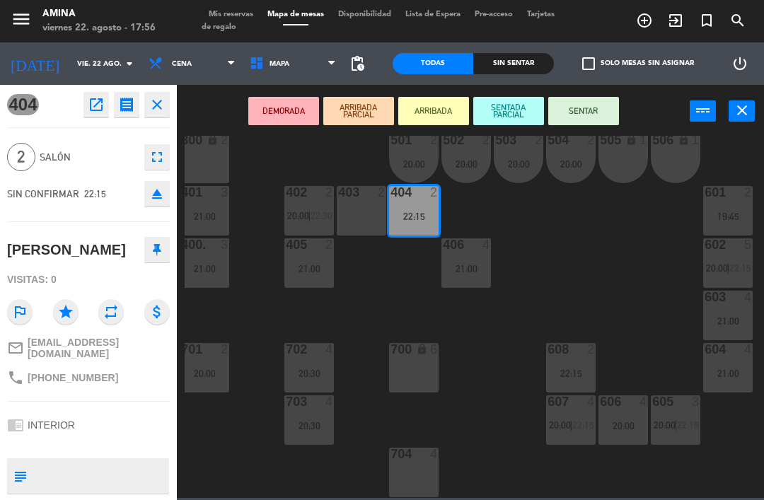
click at [518, 168] on div "20:00" at bounding box center [519, 164] width 50 height 10
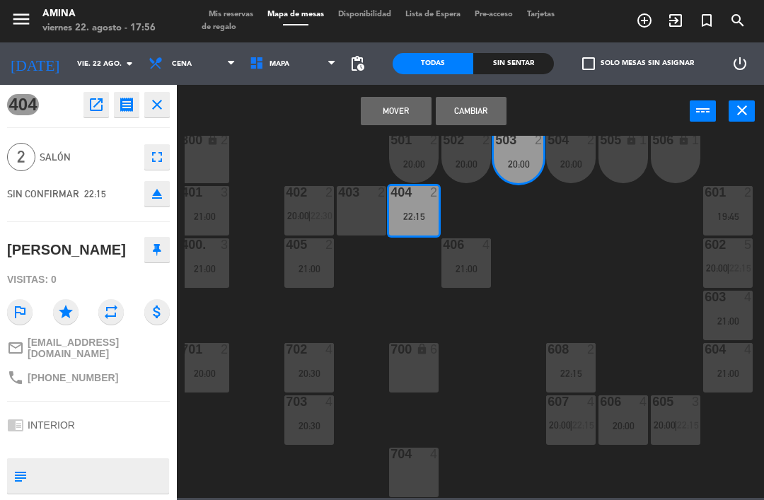
click at [574, 164] on div "20:00" at bounding box center [571, 164] width 50 height 10
click at [381, 108] on button "Mover y Unir" at bounding box center [396, 111] width 71 height 28
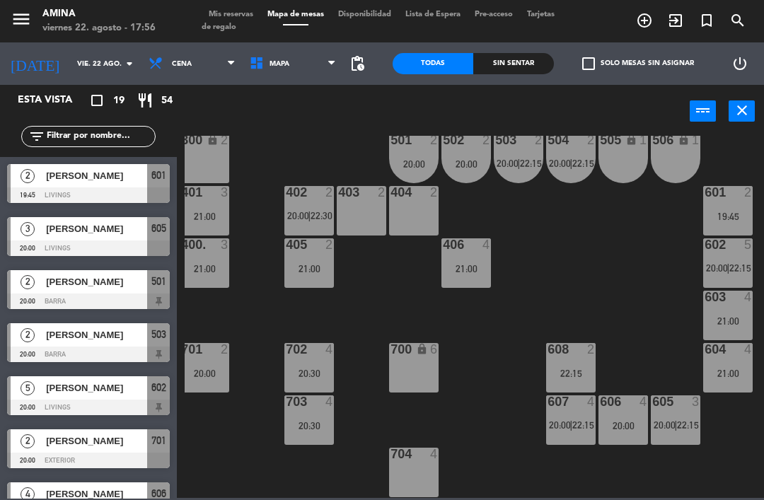
scroll to position [93, 0]
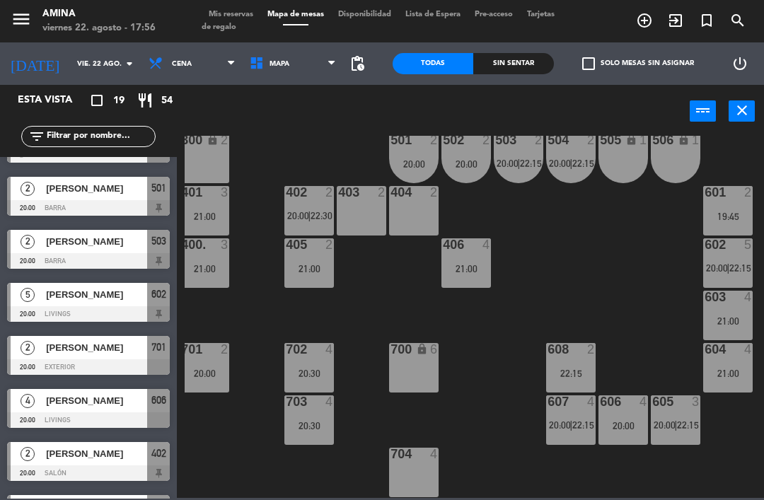
click at [477, 260] on div "406 4 21:00" at bounding box center [466, 263] width 50 height 50
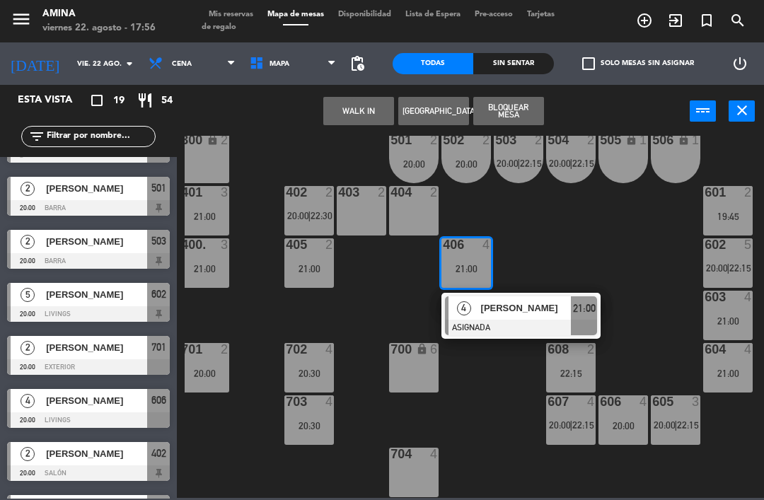
click at [499, 304] on span "[PERSON_NAME]" at bounding box center [526, 308] width 91 height 15
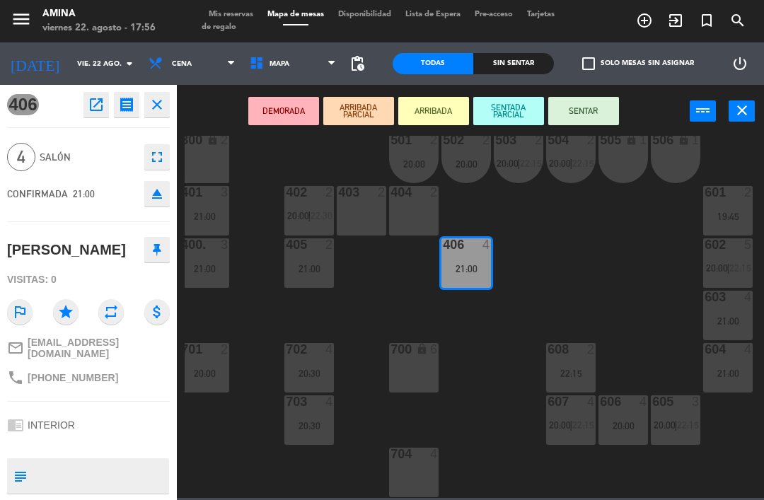
click at [359, 207] on div "403 2" at bounding box center [362, 211] width 50 height 50
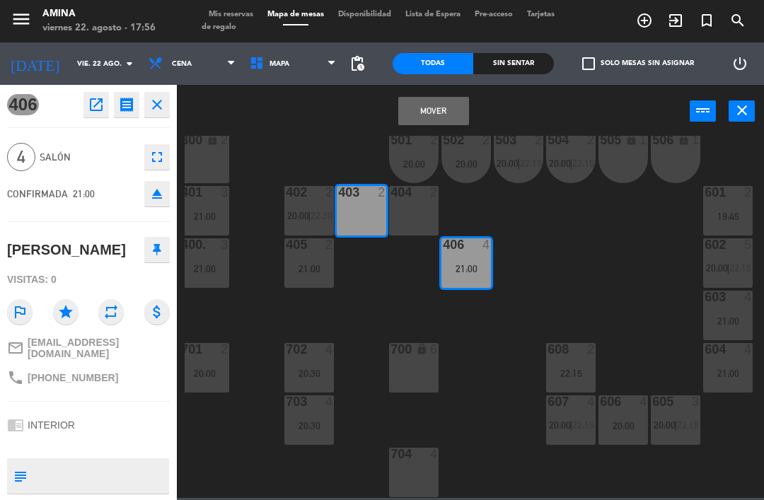
click at [428, 211] on div "404 2" at bounding box center [414, 211] width 50 height 50
click at [441, 110] on button "Mover y Unir" at bounding box center [433, 111] width 71 height 28
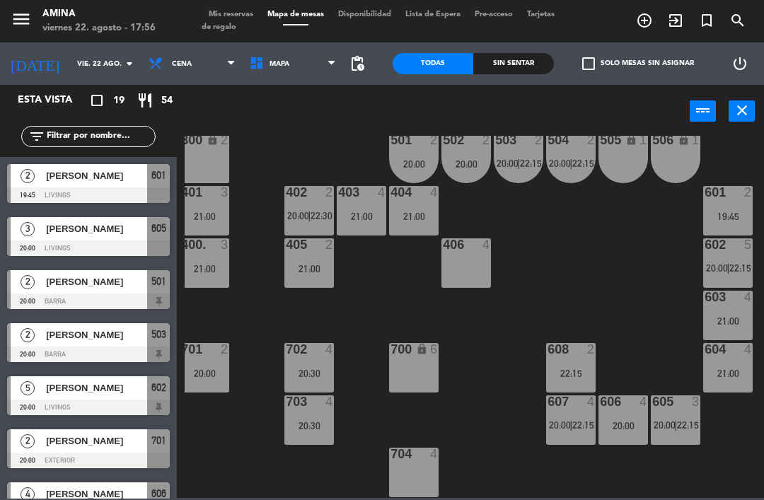
scroll to position [0, 0]
click at [320, 364] on div "702 4 20:30" at bounding box center [309, 368] width 50 height 50
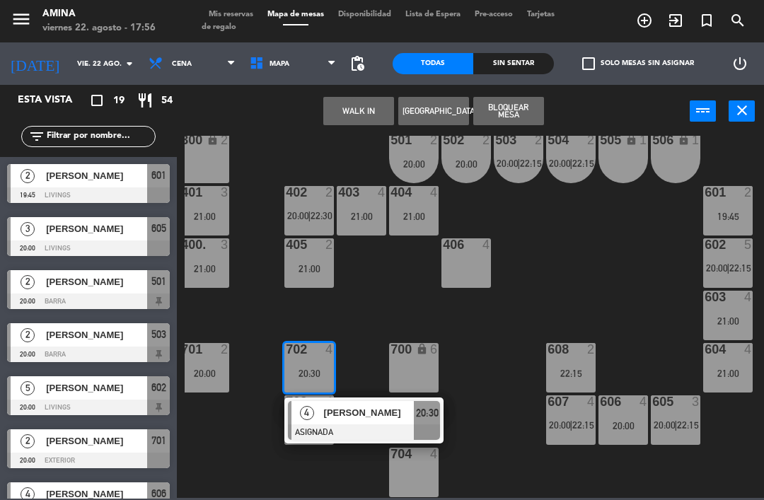
click at [383, 418] on span "[PERSON_NAME]" at bounding box center [369, 412] width 91 height 15
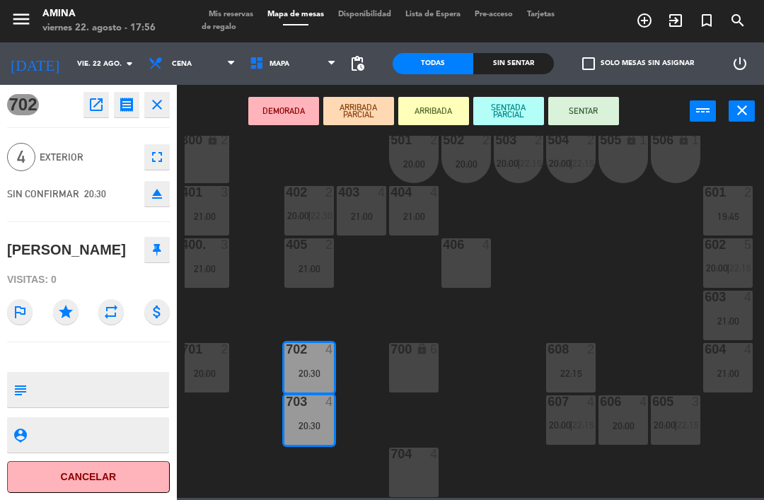
click at [469, 261] on div "406 4" at bounding box center [466, 263] width 50 height 50
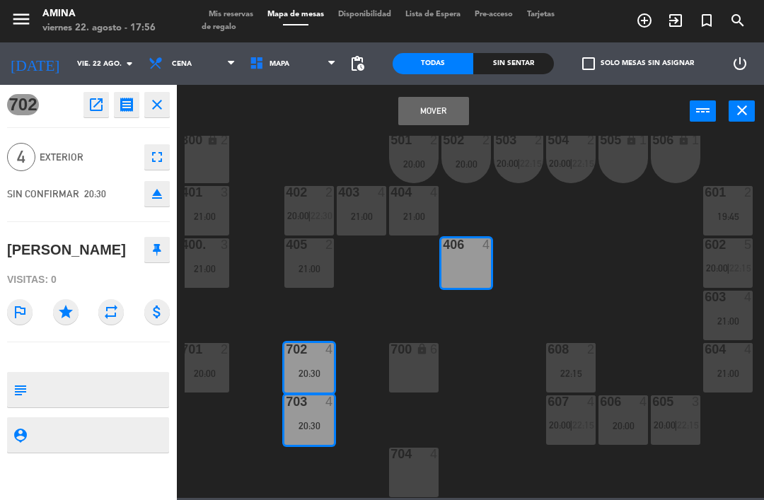
click at [443, 112] on button "Mover" at bounding box center [433, 111] width 71 height 28
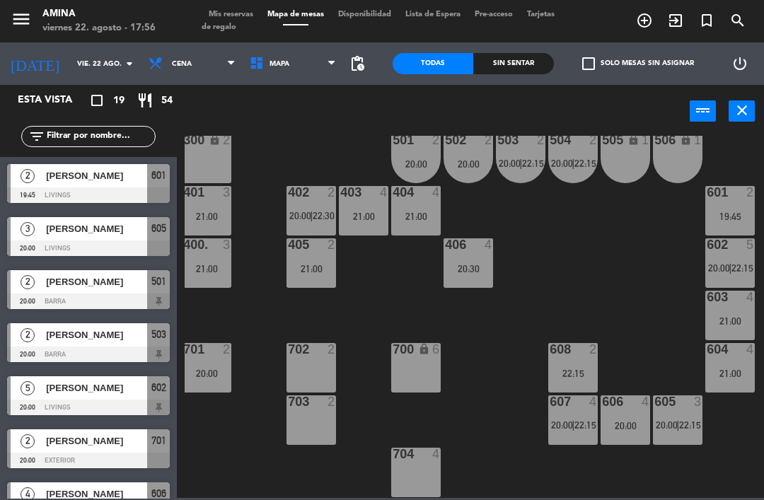
scroll to position [393, 5]
click at [678, 417] on div "605 3 20:00 | 22:15" at bounding box center [678, 420] width 50 height 50
click at [660, 472] on div "101 lock 6 102 lock 6 103 lock 6 301 lock 6 307 lock 2 302 lock 6 308 lock 2 20…" at bounding box center [474, 317] width 579 height 362
click at [638, 429] on div "20:00" at bounding box center [625, 426] width 50 height 10
click at [743, 425] on div "101 lock 6 102 lock 6 103 lock 6 301 lock 6 307 lock 2 302 lock 6 308 lock 2 20…" at bounding box center [474, 317] width 579 height 362
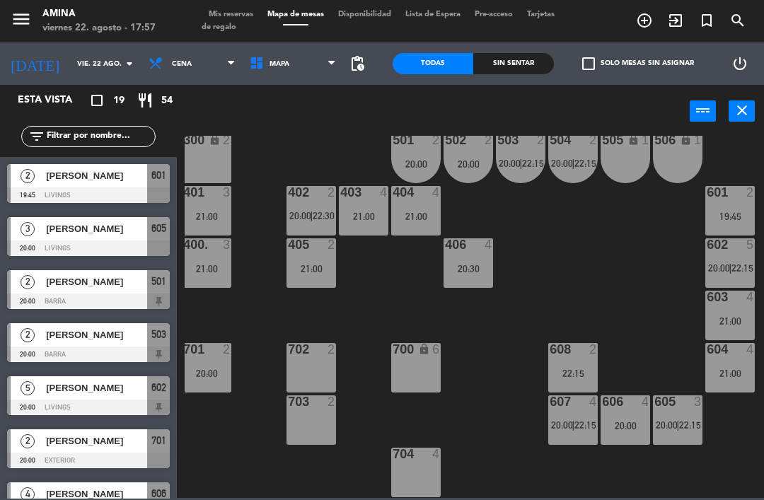
click at [581, 419] on span "22:15" at bounding box center [585, 424] width 22 height 11
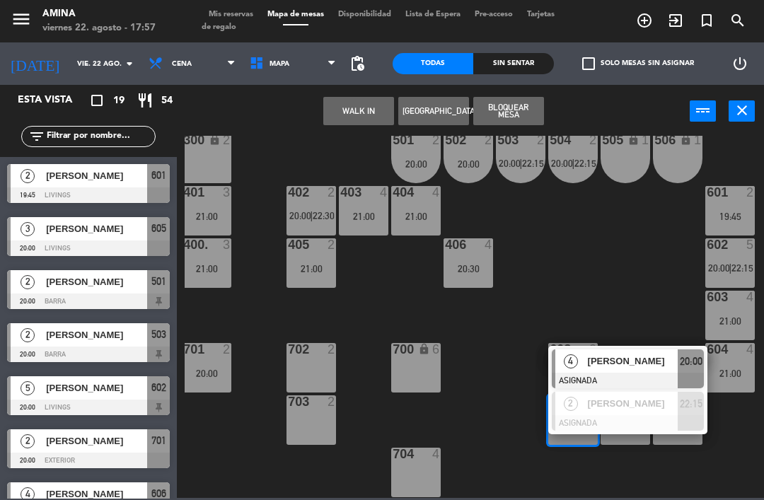
click at [675, 309] on div "101 lock 6 102 lock 6 103 lock 6 301 lock 6 307 lock 2 302 lock 6 308 lock 2 20…" at bounding box center [474, 317] width 579 height 362
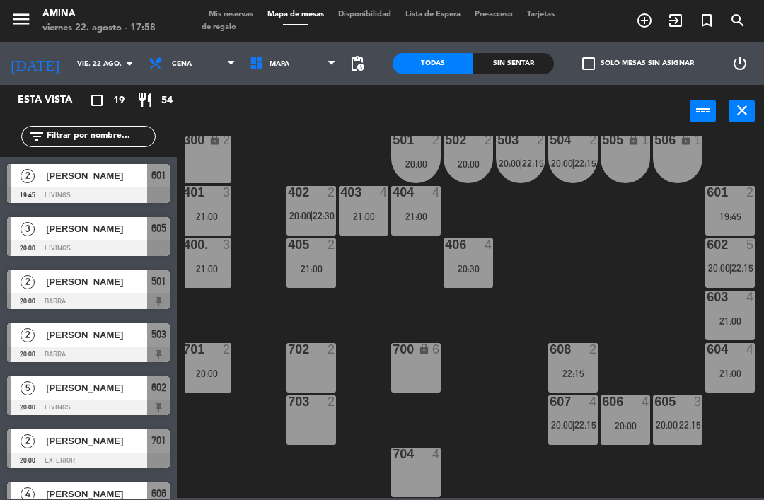
click at [233, 13] on span "Mis reservas" at bounding box center [231, 15] width 59 height 8
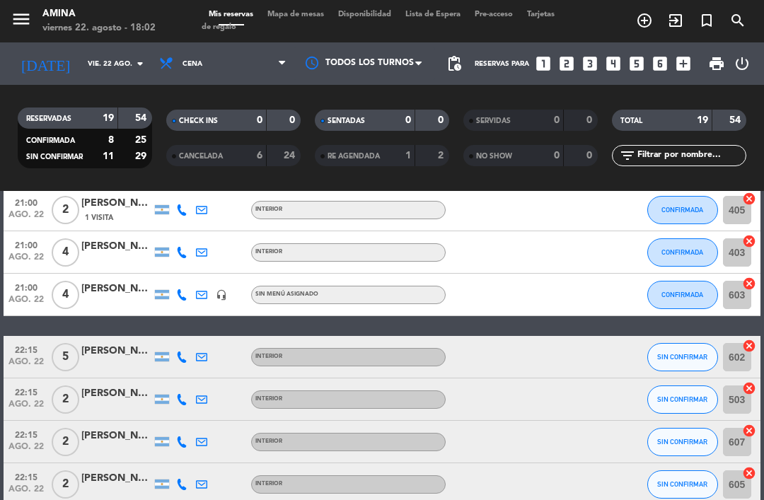
scroll to position [556, 0]
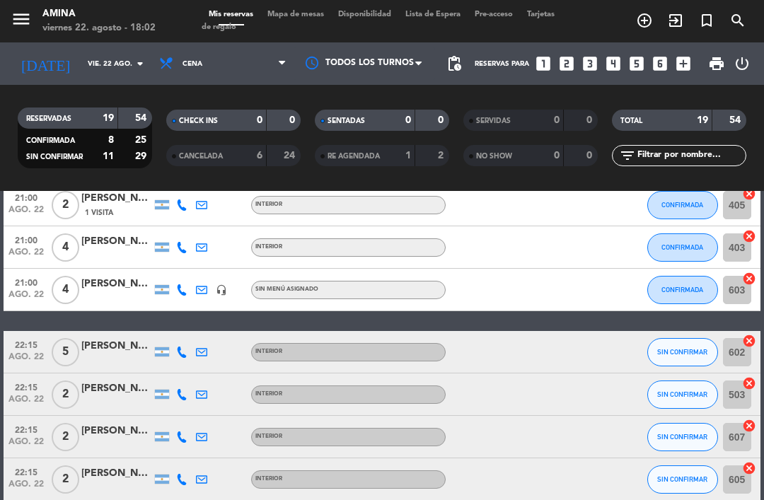
click at [692, 433] on span "SIN CONFIRMAR" at bounding box center [682, 437] width 50 height 8
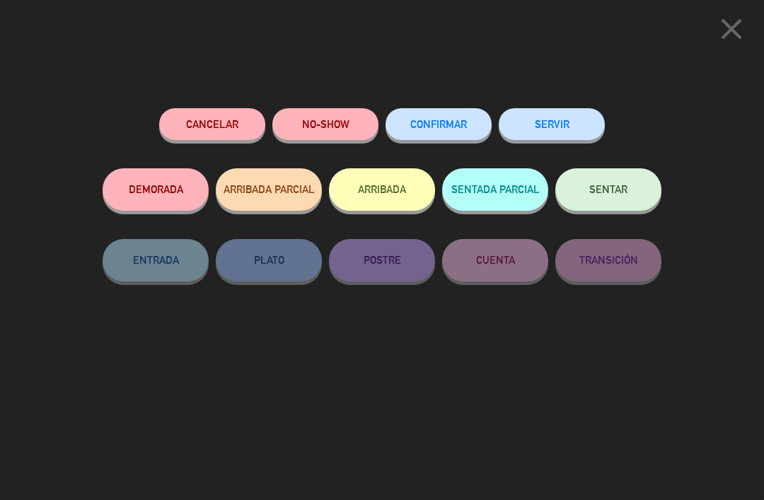
click at [429, 122] on span "CONFIRMAR" at bounding box center [438, 124] width 57 height 12
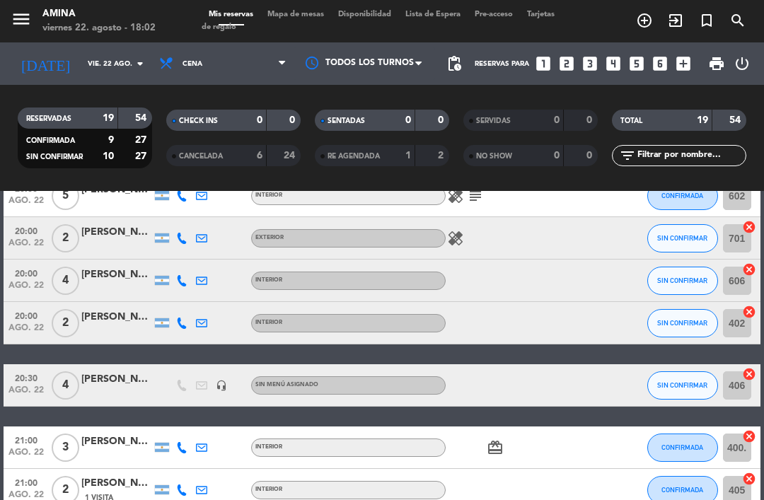
scroll to position [163, 0]
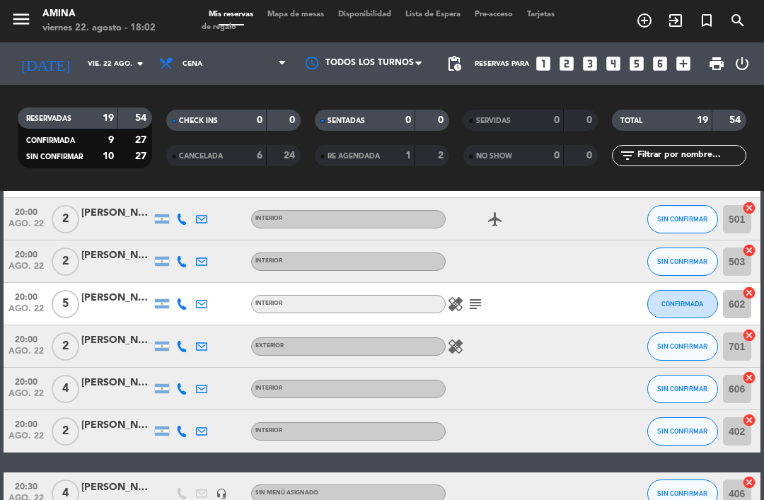
click at [687, 332] on button "SIN CONFIRMAR" at bounding box center [682, 346] width 71 height 28
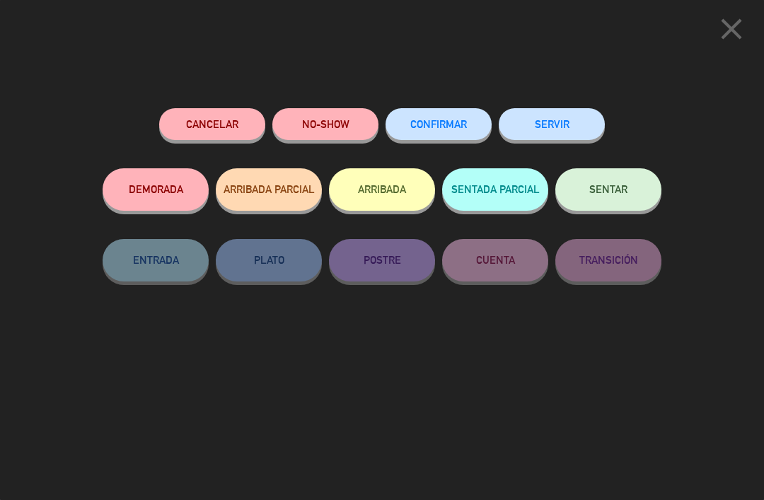
click at [436, 120] on span "CONFIRMAR" at bounding box center [438, 124] width 57 height 12
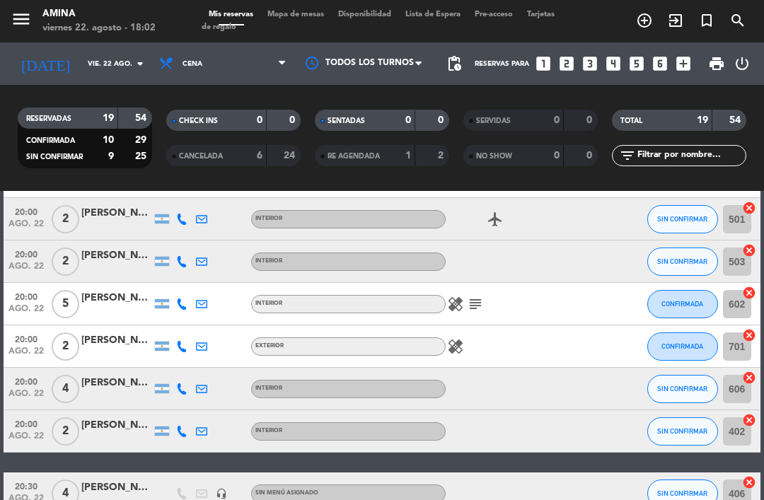
click at [682, 385] on span "SIN CONFIRMAR" at bounding box center [682, 389] width 50 height 8
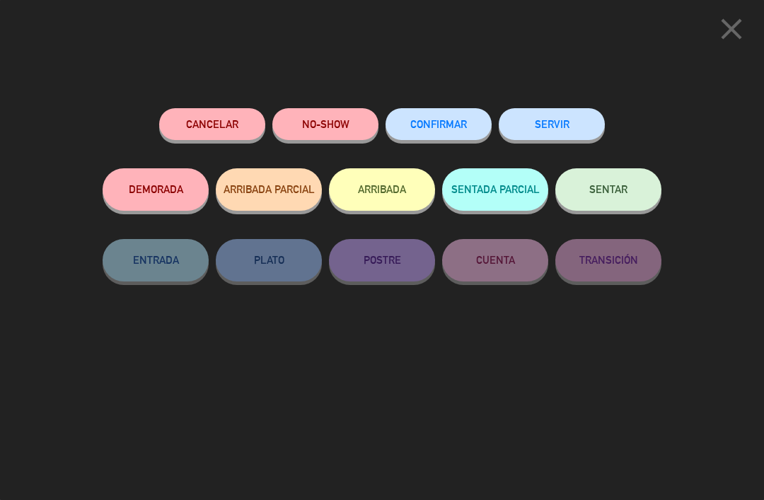
click at [442, 116] on button "CONFIRMAR" at bounding box center [438, 124] width 106 height 32
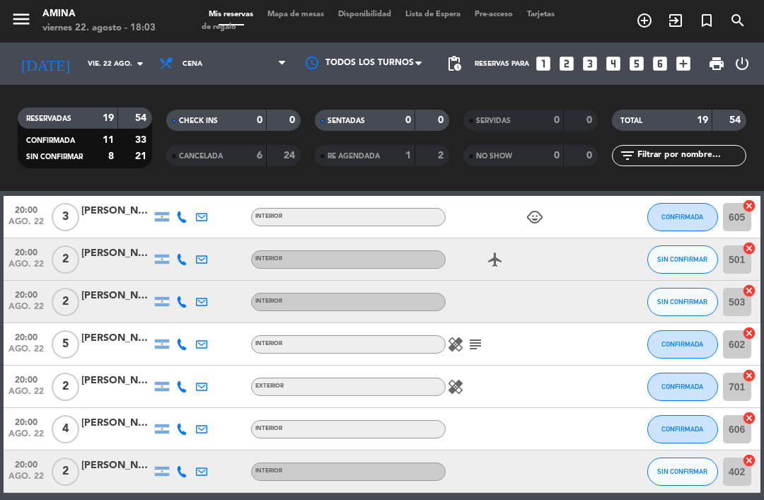
scroll to position [123, 0]
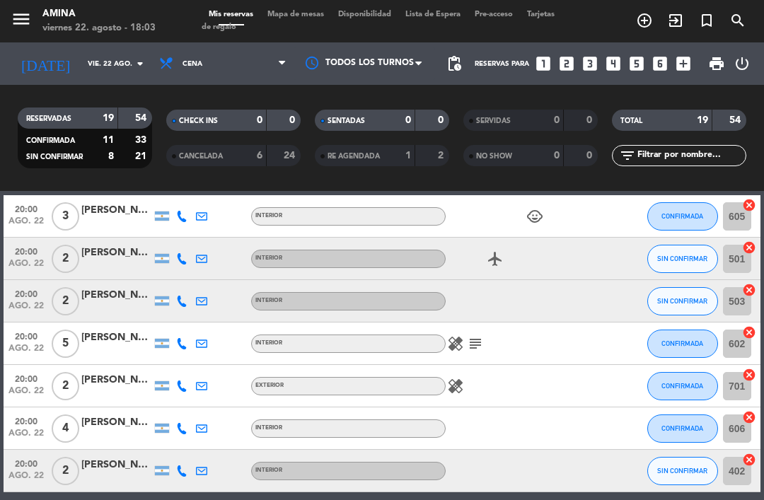
click at [676, 467] on span "SIN CONFIRMAR" at bounding box center [682, 471] width 50 height 8
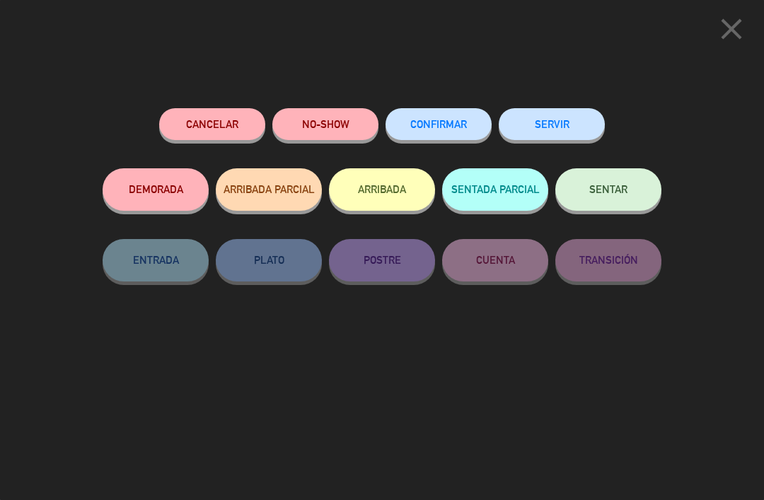
click at [205, 114] on button "Cancelar" at bounding box center [212, 124] width 106 height 32
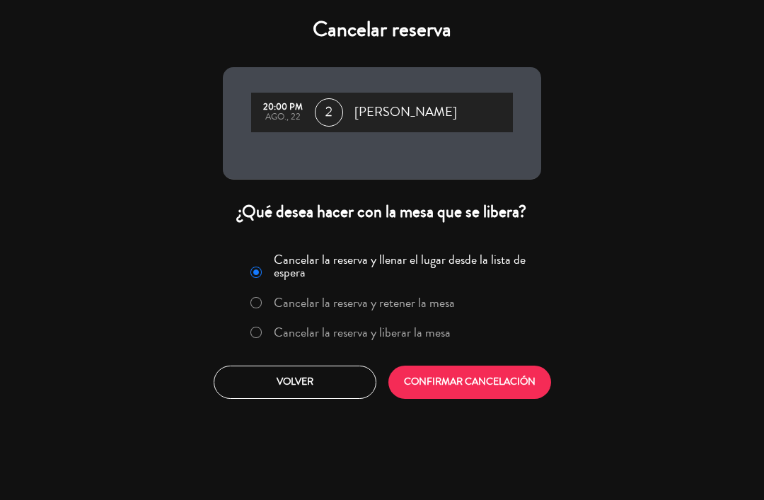
click at [518, 376] on button "CONFIRMAR CANCELACIÓN" at bounding box center [469, 382] width 163 height 33
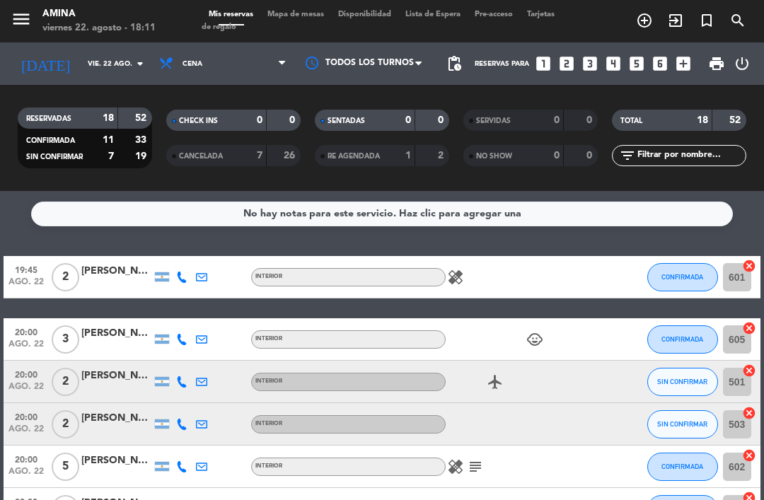
scroll to position [0, 0]
click at [477, 458] on icon "subject" at bounding box center [475, 466] width 17 height 17
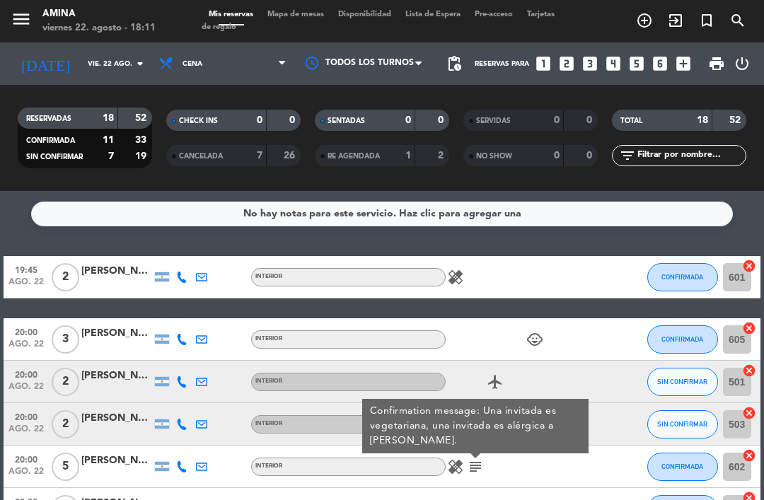
click at [560, 488] on div "healing" at bounding box center [505, 509] width 119 height 42
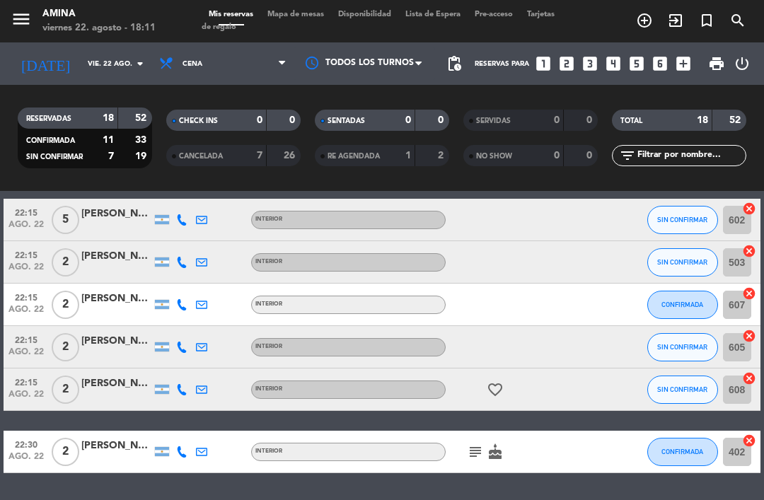
scroll to position [644, 0]
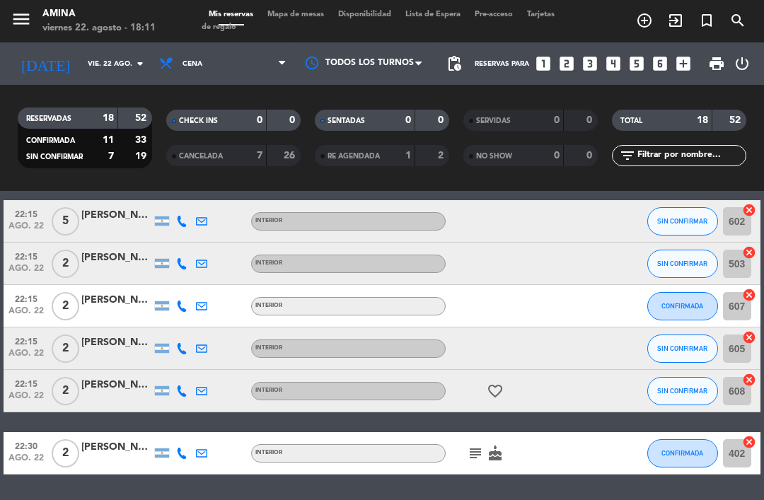
click at [478, 445] on icon "subject" at bounding box center [475, 453] width 17 height 17
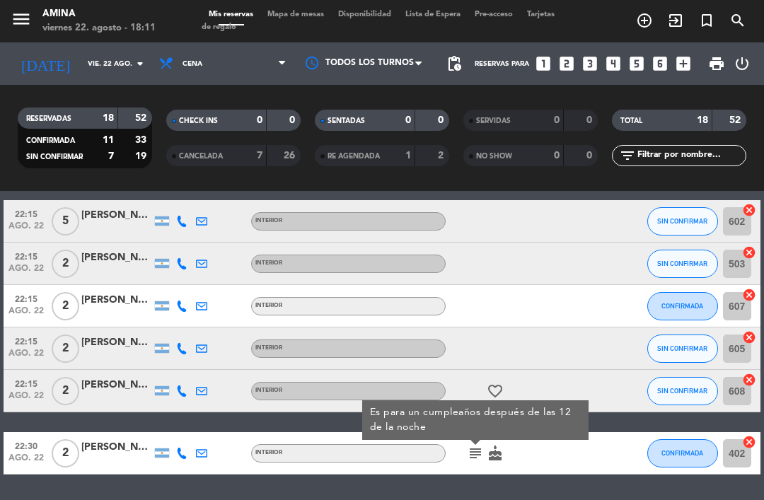
click at [547, 467] on div "No hay notas para este servicio. Haz clic para agregar una 19:45 ago. 22 2 [PER…" at bounding box center [382, 345] width 764 height 309
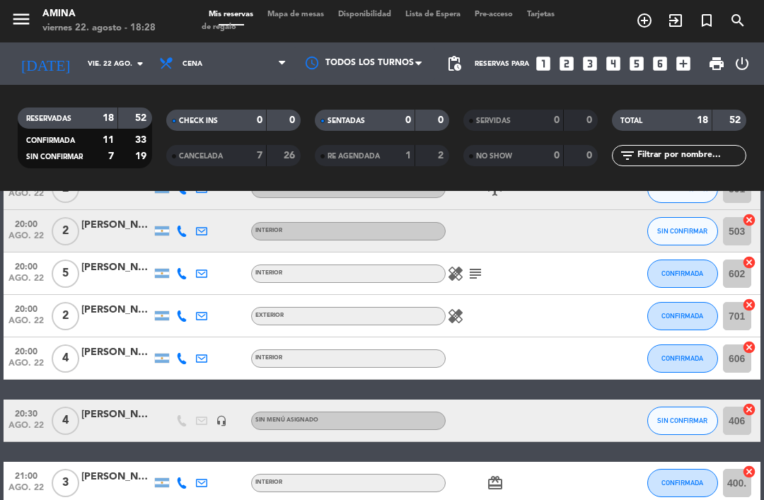
scroll to position [195, 0]
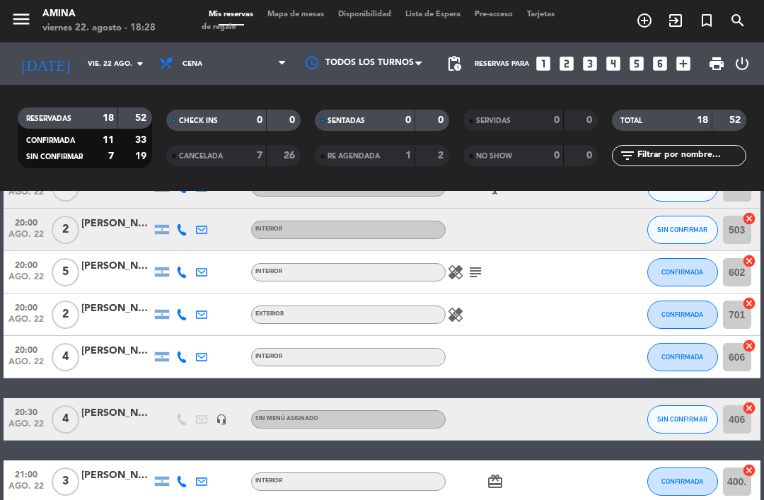
click at [477, 274] on icon "subject" at bounding box center [475, 272] width 17 height 17
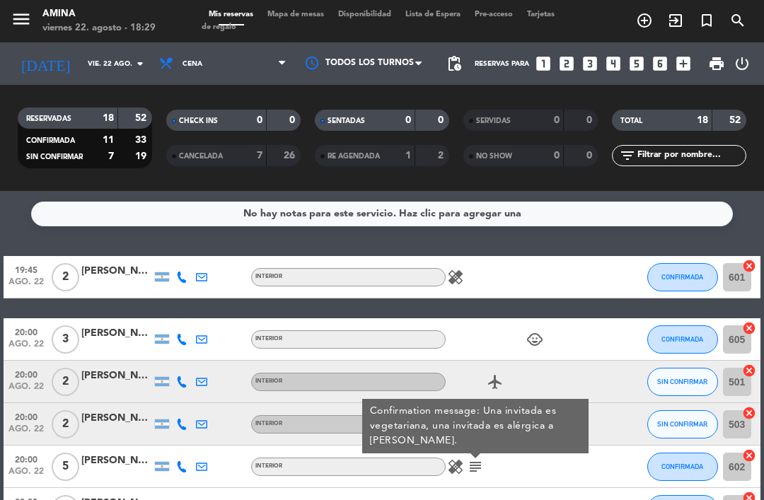
scroll to position [0, 0]
click at [124, 60] on input "vie. 22 ago." at bounding box center [129, 64] width 97 height 22
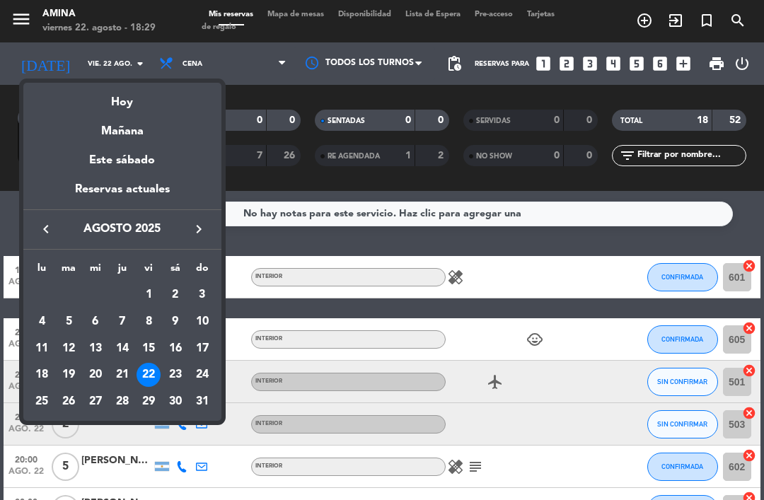
click at [155, 129] on div "Mañana" at bounding box center [122, 126] width 198 height 29
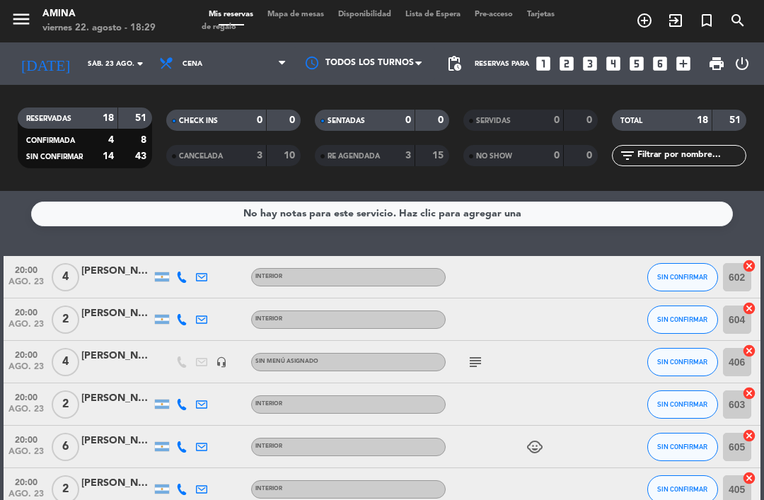
click at [108, 64] on input "sáb. 23 ago." at bounding box center [129, 64] width 97 height 22
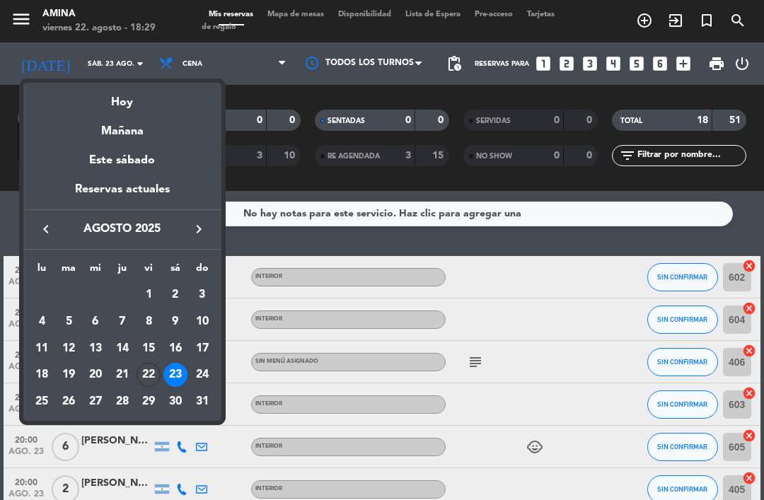
click at [136, 102] on div "Hoy" at bounding box center [122, 97] width 198 height 29
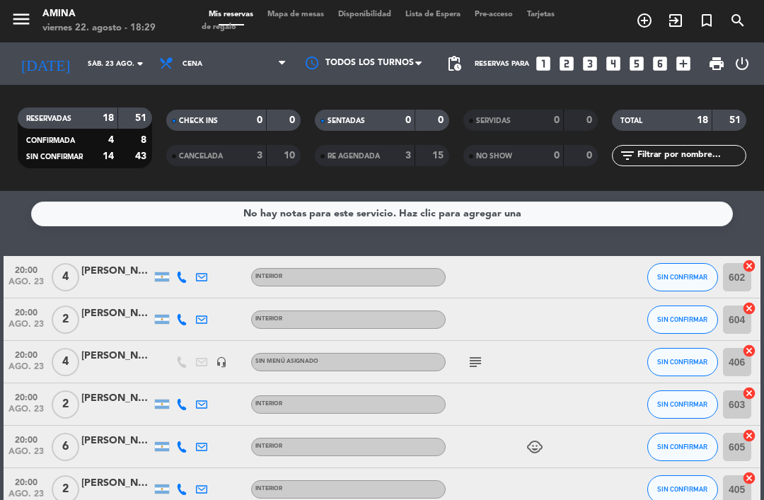
type input "vie. 22 ago."
